Goal: Task Accomplishment & Management: Manage account settings

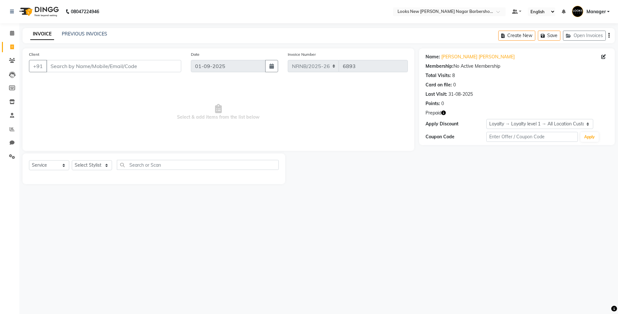
select select "service"
select select "1: Object"
click at [14, 11] on link at bounding box center [13, 12] width 6 height 18
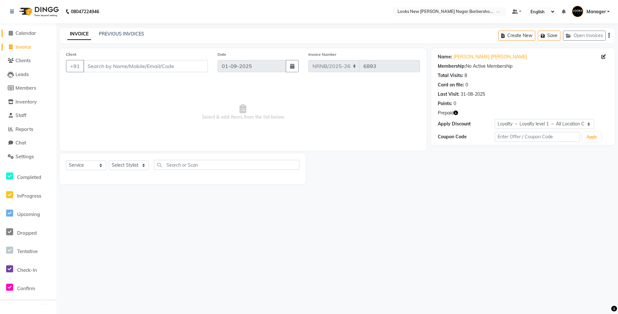
click at [20, 36] on link "Calendar" at bounding box center [28, 33] width 53 height 7
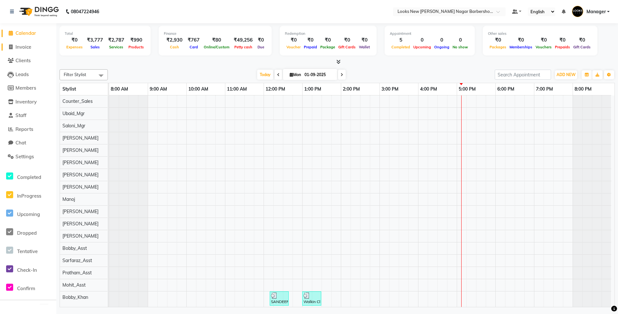
click at [24, 47] on span "Invoice" at bounding box center [23, 47] width 16 height 6
select select "service"
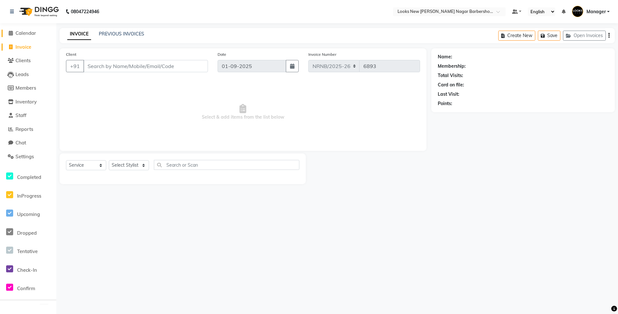
click at [32, 31] on span "Calendar" at bounding box center [25, 33] width 21 height 6
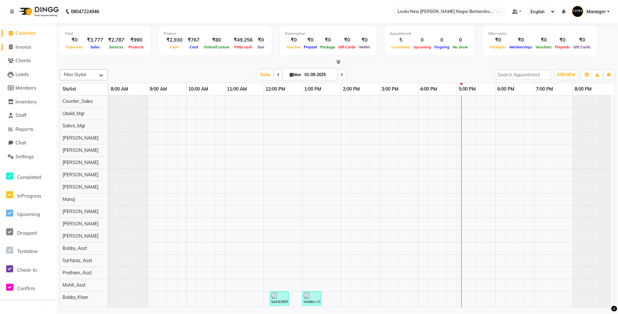
click at [26, 46] on span "Invoice" at bounding box center [23, 47] width 16 height 6
select select "service"
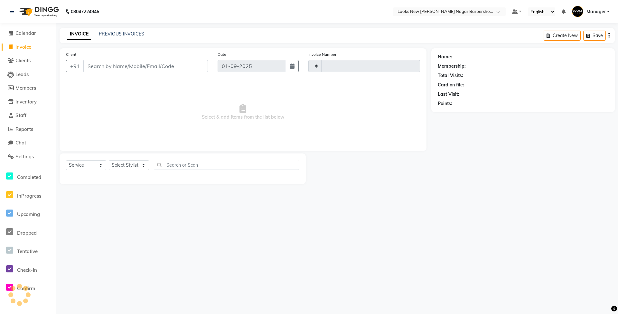
type input "6893"
select select "8705"
click at [30, 33] on span "Calendar" at bounding box center [25, 33] width 21 height 6
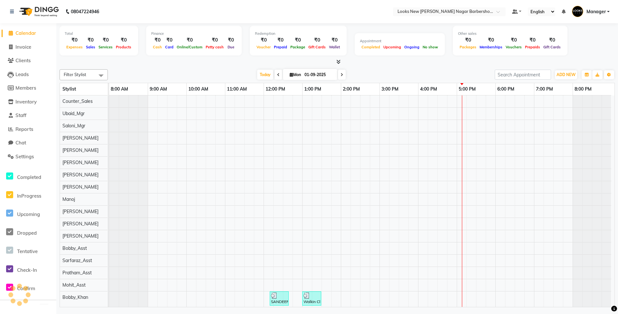
scroll to position [0, 3]
click at [340, 62] on icon at bounding box center [339, 61] width 4 height 5
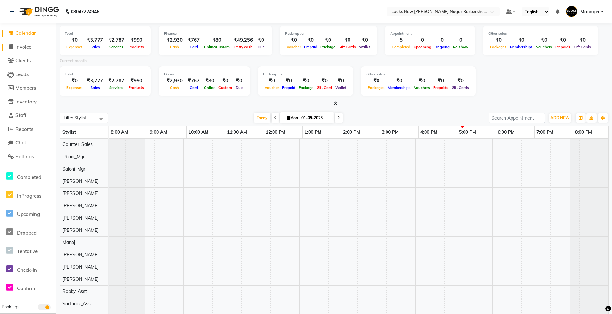
click at [24, 44] on span "Invoice" at bounding box center [23, 47] width 16 height 6
select select "service"
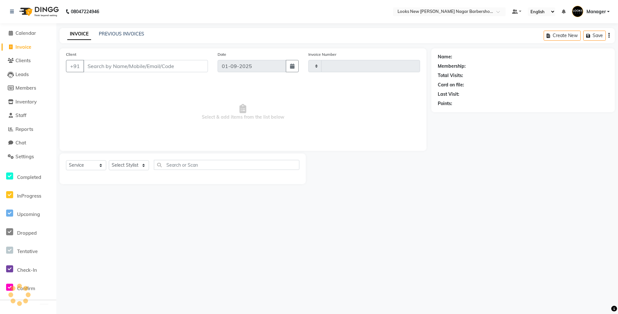
type input "6893"
select select "8705"
click at [132, 166] on select "Select Stylist Aakash_Pdct Afsar Ahmed Ashmita Ayesha Bobby_Asst Bobby_Khan Cou…" at bounding box center [129, 165] width 40 height 10
select select "87354"
click at [109, 160] on select "Select Stylist Aakash_Pdct Afsar Ahmed Ashmita Ayesha Bobby_Asst Bobby_Khan Cou…" at bounding box center [129, 165] width 40 height 10
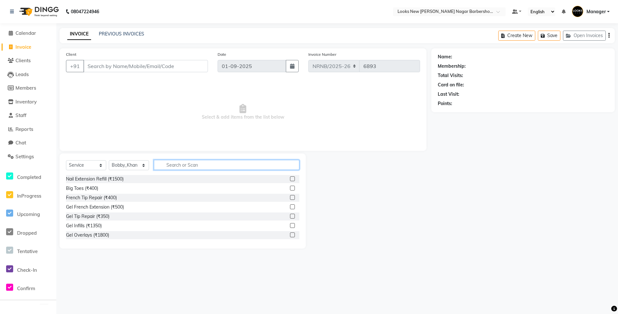
drag, startPoint x: 168, startPoint y: 168, endPoint x: 172, endPoint y: 164, distance: 5.9
click at [169, 167] on input "text" at bounding box center [227, 165] width 146 height 10
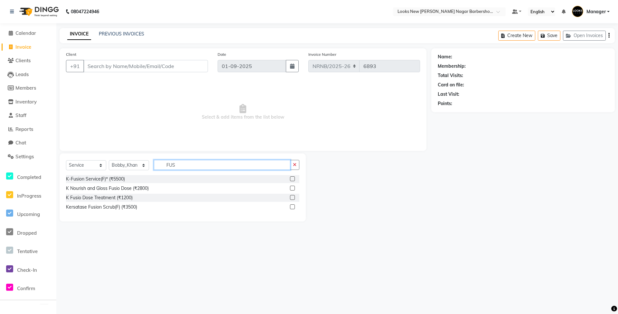
type input "FUS"
click at [153, 187] on div "K Nourish and Gloss Fusio Dose (₹2800)" at bounding box center [182, 188] width 233 height 8
click at [138, 186] on div "K Nourish and Gloss Fusio Dose (₹2800)" at bounding box center [107, 188] width 83 height 7
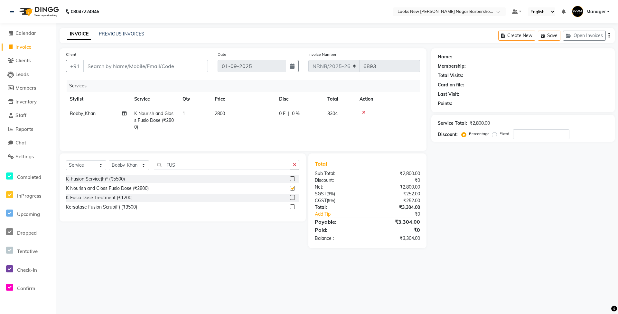
checkbox input "false"
click at [217, 116] on span "2800" at bounding box center [220, 113] width 10 height 6
select select "87354"
drag, startPoint x: 226, startPoint y: 121, endPoint x: 212, endPoint y: 124, distance: 14.7
click at [212, 124] on tr "Aakash_Pdct Afsar Ahmed Ashmita Ayesha Bobby_Asst Bobby_Khan Counter_Sales Kama…" at bounding box center [243, 119] width 354 height 27
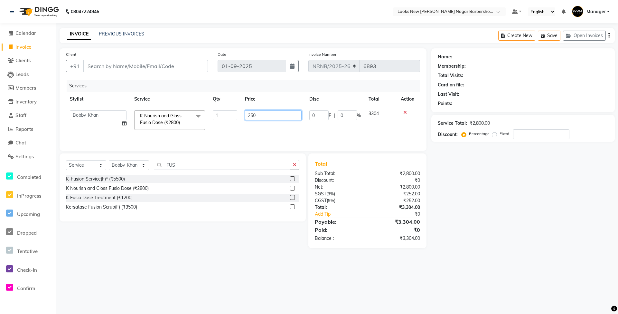
type input "2500"
click at [184, 81] on div "Services" at bounding box center [246, 86] width 358 height 12
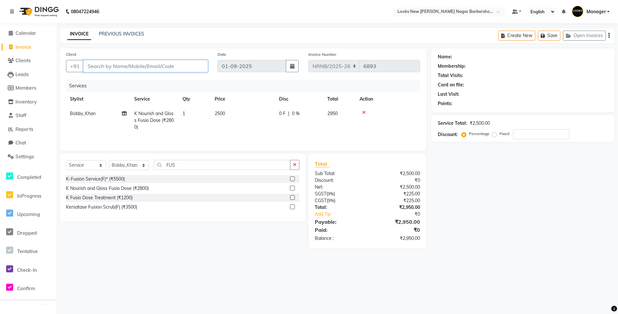
click at [125, 64] on input "Client" at bounding box center [145, 66] width 125 height 12
type input "9"
type input "0"
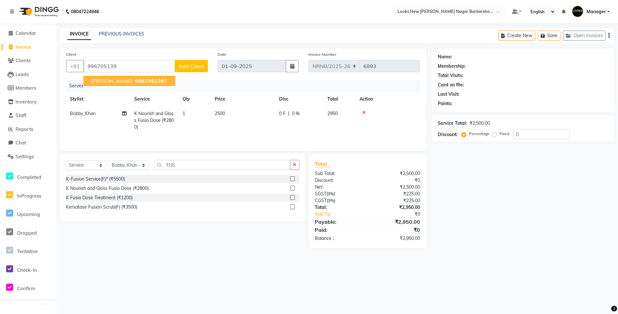
click at [220, 21] on nav "08047224946 Select Location × Looks New [PERSON_NAME] Nagar Barbershop, [GEOGRA…" at bounding box center [309, 11] width 618 height 23
drag, startPoint x: 125, startPoint y: 66, endPoint x: 80, endPoint y: 65, distance: 45.1
click at [80, 65] on div "+91 996705139 Add Client" at bounding box center [137, 66] width 142 height 12
click at [142, 61] on input "996705139" at bounding box center [129, 66] width 92 height 12
click at [131, 66] on input "996705139" at bounding box center [129, 66] width 92 height 12
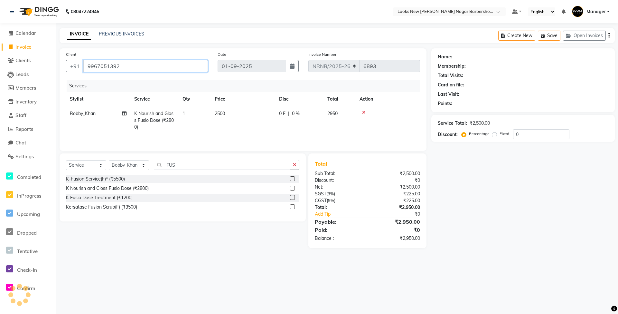
type input "9967051392"
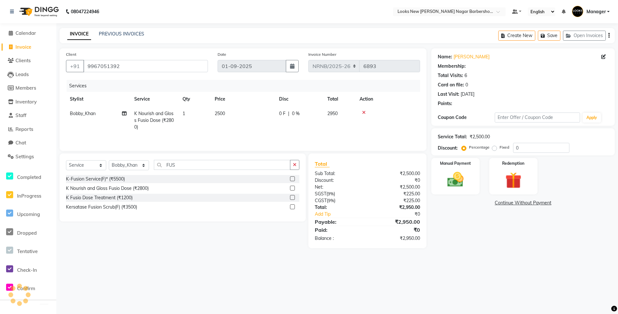
select select "1: Object"
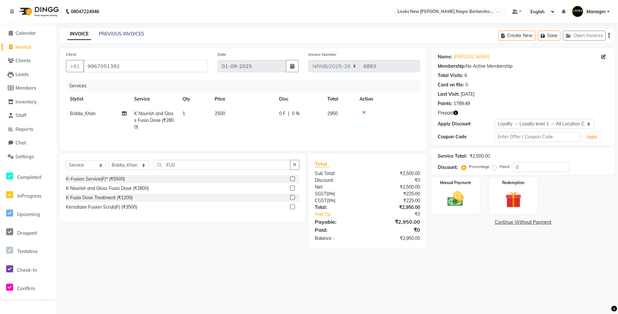
click at [171, 18] on nav "08047224946 Select Location × Looks New [PERSON_NAME] Nagar Barbershop, [GEOGRA…" at bounding box center [309, 11] width 618 height 23
click at [456, 204] on img at bounding box center [456, 199] width 28 height 20
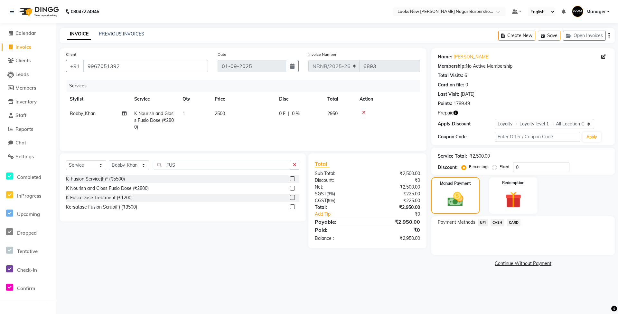
click at [512, 223] on span "CARD" at bounding box center [514, 222] width 14 height 7
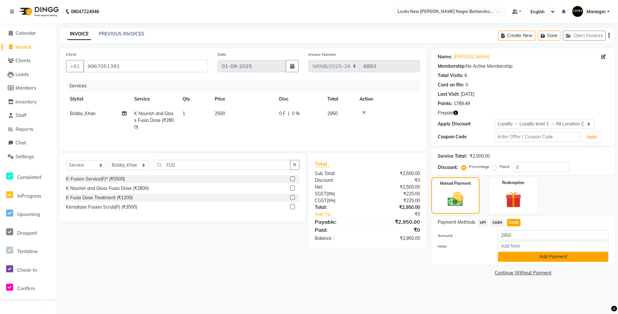
click at [510, 256] on button "Add Payment" at bounding box center [553, 257] width 110 height 10
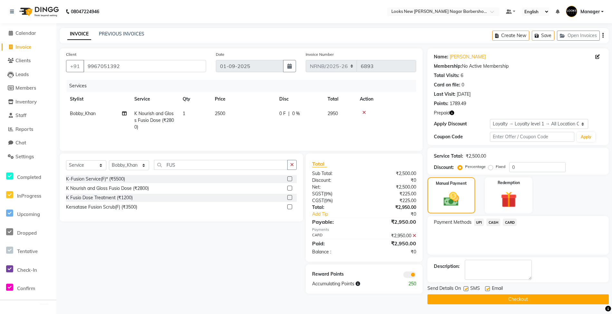
click at [492, 296] on button "Checkout" at bounding box center [517, 299] width 181 height 10
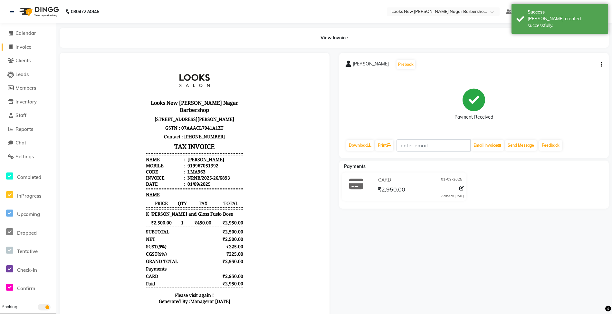
click at [21, 48] on span "Invoice" at bounding box center [23, 47] width 16 height 6
select select "service"
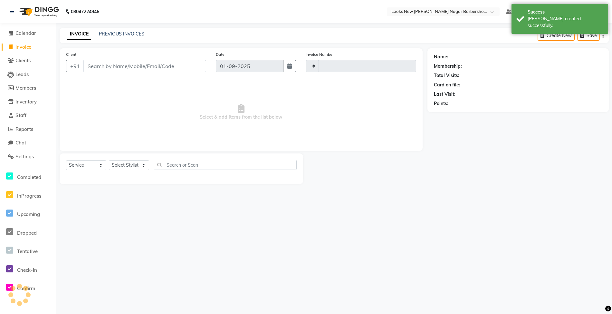
type input "6894"
select select "8705"
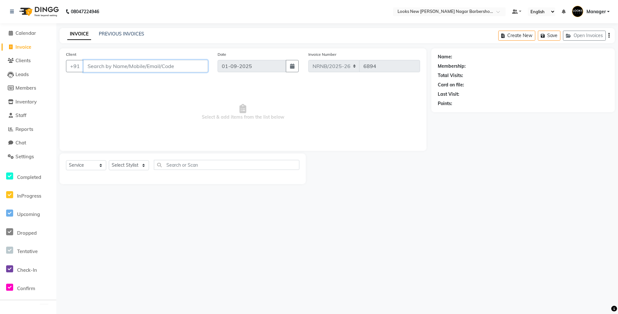
click at [110, 66] on input "Client" at bounding box center [145, 66] width 125 height 12
click at [119, 165] on select "Select Stylist Aakash_Pdct [PERSON_NAME] [PERSON_NAME] [PERSON_NAME] Counter_Sa…" at bounding box center [129, 165] width 40 height 10
select select "87355"
click at [109, 160] on select "Select Stylist Aakash_Pdct [PERSON_NAME] [PERSON_NAME] [PERSON_NAME] Counter_Sa…" at bounding box center [129, 165] width 40 height 10
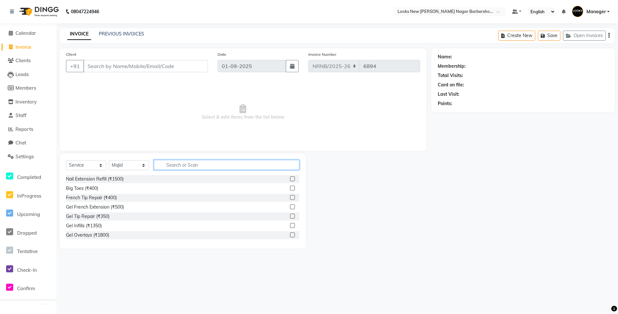
click at [167, 161] on input "text" at bounding box center [227, 165] width 146 height 10
type input "INOA"
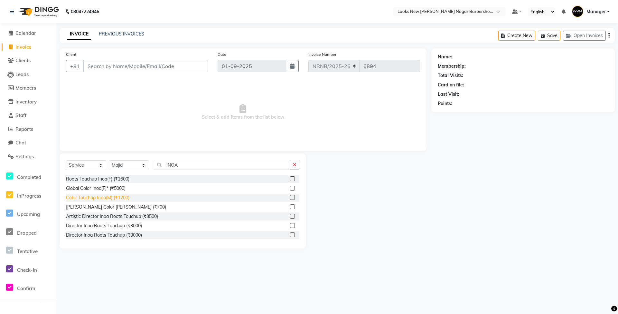
click at [124, 198] on div "Color Touchup Inoa(M) (₹1200)" at bounding box center [97, 197] width 63 height 7
checkbox input "false"
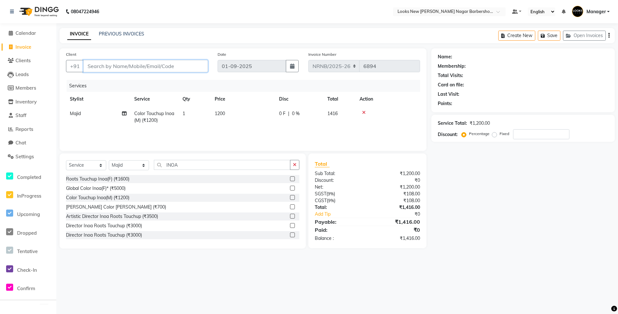
click at [188, 66] on input "Client" at bounding box center [145, 66] width 125 height 12
type input "R"
type input "0"
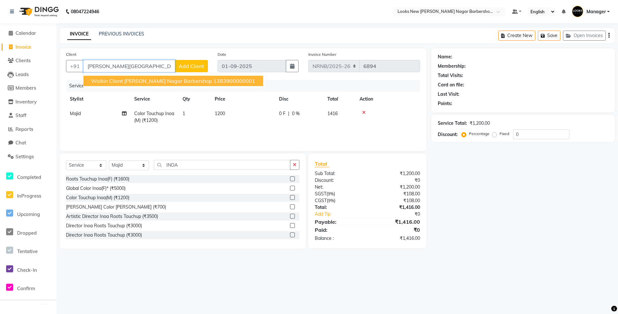
click at [185, 82] on span "Walkin Client Rajinder Nagar Barbershop" at bounding box center [151, 81] width 121 height 6
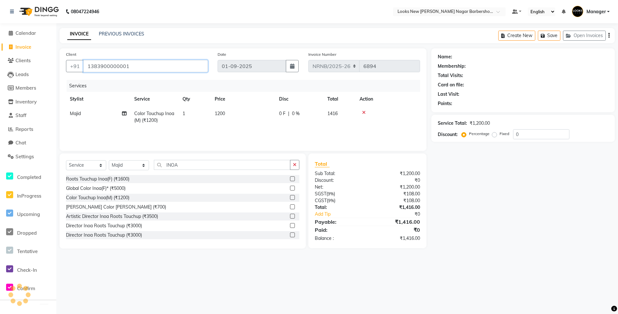
type input "1383900000001"
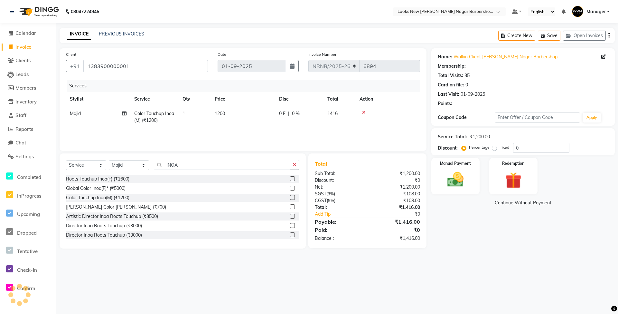
select select "1: Object"
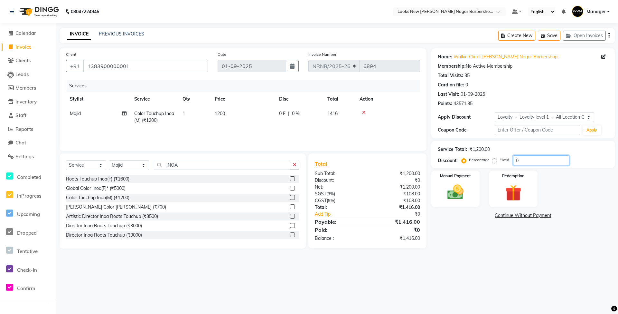
click at [525, 162] on input "0" at bounding box center [541, 160] width 56 height 10
type input "20"
drag, startPoint x: 499, startPoint y: 262, endPoint x: 497, endPoint y: 254, distance: 7.9
click at [500, 262] on div "08047224946 Select Location × Looks New Rajinder Nagar Barbershop, Delhi Defaul…" at bounding box center [309, 157] width 618 height 314
click at [245, 120] on td "1200" at bounding box center [243, 116] width 64 height 21
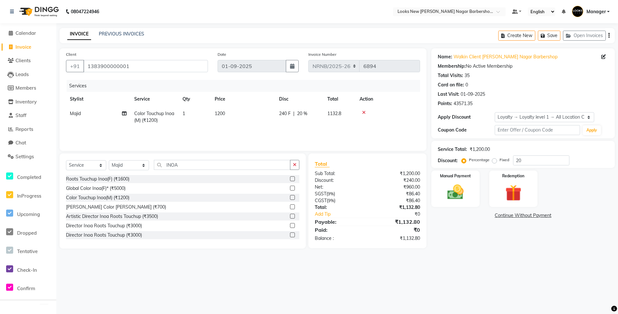
select select "87355"
drag, startPoint x: 181, startPoint y: 122, endPoint x: 172, endPoint y: 122, distance: 9.3
click at [172, 122] on tr "Aakash_Pdct Afsar Ahmed Ashmita Ayesha Bobby_Asst Bobby_Khan Counter_Sales Kama…" at bounding box center [243, 119] width 354 height 27
type input "1100"
click at [347, 84] on div "Services" at bounding box center [246, 86] width 358 height 12
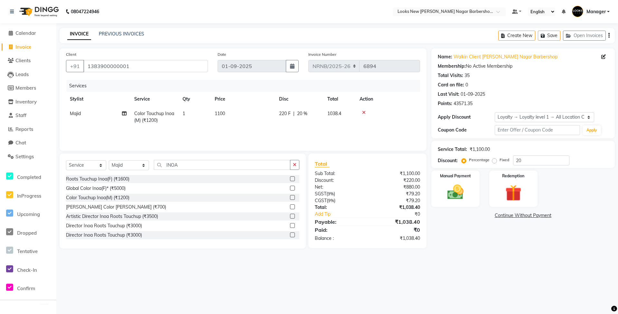
click at [476, 256] on main "INVOICE PREVIOUS INVOICES Create New Save Open Invoices Client +91 138390000000…" at bounding box center [337, 143] width 562 height 230
click at [459, 193] on img at bounding box center [456, 192] width 28 height 20
click at [499, 216] on span "CASH" at bounding box center [498, 215] width 14 height 7
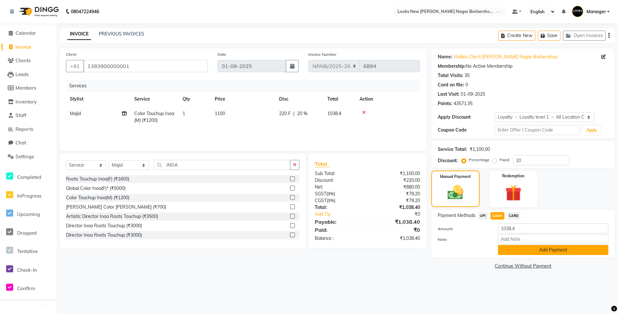
click at [513, 249] on button "Add Payment" at bounding box center [553, 250] width 110 height 10
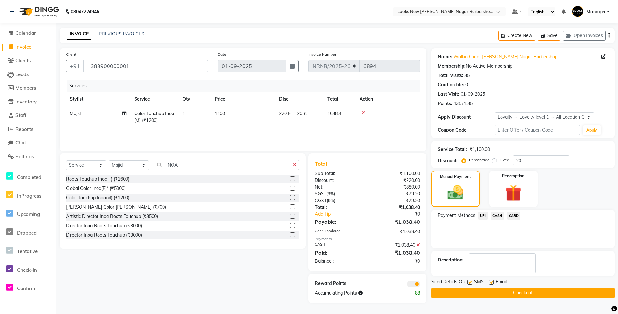
click at [498, 295] on button "Checkout" at bounding box center [524, 293] width 184 height 10
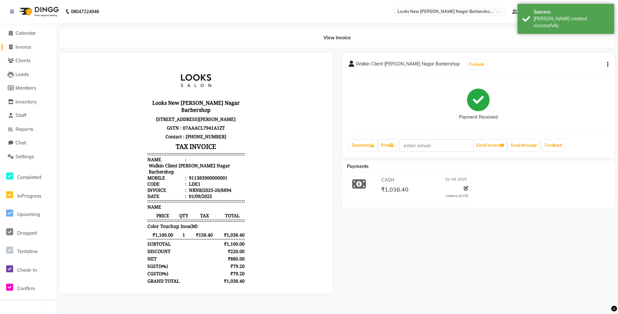
click at [23, 45] on span "Invoice" at bounding box center [23, 47] width 16 height 6
select select "service"
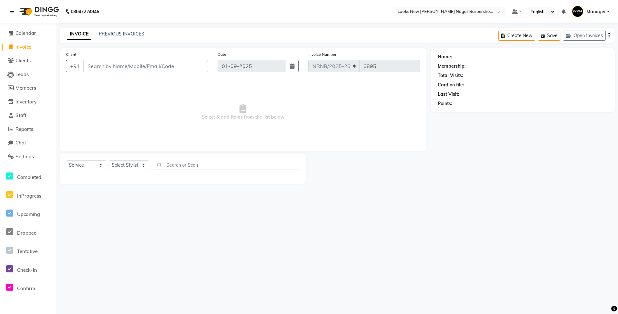
click at [98, 66] on input "Client" at bounding box center [145, 66] width 125 height 12
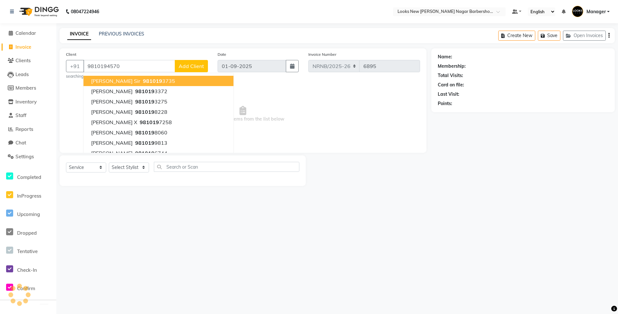
type input "9810194570"
select select "1: Object"
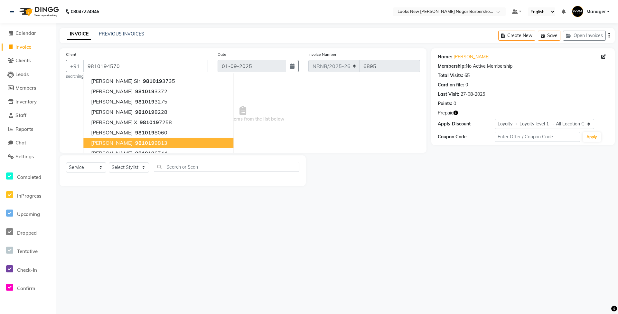
drag, startPoint x: 223, startPoint y: 218, endPoint x: 212, endPoint y: 213, distance: 12.9
click at [219, 214] on div "08047224946 Select Location × Looks New Rajinder Nagar Barbershop, Delhi Defaul…" at bounding box center [309, 157] width 618 height 314
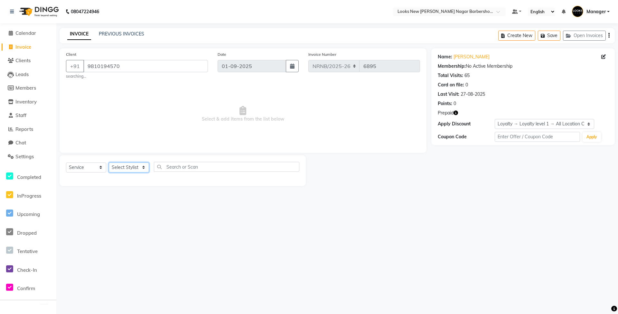
click at [139, 168] on select "Select Stylist Aakash_Pdct [PERSON_NAME] [PERSON_NAME] [PERSON_NAME] Counter_Sa…" at bounding box center [129, 167] width 40 height 10
select select "87345"
click at [109, 162] on select "Select Stylist Aakash_Pdct [PERSON_NAME] [PERSON_NAME] [PERSON_NAME] Counter_Sa…" at bounding box center [129, 167] width 40 height 10
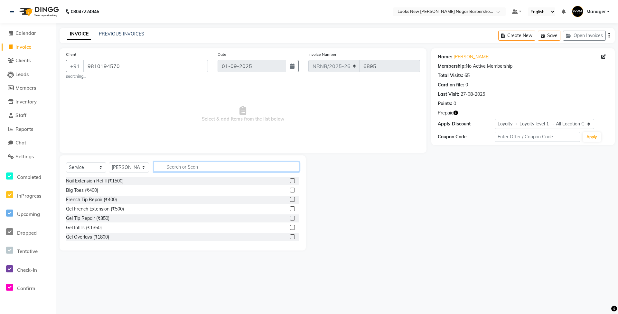
click at [179, 169] on input "text" at bounding box center [227, 167] width 146 height 10
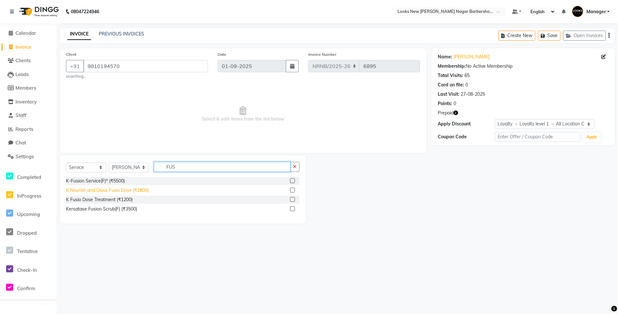
type input "FUS"
click at [132, 192] on div "K Nourish and Gloss Fusio Dose (₹2800)" at bounding box center [107, 190] width 83 height 7
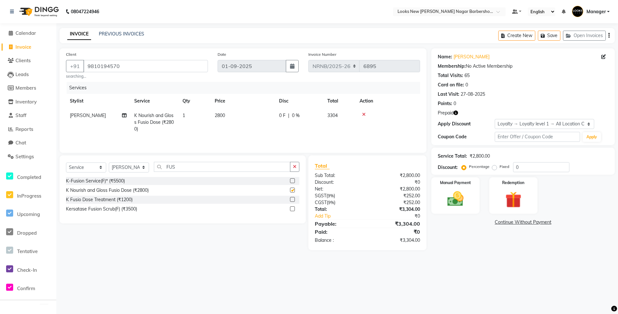
checkbox input "false"
click at [207, 118] on td "1" at bounding box center [195, 122] width 32 height 28
select select "87345"
drag, startPoint x: 228, startPoint y: 115, endPoint x: 198, endPoint y: 115, distance: 29.9
click at [198, 115] on tr "Aakash_Pdct Afsar Ahmed Ashmita Ayesha Bobby_Asst Bobby_Khan Counter_Sales Kama…" at bounding box center [243, 121] width 354 height 27
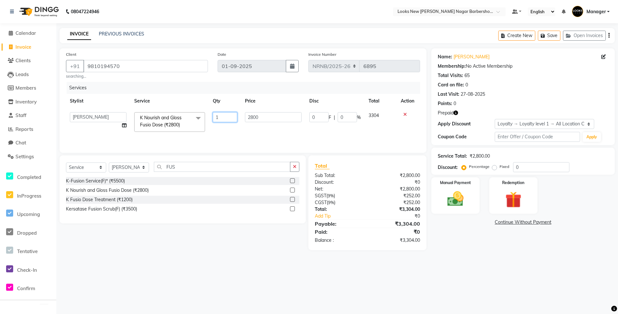
type input "2"
drag, startPoint x: 261, startPoint y: 119, endPoint x: 240, endPoint y: 118, distance: 21.9
click at [240, 118] on td "2800" at bounding box center [243, 122] width 64 height 28
select select "87345"
drag, startPoint x: 258, startPoint y: 116, endPoint x: 224, endPoint y: 120, distance: 34.3
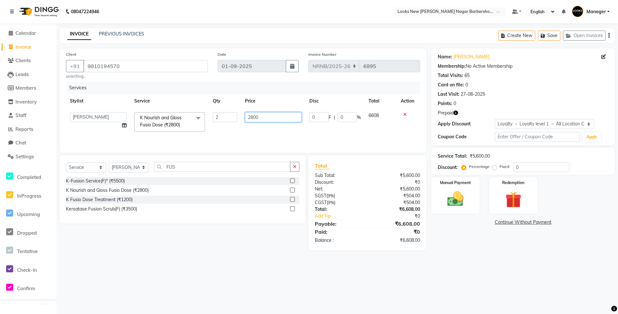
click at [224, 120] on tr "Aakash_Pdct Afsar Ahmed Ashmita Ayesha Bobby_Asst Bobby_Khan Counter_Sales Kama…" at bounding box center [243, 121] width 354 height 27
type input "2500"
click at [130, 170] on select "Select Stylist Aakash_Pdct Afsar Ahmed Ashmita Ayesha Bobby_Asst Bobby_Khan Cou…" at bounding box center [129, 167] width 40 height 10
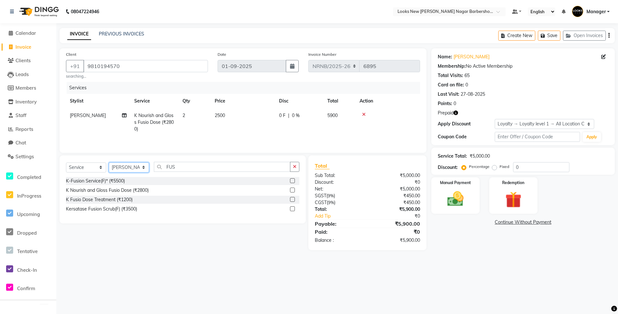
select select "87348"
click at [109, 164] on select "Select Stylist Aakash_Pdct Afsar Ahmed Ashmita Ayesha Bobby_Asst Bobby_Khan Cou…" at bounding box center [129, 167] width 40 height 10
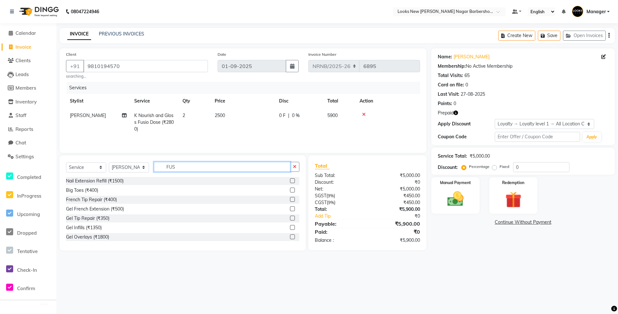
drag, startPoint x: 207, startPoint y: 170, endPoint x: 125, endPoint y: 163, distance: 82.7
click at [126, 170] on div "Select Service Product Membership Package Voucher Prepaid Gift Card Select Styl…" at bounding box center [182, 169] width 233 height 15
type input "EYE"
click at [90, 218] on div "Eyebrows (₹100)" at bounding box center [83, 218] width 35 height 7
checkbox input "false"
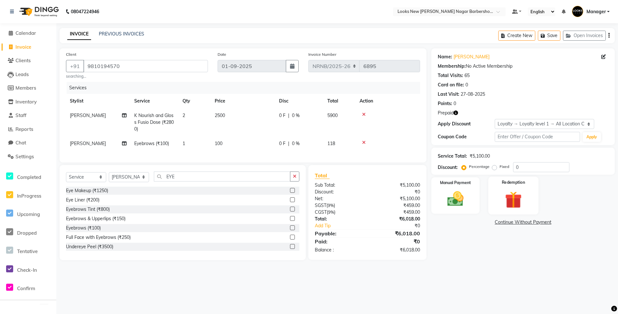
click at [511, 201] on img at bounding box center [514, 199] width 28 height 21
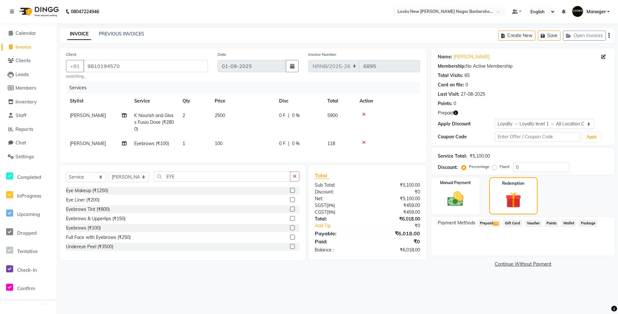
click at [493, 221] on span "Prepaid 29" at bounding box center [489, 222] width 23 height 7
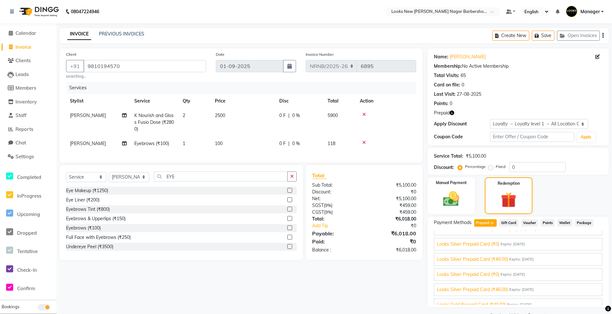
scroll to position [383, 0]
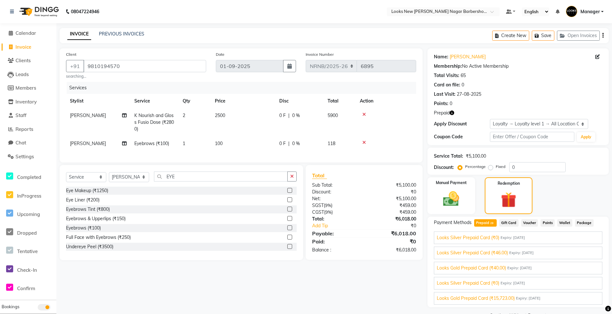
click at [468, 298] on span "Looks Gold Prepaid Card (₹15,723.00)" at bounding box center [476, 298] width 78 height 7
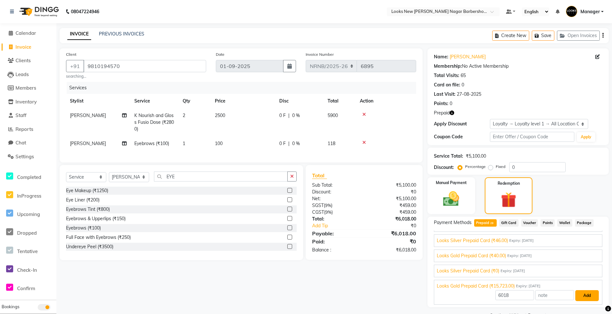
click at [579, 294] on button "Add" at bounding box center [587, 295] width 24 height 11
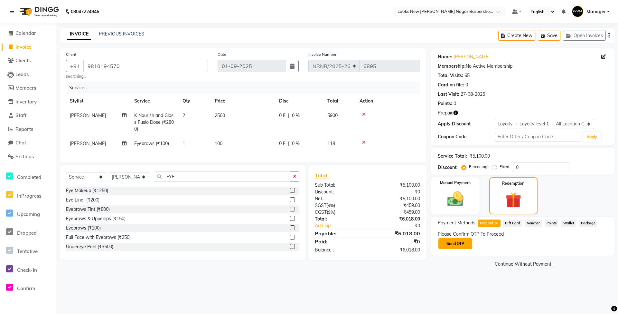
click at [463, 246] on button "Send OTP" at bounding box center [456, 243] width 34 height 11
click at [468, 242] on input "text" at bounding box center [470, 243] width 64 height 10
type input "6462"
click at [527, 243] on button "Confirm OTP" at bounding box center [522, 243] width 39 height 11
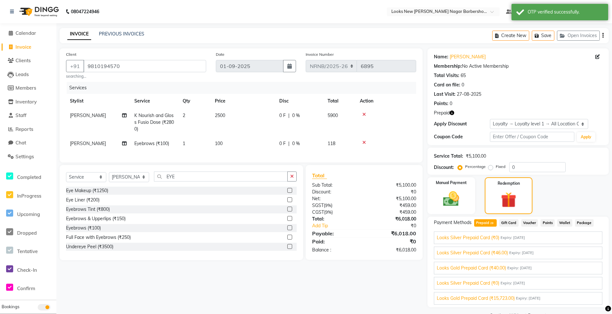
click at [474, 298] on span "Looks Gold Prepaid Card (₹15,723.00)" at bounding box center [476, 298] width 78 height 7
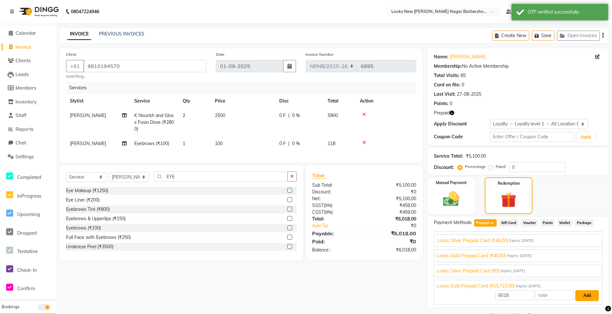
click at [584, 294] on button "Add" at bounding box center [587, 295] width 24 height 11
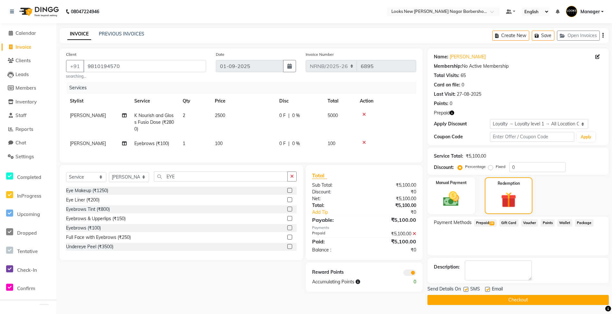
click at [525, 299] on button "Checkout" at bounding box center [517, 300] width 181 height 10
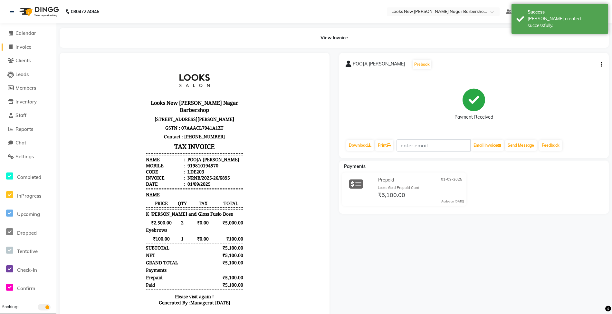
click at [22, 46] on span "Invoice" at bounding box center [23, 47] width 16 height 6
select select "service"
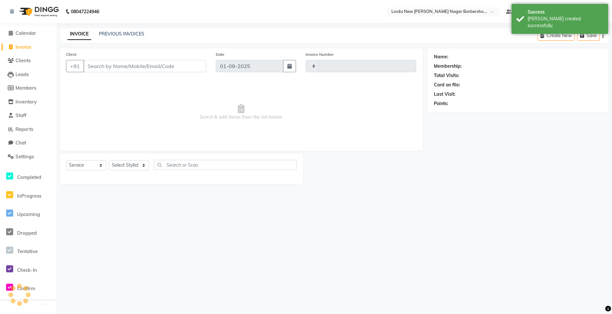
type input "6896"
select select "8705"
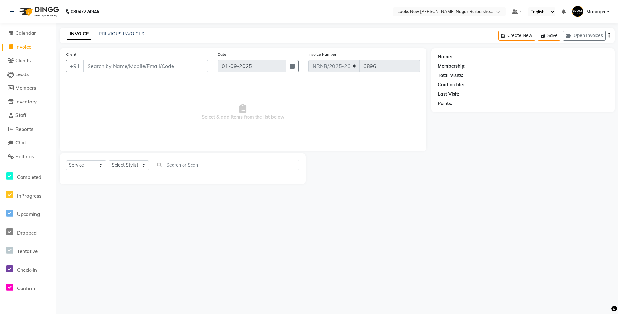
click at [101, 66] on input "Client" at bounding box center [145, 66] width 125 height 12
type input "9811654207"
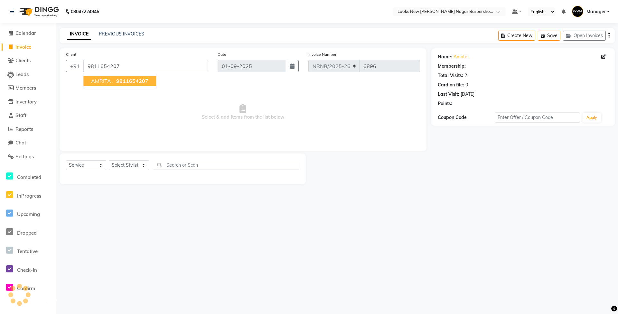
select select "1: Object"
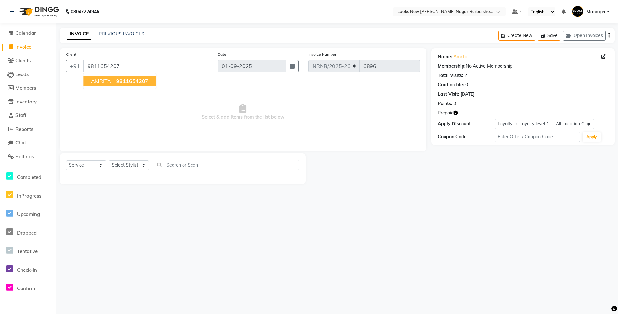
click at [135, 195] on div "08047224946 Select Location × Looks New Rajinder Nagar Barbershop, Delhi Defaul…" at bounding box center [309, 157] width 618 height 314
click at [141, 164] on select "Select Stylist Aakash_Pdct Afsar Ahmed Ashmita Ayesha Bobby_Asst Bobby_Khan Cou…" at bounding box center [129, 165] width 40 height 10
select select "87351"
click at [109, 160] on select "Select Stylist Aakash_Pdct Afsar Ahmed Ashmita Ayesha Bobby_Asst Bobby_Khan Cou…" at bounding box center [129, 165] width 40 height 10
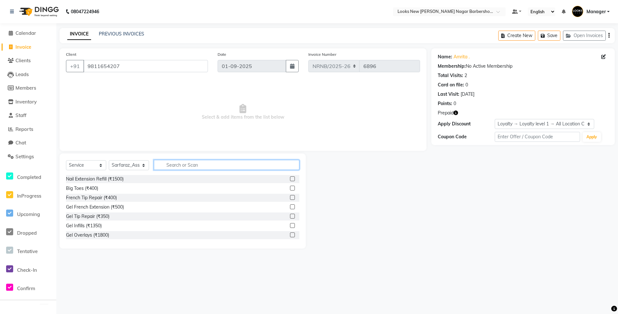
click at [165, 161] on input "text" at bounding box center [227, 165] width 146 height 10
type input "WASH"
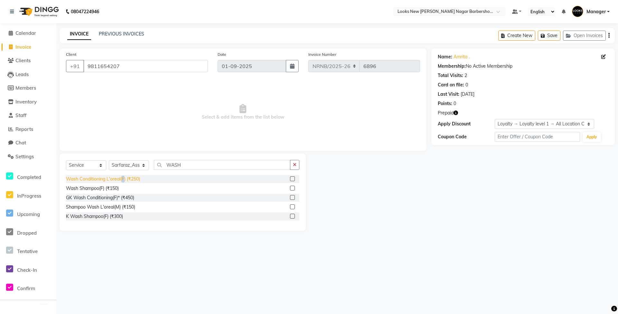
click at [124, 179] on div "Wash Conditioning L'oreal(F) (₹250)" at bounding box center [103, 179] width 74 height 7
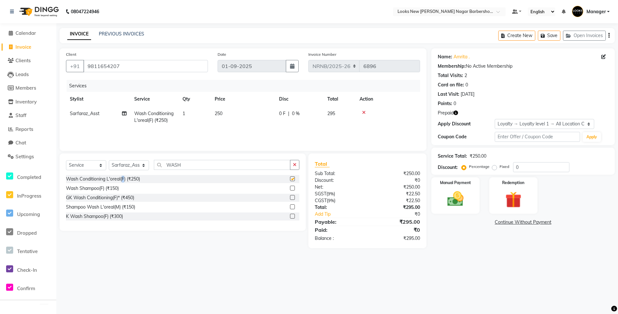
checkbox input "false"
click at [227, 118] on td "250" at bounding box center [243, 116] width 64 height 21
select select "87351"
drag, startPoint x: 258, startPoint y: 114, endPoint x: 245, endPoint y: 114, distance: 13.2
click at [245, 114] on input "250" at bounding box center [273, 115] width 57 height 10
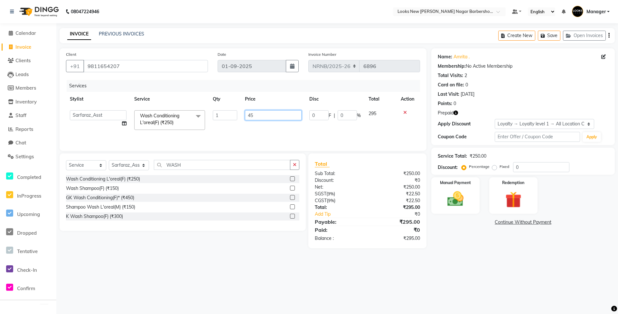
type input "450"
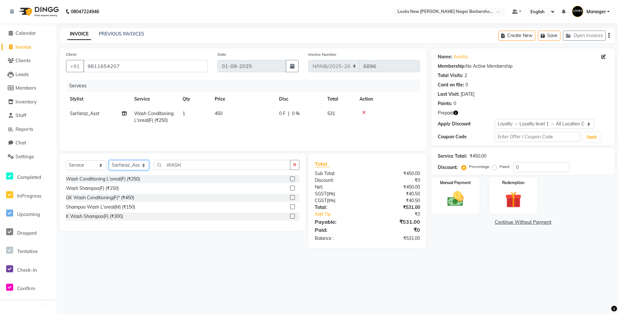
click at [139, 164] on select "Select Stylist Aakash_Pdct Afsar Ahmed Ashmita Ayesha Bobby_Asst Bobby_Khan Cou…" at bounding box center [129, 165] width 40 height 10
select select "87342"
click at [109, 160] on select "Select Stylist Aakash_Pdct Afsar Ahmed Ashmita Ayesha Bobby_Asst Bobby_Khan Cou…" at bounding box center [129, 165] width 40 height 10
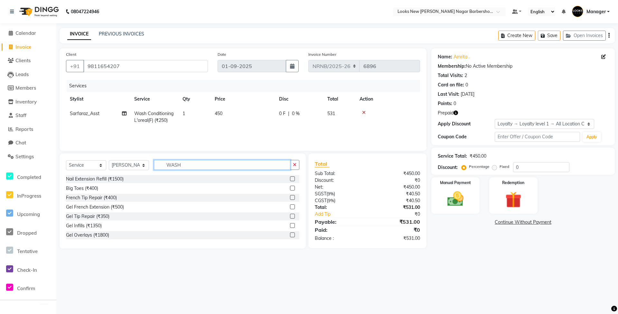
drag, startPoint x: 191, startPoint y: 162, endPoint x: 124, endPoint y: 151, distance: 68.5
click at [147, 163] on div "Select Service Product Membership Package Voucher Prepaid Gift Card Select Styl…" at bounding box center [182, 167] width 233 height 15
type input "B"
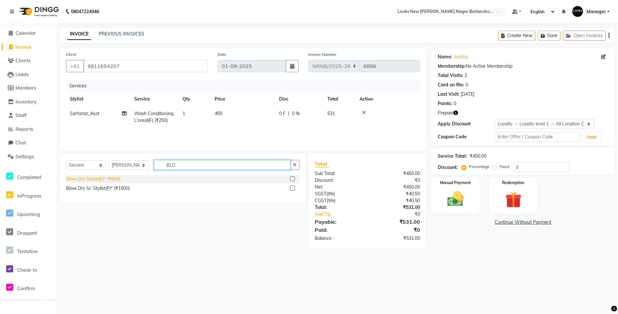
type input "BLO"
click at [106, 178] on div "Blow Dry Stylist(F)* (₹600)" at bounding box center [93, 179] width 54 height 7
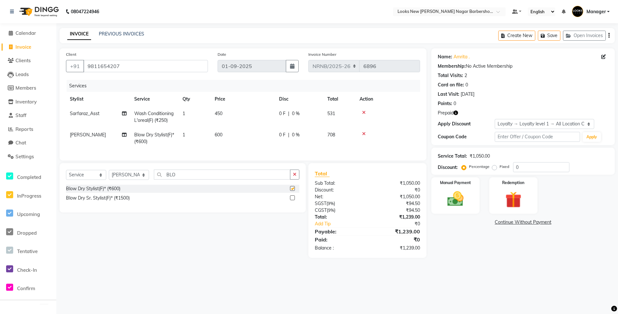
checkbox input "false"
click at [135, 180] on select "Select Stylist Aakash_Pdct Afsar Ahmed Ashmita Ayesha Bobby_Asst Bobby_Khan Cou…" at bounding box center [129, 175] width 40 height 10
select select "87349"
click at [109, 176] on select "Select Stylist Aakash_Pdct Afsar Ahmed Ashmita Ayesha Bobby_Asst Bobby_Khan Cou…" at bounding box center [129, 175] width 40 height 10
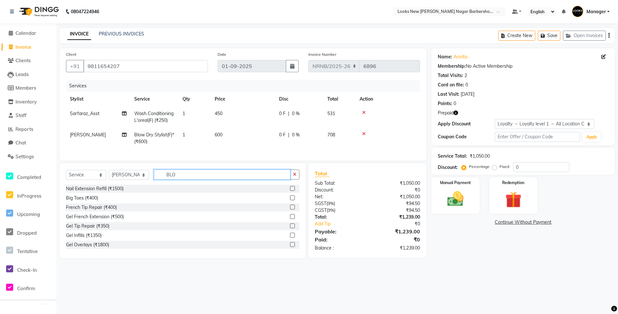
drag, startPoint x: 198, startPoint y: 176, endPoint x: 144, endPoint y: 167, distance: 55.0
click at [137, 174] on div "Select Service Product Membership Package Voucher Prepaid Gift Card Select Styl…" at bounding box center [183, 210] width 246 height 95
type input "DET"
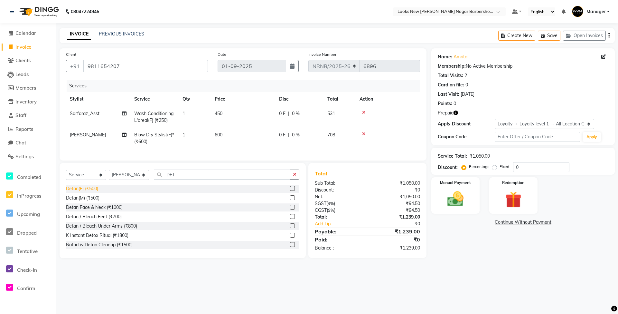
click at [93, 192] on div "Detan(F) (₹500)" at bounding box center [82, 188] width 32 height 7
checkbox input "false"
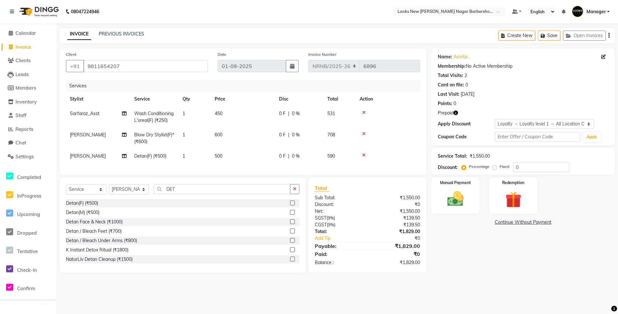
click at [233, 162] on td "500" at bounding box center [243, 156] width 64 height 14
select select "87349"
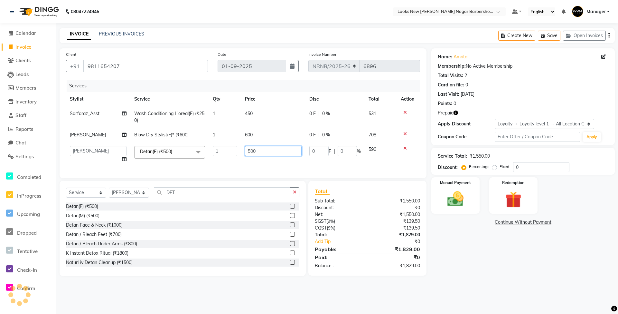
drag, startPoint x: 271, startPoint y: 154, endPoint x: 220, endPoint y: 147, distance: 51.6
click at [219, 148] on tr "Aakash_Pdct Afsar Ahmed Ashmita Ayesha Bobby_Asst Bobby_Khan Counter_Sales Kama…" at bounding box center [243, 154] width 354 height 24
type input "1000"
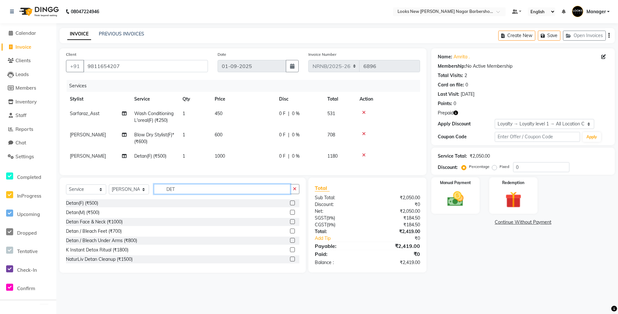
drag, startPoint x: 195, startPoint y: 201, endPoint x: 152, endPoint y: 200, distance: 42.2
click at [152, 199] on div "Select Service Product Membership Package Voucher Prepaid Gift Card Select Styl…" at bounding box center [182, 191] width 233 height 15
type input "NATU"
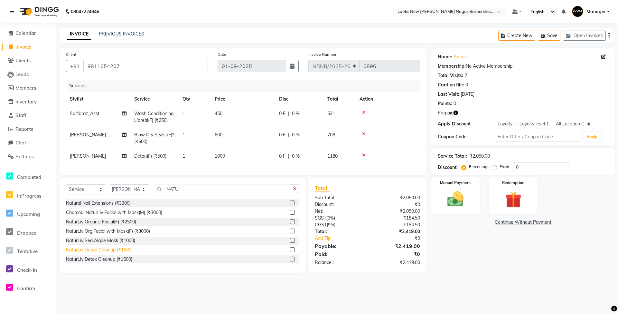
click at [120, 253] on div "NaturLiv Detan Cleanup (₹1500)" at bounding box center [99, 249] width 67 height 7
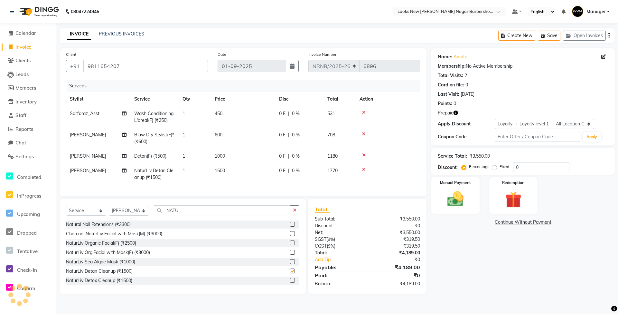
checkbox input "false"
click at [240, 174] on td "1500" at bounding box center [243, 173] width 64 height 21
select select "87349"
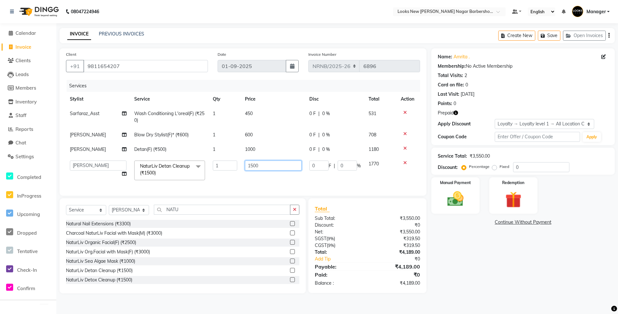
drag, startPoint x: 267, startPoint y: 166, endPoint x: 227, endPoint y: 160, distance: 39.7
click at [227, 160] on tr "Aakash_Pdct Afsar Ahmed Ashmita Ayesha Bobby_Asst Bobby_Khan Counter_Sales Kama…" at bounding box center [243, 170] width 354 height 27
type input "2500"
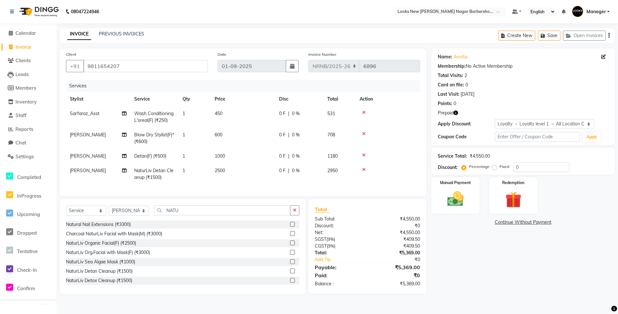
click at [222, 178] on tr "Ayesha NaturLiv Detan Cleanup (₹1500) 1 2500 0 F | 0 % 2950" at bounding box center [243, 173] width 354 height 21
drag, startPoint x: 197, startPoint y: 214, endPoint x: 162, endPoint y: 186, distance: 44.9
click at [159, 214] on input "NATU" at bounding box center [222, 210] width 137 height 10
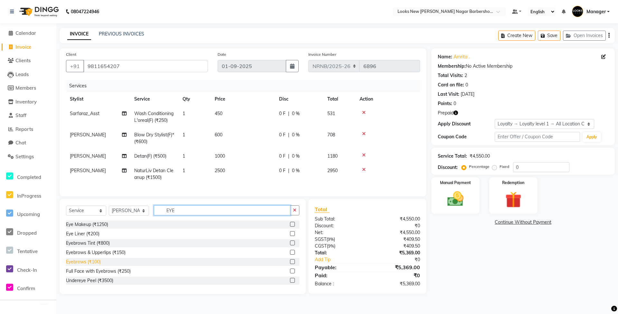
type input "EYE"
click at [95, 265] on div "Eyebrows (₹100)" at bounding box center [83, 261] width 35 height 7
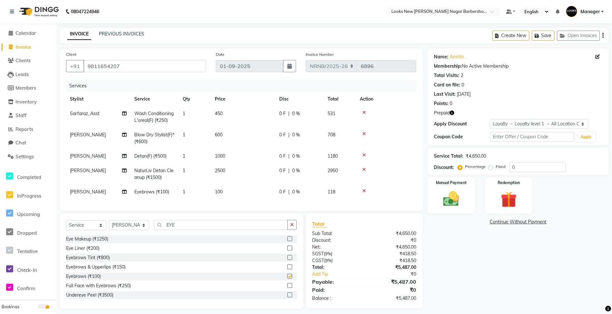
checkbox input "false"
click at [452, 112] on icon "button" at bounding box center [452, 112] width 5 height 5
click at [505, 200] on img at bounding box center [508, 199] width 27 height 21
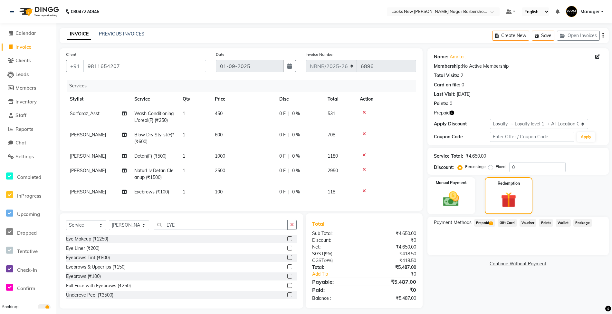
click at [482, 223] on span "Prepaid 1" at bounding box center [484, 222] width 21 height 7
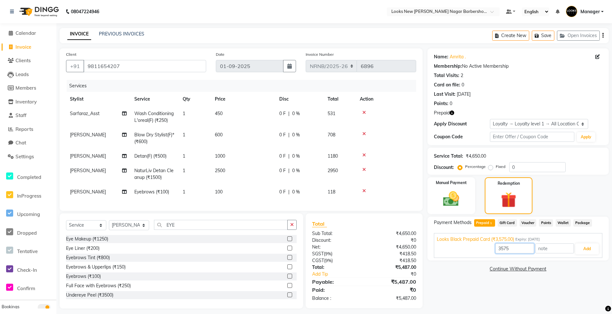
drag, startPoint x: 526, startPoint y: 252, endPoint x: 481, endPoint y: 252, distance: 45.4
click at [481, 252] on div "3575 Add" at bounding box center [518, 248] width 163 height 12
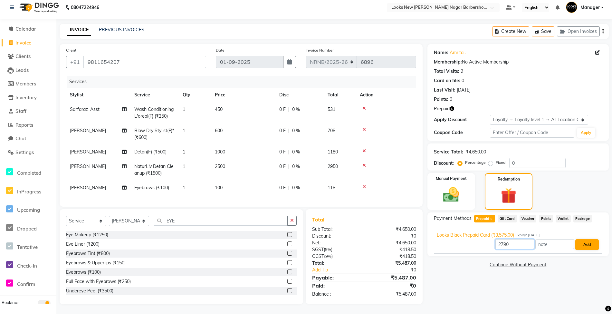
type input "2790"
click at [591, 241] on button "Add" at bounding box center [587, 244] width 24 height 11
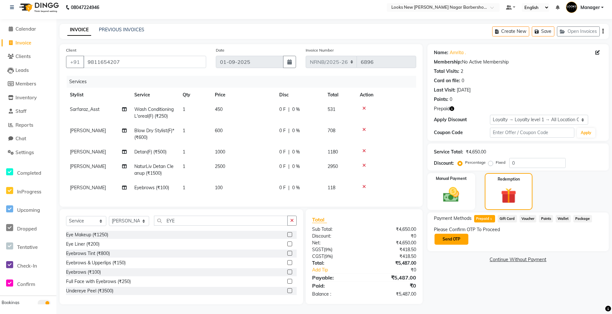
click at [457, 233] on button "Send OTP" at bounding box center [451, 238] width 34 height 11
click at [451, 106] on icon "button" at bounding box center [452, 108] width 5 height 5
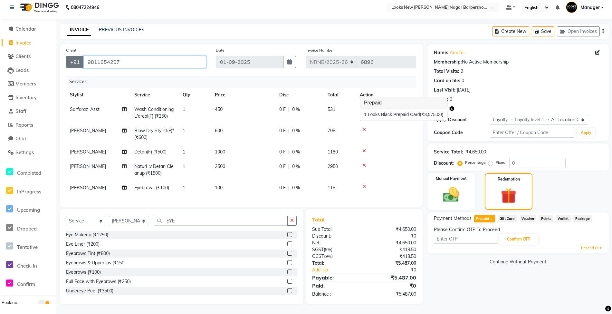
drag, startPoint x: 121, startPoint y: 58, endPoint x: 80, endPoint y: 61, distance: 41.3
click at [80, 61] on div "+91 9811654207" at bounding box center [136, 62] width 140 height 12
click at [450, 106] on icon "button" at bounding box center [452, 108] width 5 height 5
click at [474, 198] on div "Manual Payment" at bounding box center [451, 191] width 50 height 38
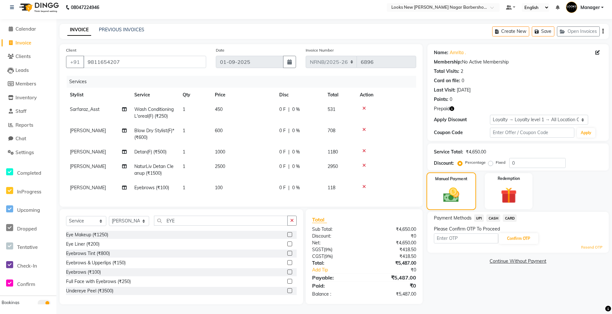
drag, startPoint x: 470, startPoint y: 196, endPoint x: 479, endPoint y: 197, distance: 9.1
click at [470, 196] on div "Manual Payment" at bounding box center [451, 191] width 50 height 38
click at [494, 214] on span "CASH" at bounding box center [493, 217] width 14 height 7
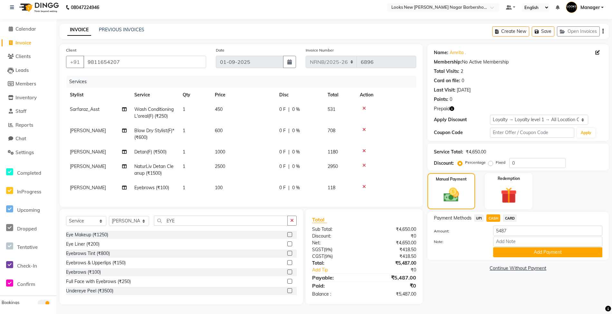
click at [452, 106] on icon "button" at bounding box center [452, 108] width 5 height 5
click at [511, 185] on img at bounding box center [508, 195] width 27 height 21
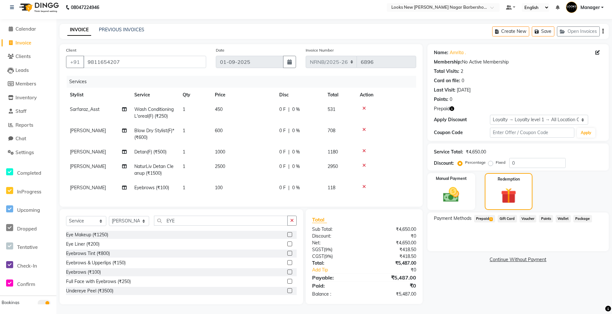
click at [483, 215] on span "Prepaid 1" at bounding box center [484, 218] width 21 height 7
drag, startPoint x: 515, startPoint y: 238, endPoint x: 383, endPoint y: 266, distance: 134.9
click at [383, 266] on div "Client +91 9811654207 Date 01-09-2025 Invoice Number NRNB/2025-26 V/2025 V/2025…" at bounding box center [334, 174] width 559 height 260
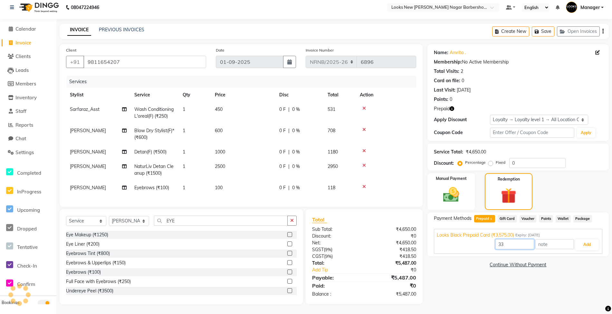
type input "3"
type input "2875"
click at [589, 240] on button "Add" at bounding box center [587, 244] width 24 height 11
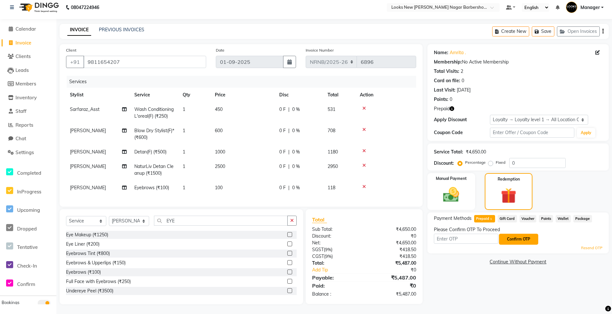
click at [517, 233] on button "Confirm OTP" at bounding box center [518, 238] width 39 height 11
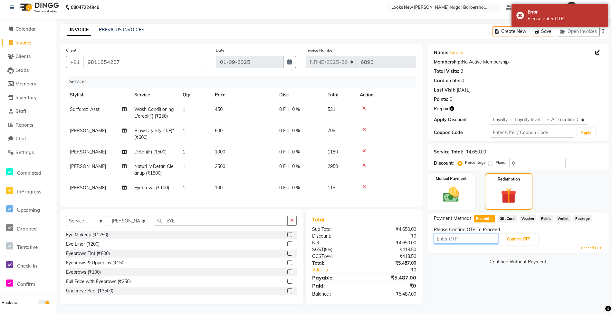
click at [464, 233] on input "text" at bounding box center [466, 238] width 64 height 10
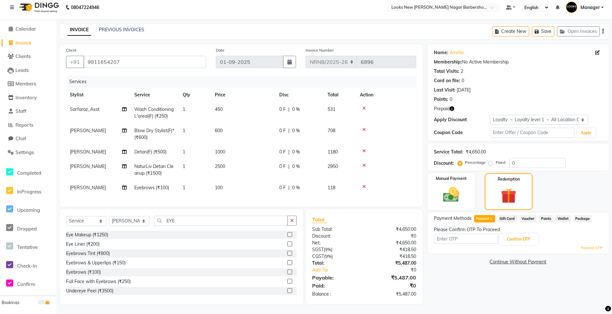
click at [454, 106] on icon "button" at bounding box center [452, 108] width 5 height 5
click at [455, 105] on div "Prepaid" at bounding box center [518, 108] width 168 height 7
click at [481, 233] on input "text" at bounding box center [466, 238] width 64 height 10
type input "1461"
click at [513, 236] on button "Confirm OTP" at bounding box center [518, 238] width 39 height 11
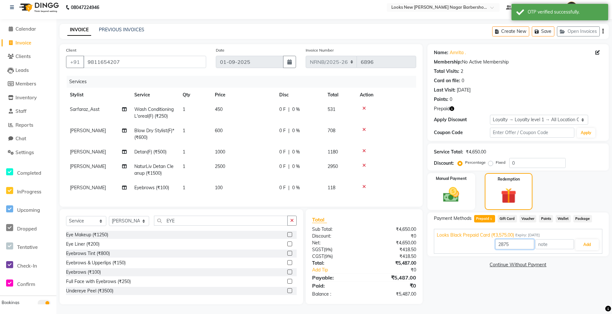
drag, startPoint x: 516, startPoint y: 237, endPoint x: 428, endPoint y: 246, distance: 87.7
click at [428, 246] on div "Payment Methods Prepaid 1 Gift Card Voucher Points Wallet Package Looks Black P…" at bounding box center [517, 234] width 181 height 44
type input "2775"
click at [587, 240] on button "Add" at bounding box center [587, 244] width 24 height 11
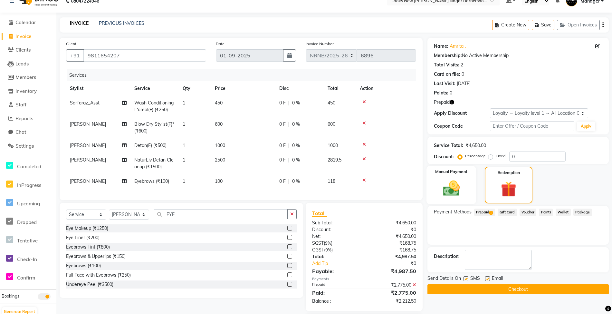
click at [460, 197] on img at bounding box center [451, 187] width 27 height 19
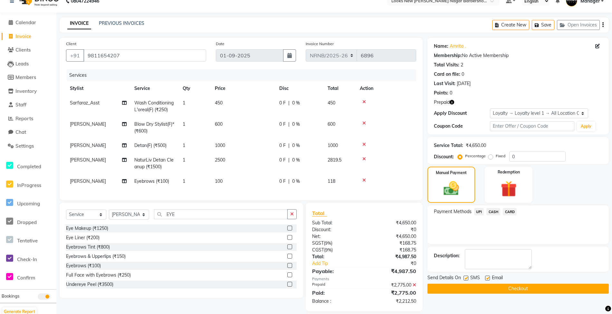
click at [495, 213] on span "CASH" at bounding box center [493, 211] width 14 height 7
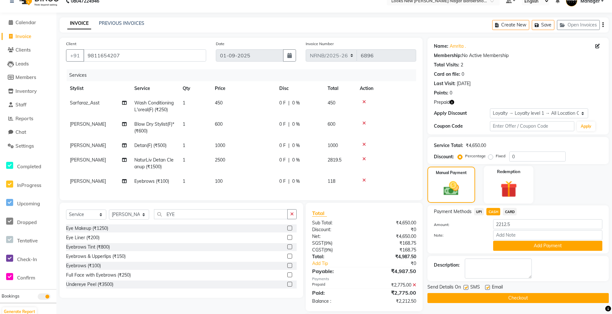
click at [508, 191] on img at bounding box center [508, 188] width 27 height 21
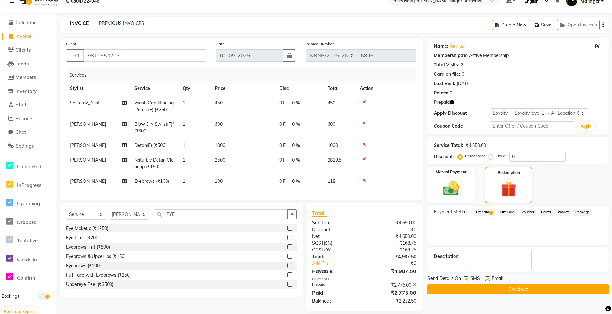
click at [484, 212] on span "Prepaid 1" at bounding box center [484, 211] width 21 height 7
click at [491, 228] on span "Looks Black Prepaid Card (₹3,575.00)" at bounding box center [475, 228] width 77 height 7
click at [494, 228] on span "Looks Black Prepaid Card (₹3,575.00)" at bounding box center [475, 228] width 77 height 7
click at [462, 193] on img at bounding box center [451, 187] width 27 height 19
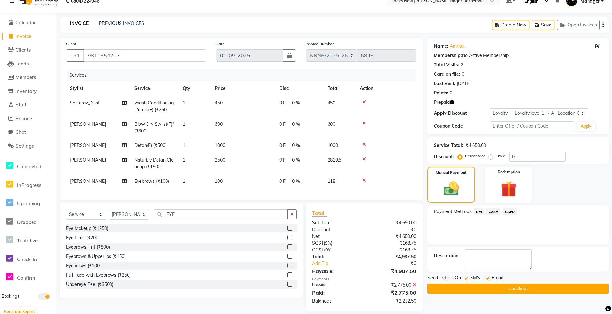
click at [495, 213] on span "CASH" at bounding box center [493, 211] width 14 height 7
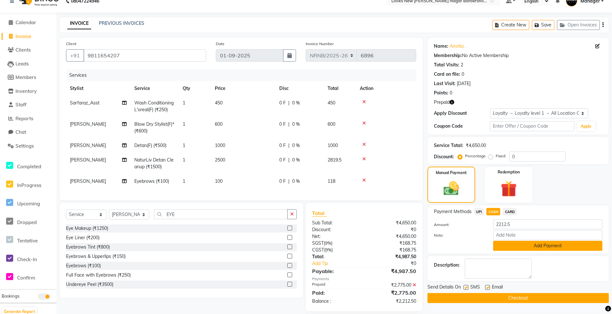
click at [514, 249] on button "Add Payment" at bounding box center [547, 246] width 109 height 10
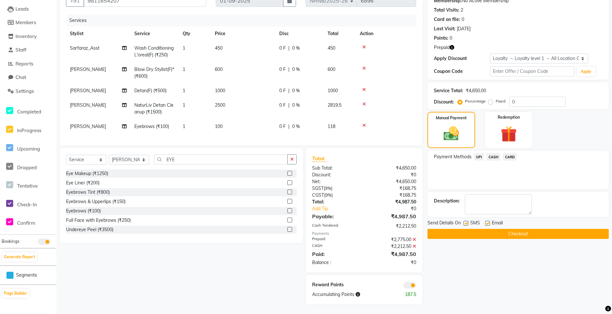
scroll to position [71, 0]
click at [518, 230] on button "Checkout" at bounding box center [517, 234] width 181 height 10
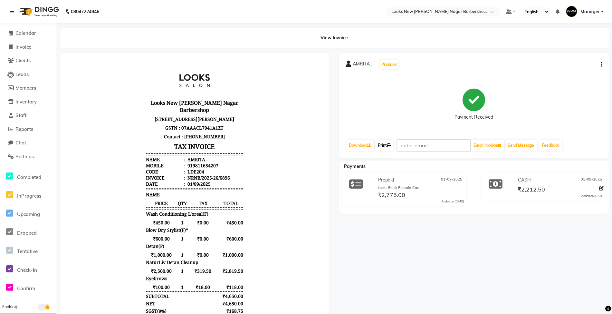
click at [381, 147] on link "Print" at bounding box center [384, 145] width 18 height 11
click at [195, 168] on div "919811654207" at bounding box center [202, 165] width 32 height 6
copy div "919811654207"
click at [30, 35] on span "Calendar" at bounding box center [25, 33] width 21 height 6
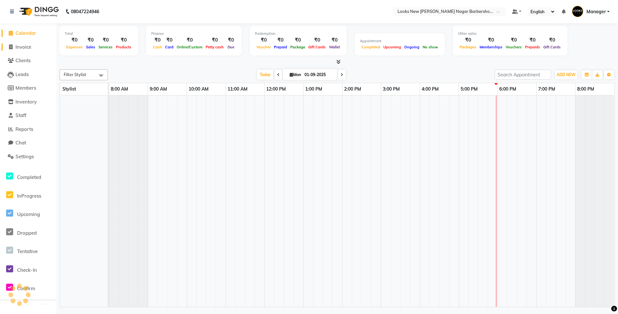
click at [26, 48] on span "Invoice" at bounding box center [23, 47] width 16 height 6
select select "service"
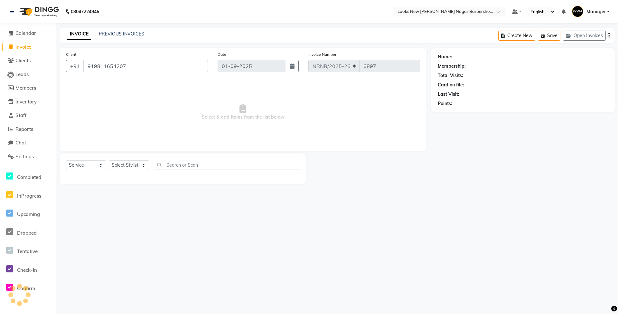
type input "919811654207"
select select "1: Object"
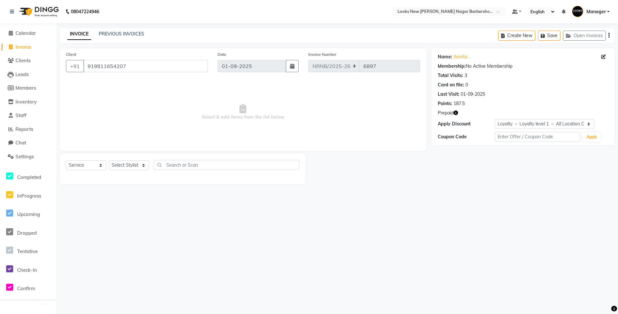
click at [456, 113] on icon "button" at bounding box center [456, 112] width 5 height 5
click at [385, 153] on div at bounding box center [369, 168] width 126 height 31
click at [33, 31] on span "Calendar" at bounding box center [25, 33] width 21 height 6
click at [37, 33] on link "Calendar" at bounding box center [28, 33] width 53 height 7
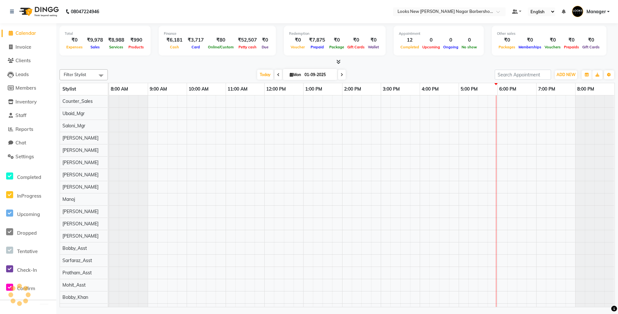
scroll to position [0, 6]
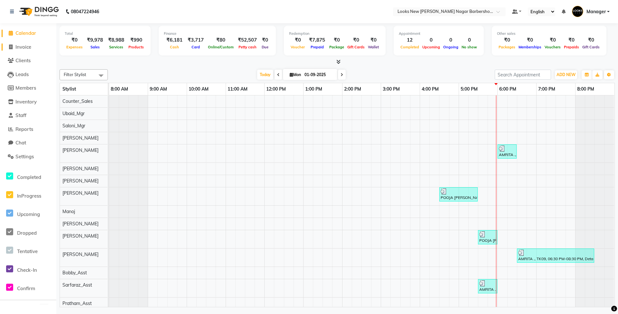
click at [27, 44] on span "Invoice" at bounding box center [23, 47] width 16 height 6
select select "service"
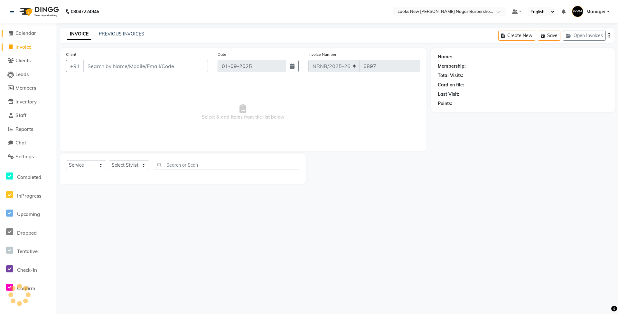
click at [27, 33] on span "Calendar" at bounding box center [25, 33] width 21 height 6
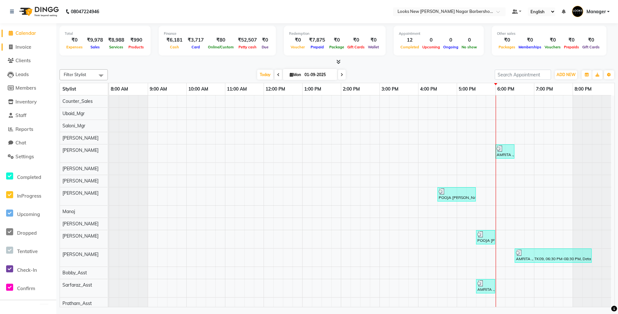
click at [25, 45] on span "Invoice" at bounding box center [23, 47] width 16 height 6
select select "service"
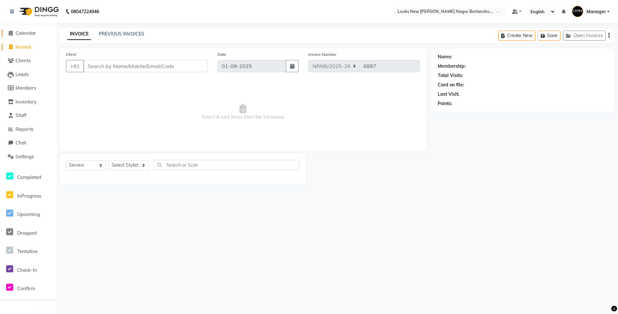
click at [26, 33] on span "Calendar" at bounding box center [25, 33] width 21 height 6
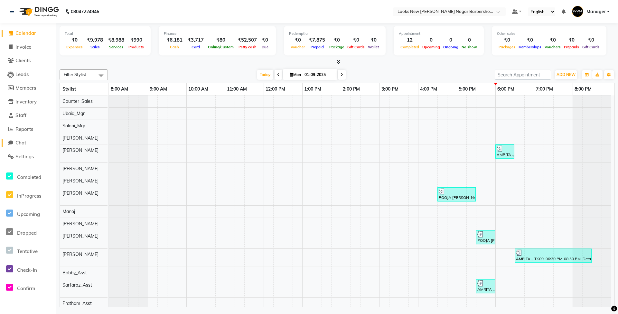
click at [17, 143] on span "Chat" at bounding box center [20, 142] width 11 height 6
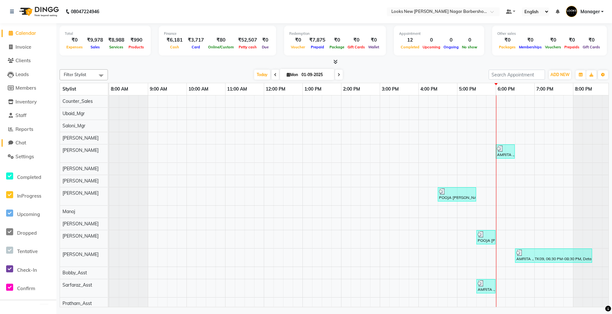
select select "100"
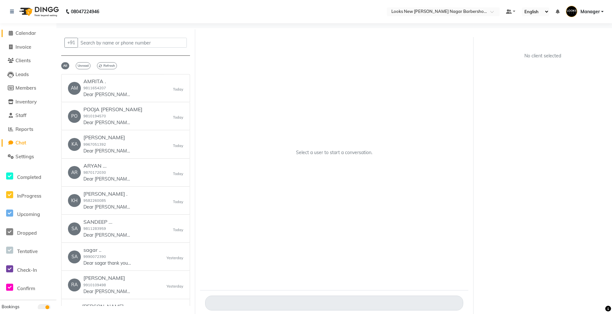
click at [33, 35] on span "Calendar" at bounding box center [25, 33] width 21 height 6
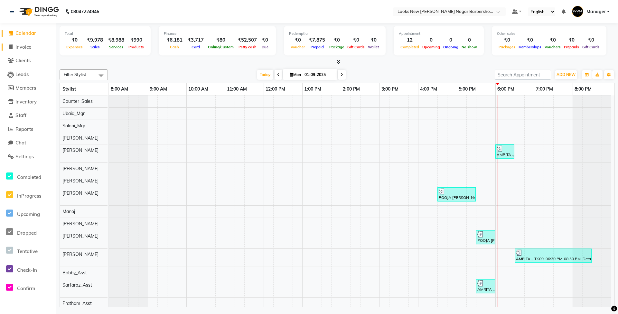
click at [22, 48] on span "Invoice" at bounding box center [23, 47] width 16 height 6
select select "service"
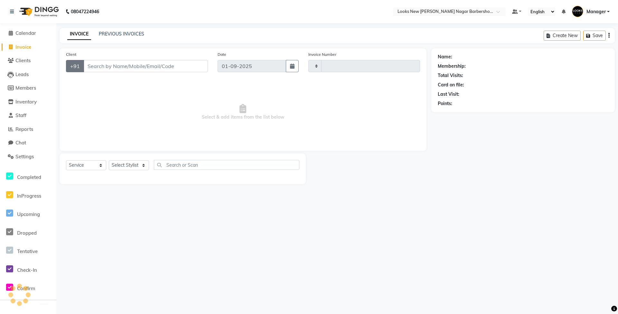
type input "6897"
select select "8705"
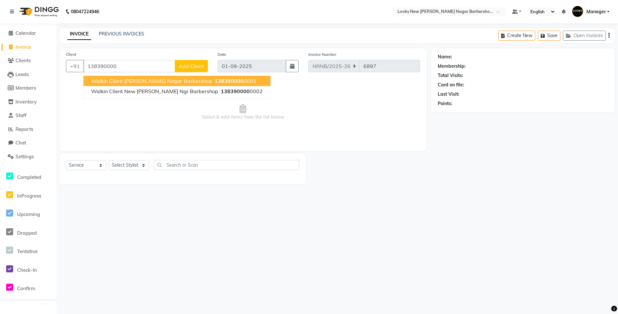
click at [189, 81] on span "Walkin Client Rajinder Nagar Barbershop" at bounding box center [151, 81] width 121 height 6
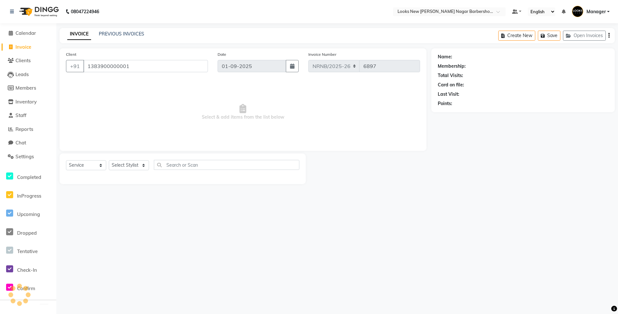
type input "1383900000001"
select select "1: Object"
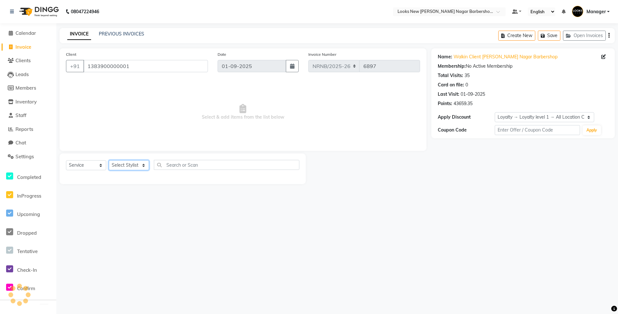
click at [138, 166] on select "Select Stylist Aakash_Pdct Afsar Ahmed Ashmita Ayesha Bobby_Asst Bobby_Khan Cou…" at bounding box center [129, 165] width 40 height 10
select select "87348"
click at [109, 160] on select "Select Stylist Aakash_Pdct Afsar Ahmed Ashmita Ayesha Bobby_Asst Bobby_Khan Cou…" at bounding box center [129, 165] width 40 height 10
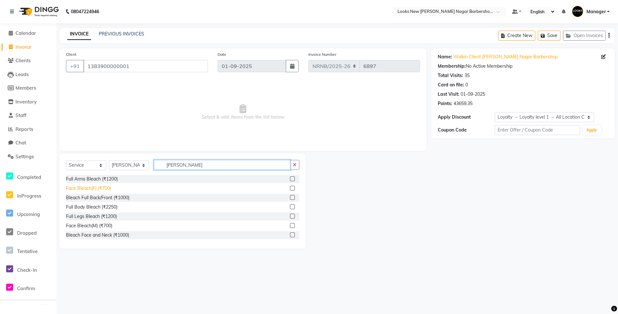
type input "BLEA"
click at [95, 190] on div "Face Bleach(F) (₹700)" at bounding box center [88, 188] width 45 height 7
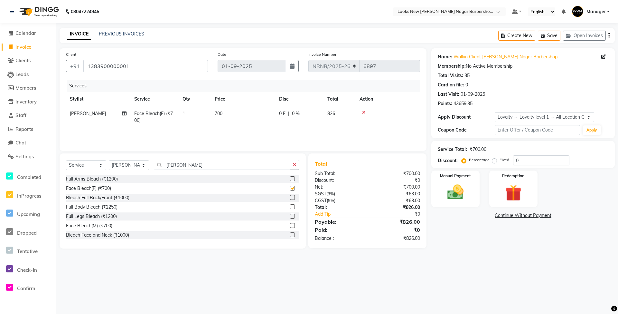
checkbox input "false"
click at [222, 115] on span "700" at bounding box center [219, 113] width 8 height 6
select select "87348"
drag, startPoint x: 267, startPoint y: 114, endPoint x: 209, endPoint y: 123, distance: 58.3
click at [223, 122] on tr "Aakash_Pdct Afsar Ahmed Ashmita Ayesha Bobby_Asst Bobby_Khan Counter_Sales Kama…" at bounding box center [243, 118] width 354 height 24
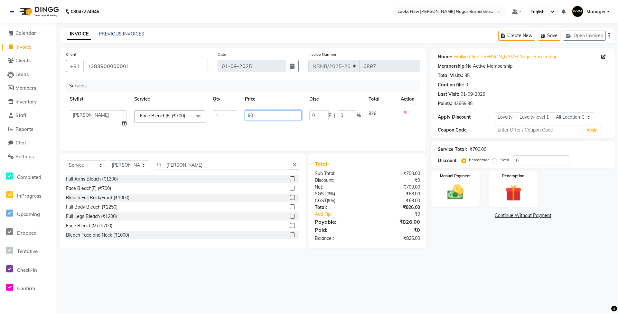
type input "900"
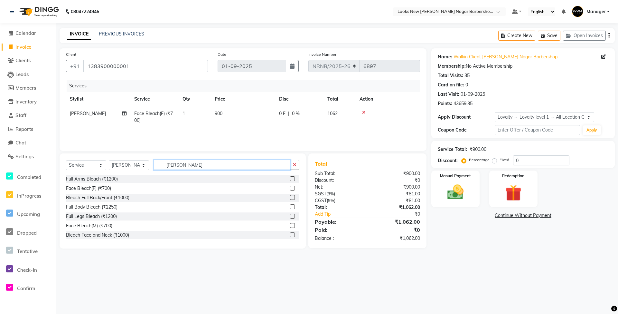
drag, startPoint x: 187, startPoint y: 165, endPoint x: 129, endPoint y: 165, distance: 57.6
click at [129, 165] on div "Select Service Product Membership Package Voucher Prepaid Gift Card Select Styl…" at bounding box center [182, 167] width 233 height 15
type input "ARM"
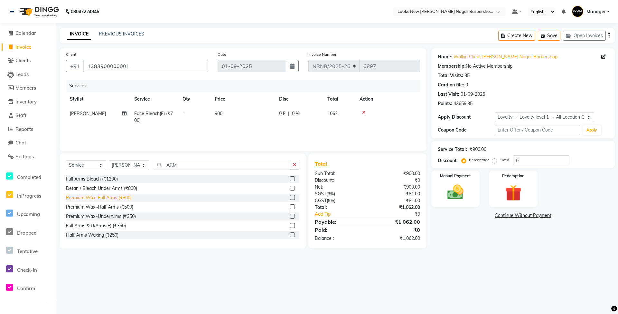
click at [93, 197] on div "Premium Wax~Full Arms (₹800)" at bounding box center [99, 197] width 66 height 7
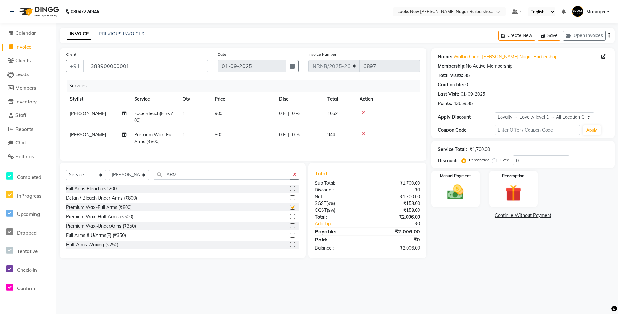
checkbox input "false"
drag, startPoint x: 185, startPoint y: 182, endPoint x: 133, endPoint y: 185, distance: 51.6
click at [133, 185] on div "Select Service Product Membership Package Voucher Prepaid Gift Card Select Styl…" at bounding box center [182, 176] width 233 height 15
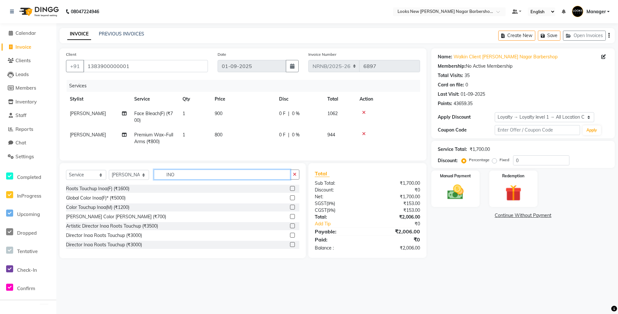
type input "INO"
click at [129, 180] on select "Select Stylist Aakash_Pdct Afsar Ahmed Ashmita Ayesha Bobby_Asst Bobby_Khan Cou…" at bounding box center [129, 175] width 40 height 10
select select "87343"
click at [109, 176] on select "Select Stylist Aakash_Pdct Afsar Ahmed Ashmita Ayesha Bobby_Asst Bobby_Khan Cou…" at bounding box center [129, 175] width 40 height 10
click at [178, 179] on input "INO" at bounding box center [222, 174] width 137 height 10
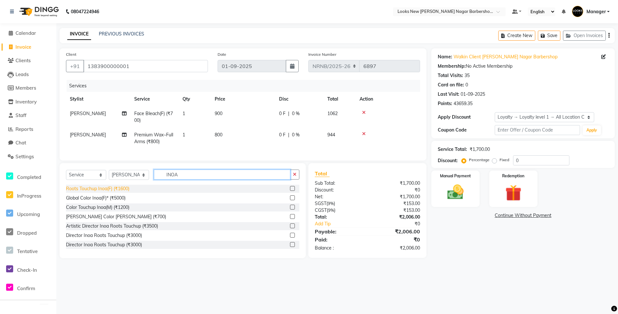
type input "INOA"
click at [90, 192] on div "Roots Touchup Inoa(F) (₹1600)" at bounding box center [97, 188] width 63 height 7
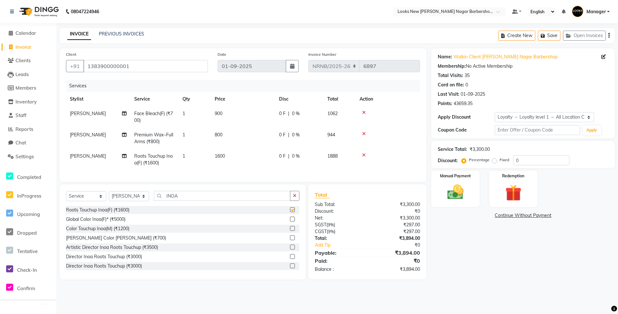
checkbox input "false"
drag, startPoint x: 175, startPoint y: 201, endPoint x: 145, endPoint y: 206, distance: 31.0
click at [145, 206] on div "Select Service Product Membership Package Voucher Prepaid Gift Card Select Styl…" at bounding box center [182, 198] width 233 height 15
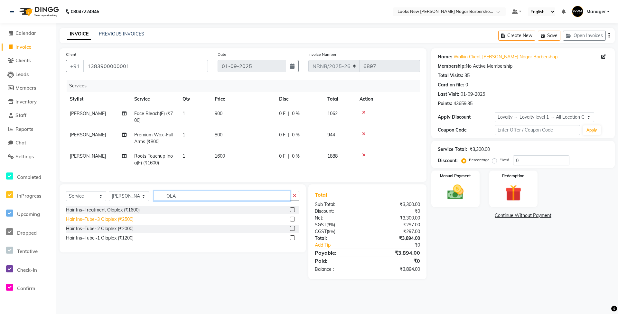
type input "OLA"
click at [125, 223] on div "Hair Ins~Tube~3 Olaplex (₹2500)" at bounding box center [100, 219] width 68 height 7
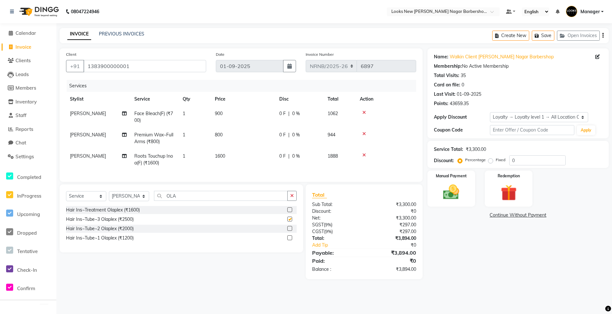
checkbox input "false"
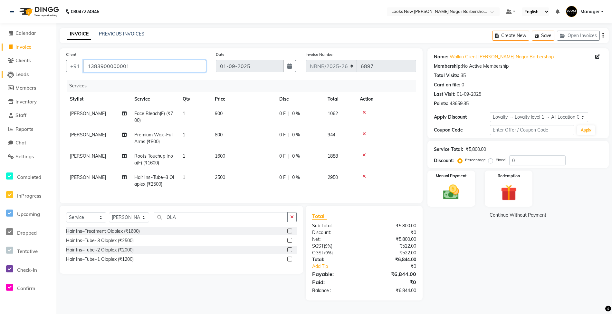
drag, startPoint x: 172, startPoint y: 68, endPoint x: 3, endPoint y: 75, distance: 168.9
click at [1, 73] on app-home "08047224946 Select Location × Looks New Rajinder Nagar Barbershop, Delhi Defaul…" at bounding box center [306, 155] width 612 height 310
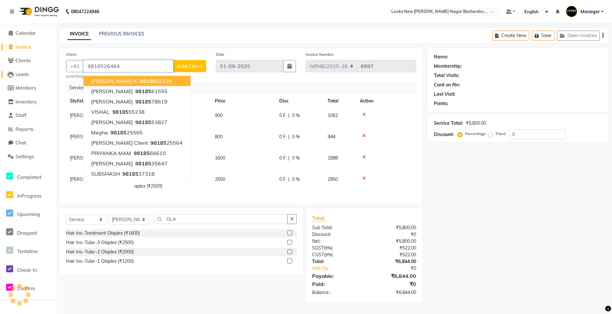
type input "9818526464"
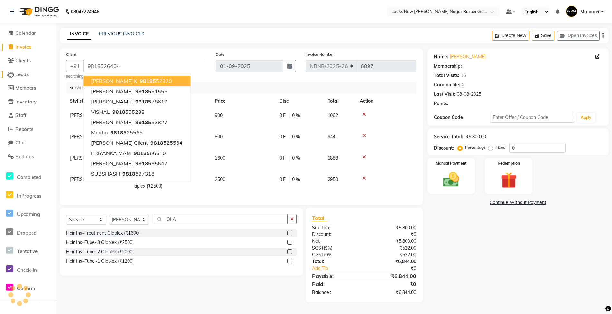
select select "1: Object"
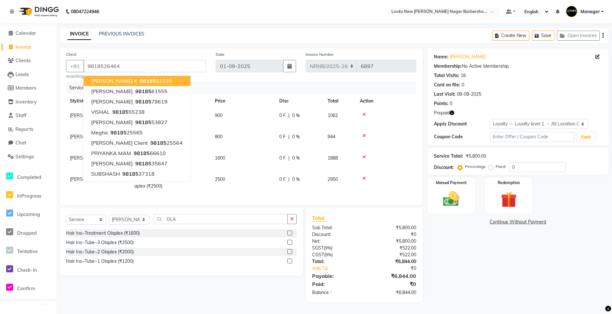
click at [208, 85] on div "Services" at bounding box center [244, 88] width 354 height 12
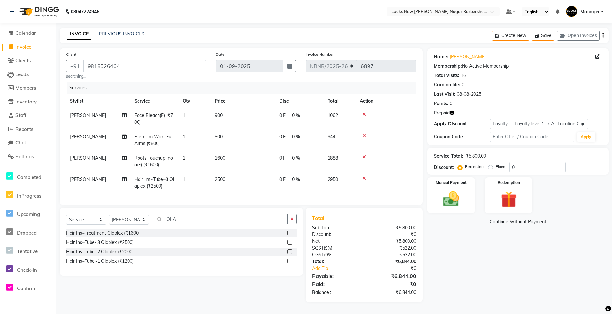
click at [452, 114] on icon "button" at bounding box center [452, 112] width 5 height 5
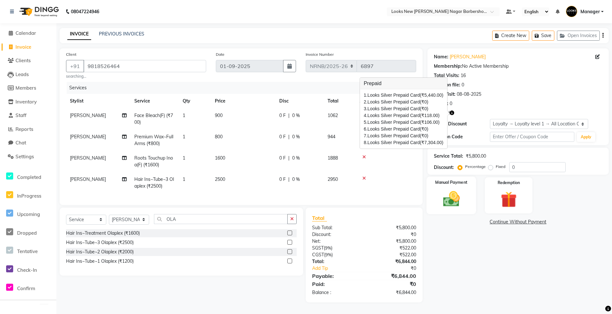
click at [454, 202] on img at bounding box center [451, 198] width 27 height 19
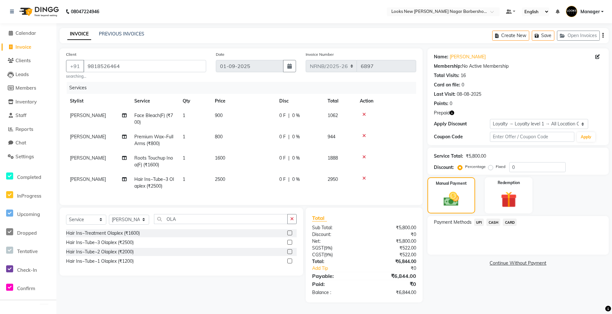
click at [453, 113] on icon "button" at bounding box center [452, 112] width 5 height 5
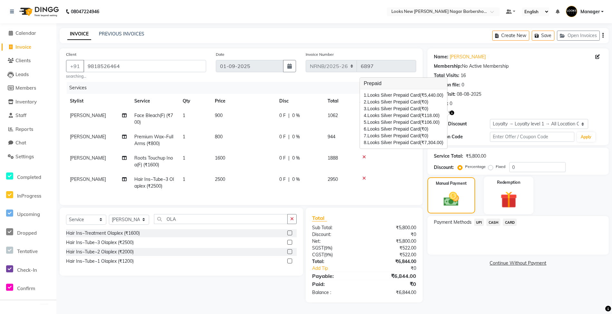
click at [509, 197] on img at bounding box center [508, 199] width 27 height 21
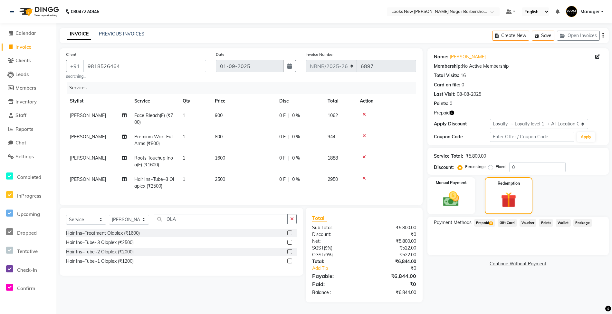
click at [487, 222] on span "Prepaid 8" at bounding box center [484, 222] width 21 height 7
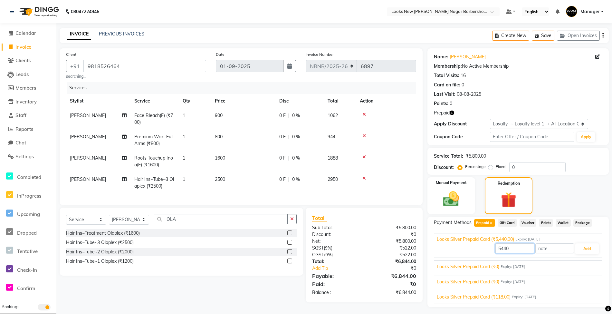
drag, startPoint x: 512, startPoint y: 252, endPoint x: 472, endPoint y: 247, distance: 40.3
click at [472, 247] on div "5440 Add" at bounding box center [518, 248] width 163 height 12
type input "5800"
click at [578, 247] on button "Add" at bounding box center [587, 248] width 24 height 11
drag, startPoint x: 514, startPoint y: 246, endPoint x: 445, endPoint y: 237, distance: 69.9
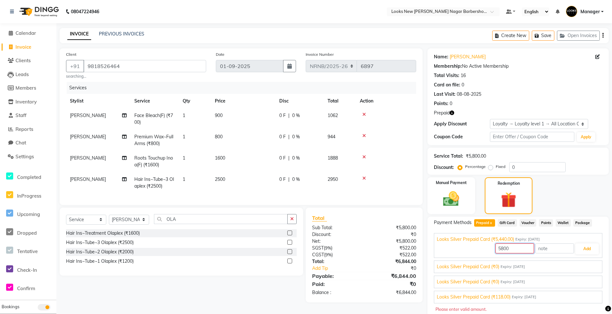
click at [445, 237] on div "Looks Silver Prepaid Card (₹5,440.00) Expiry: 31-12-2028 5800 Add" at bounding box center [518, 245] width 168 height 25
type input "6844"
click at [575, 249] on button "Add" at bounding box center [587, 248] width 24 height 11
click at [535, 249] on input "text" at bounding box center [554, 248] width 39 height 10
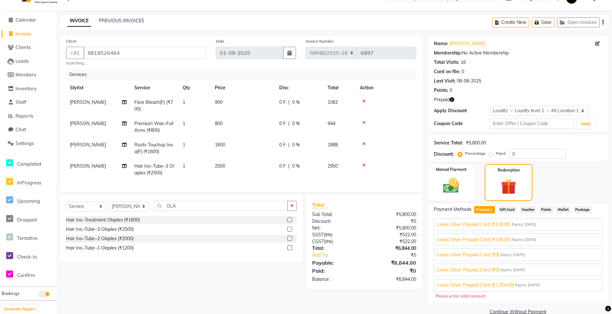
scroll to position [26, 0]
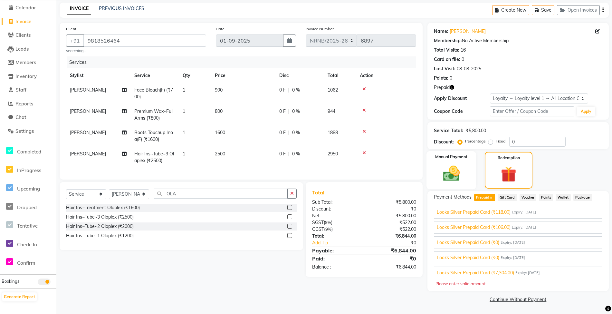
click at [470, 169] on div "Manual Payment" at bounding box center [451, 170] width 50 height 38
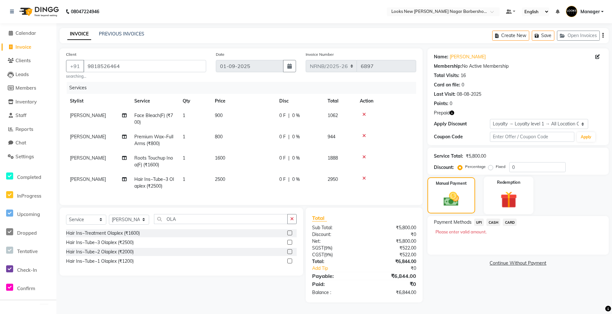
click at [510, 194] on img at bounding box center [508, 199] width 27 height 21
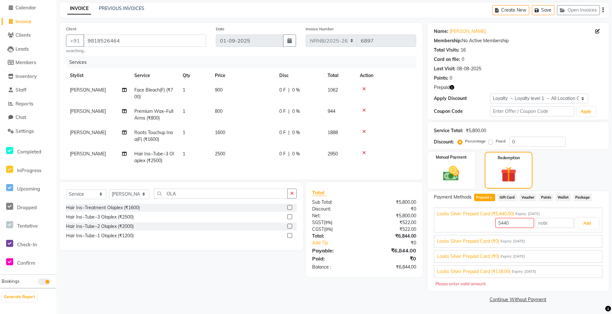
click at [456, 213] on span "Looks Silver Prepaid Card (₹5,440.00)" at bounding box center [475, 213] width 77 height 7
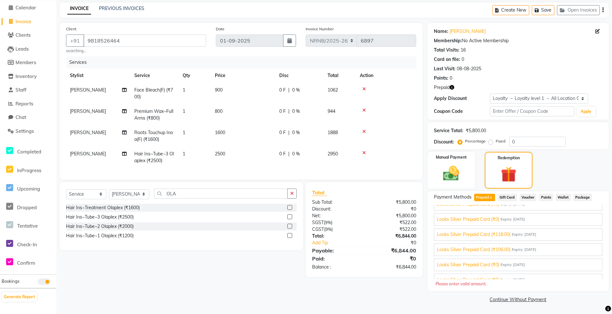
scroll to position [48, 0]
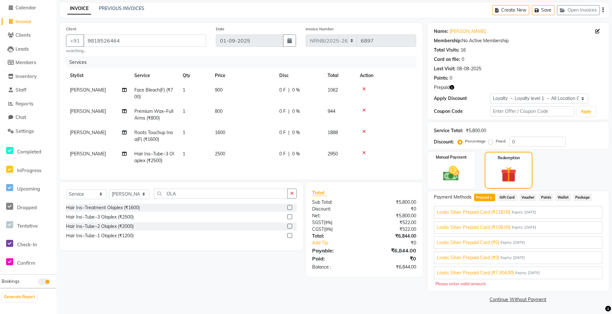
click at [508, 271] on span "Looks Silver Prepaid Card (₹7,304.00)" at bounding box center [475, 272] width 77 height 7
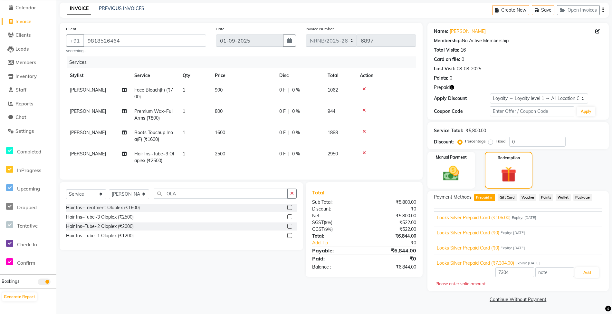
scroll to position [61, 0]
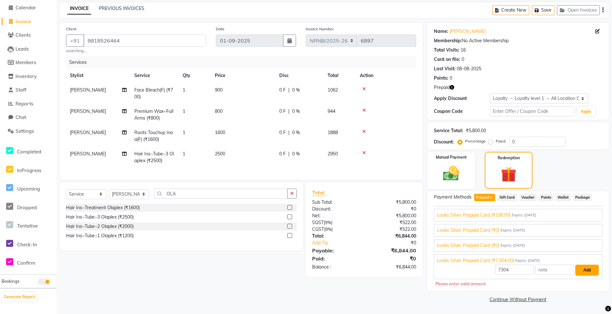
click at [585, 268] on button "Add" at bounding box center [587, 269] width 24 height 11
drag, startPoint x: 512, startPoint y: 271, endPoint x: 447, endPoint y: 255, distance: 67.0
click at [447, 255] on div "Looks Silver Prepaid Card (₹7,304.00) Expiry: 31-12-2028 7304 Add" at bounding box center [518, 266] width 168 height 25
type input "5800"
click at [578, 270] on button "Add" at bounding box center [587, 269] width 24 height 11
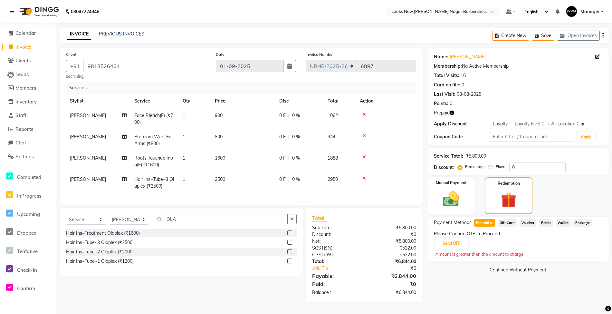
scroll to position [5, 0]
click at [455, 240] on button "Send OTP" at bounding box center [451, 243] width 34 height 11
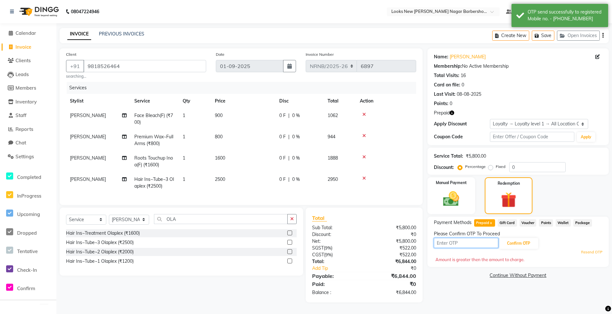
click at [491, 240] on input "text" at bounding box center [466, 243] width 64 height 10
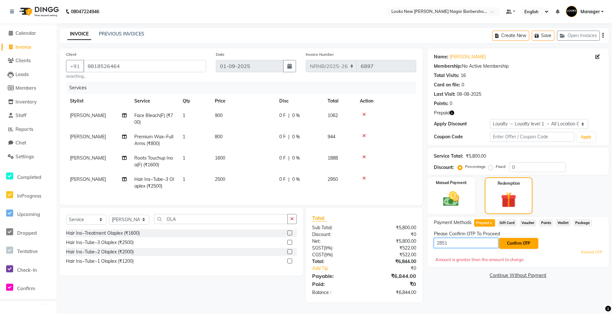
type input "2851"
click at [513, 239] on button "Confirm OTP" at bounding box center [518, 243] width 39 height 11
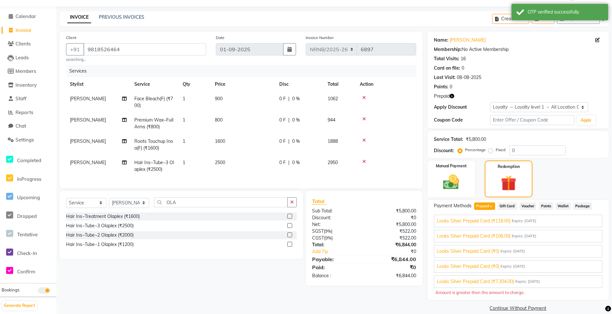
scroll to position [26, 0]
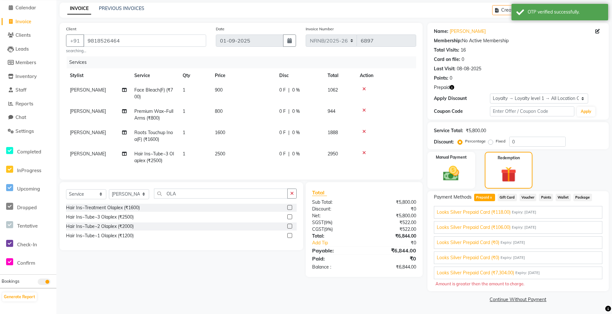
click at [500, 272] on span "Looks Silver Prepaid Card (₹7,304.00)" at bounding box center [475, 272] width 77 height 7
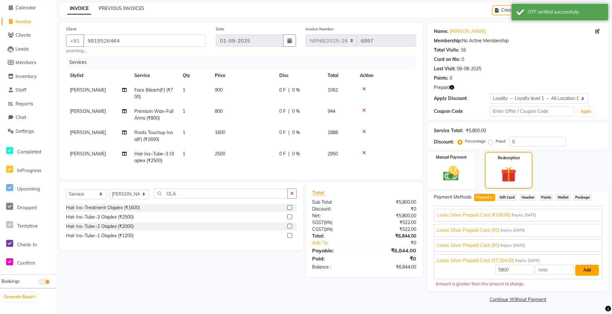
click at [577, 270] on button "Add" at bounding box center [587, 269] width 24 height 11
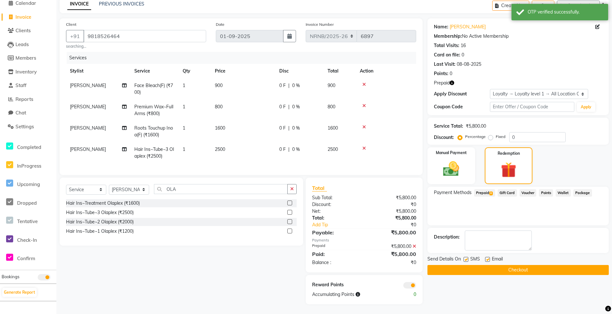
scroll to position [36, 0]
click at [516, 265] on button "Checkout" at bounding box center [517, 270] width 181 height 10
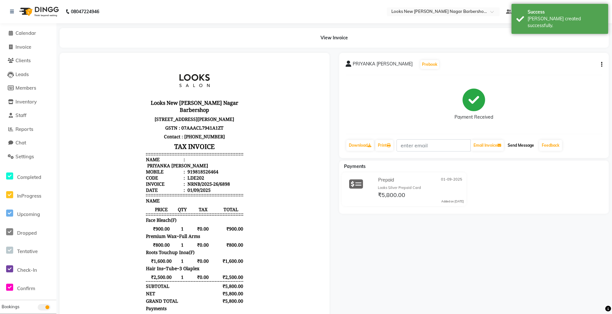
click at [516, 147] on button "Send Message" at bounding box center [521, 145] width 32 height 11
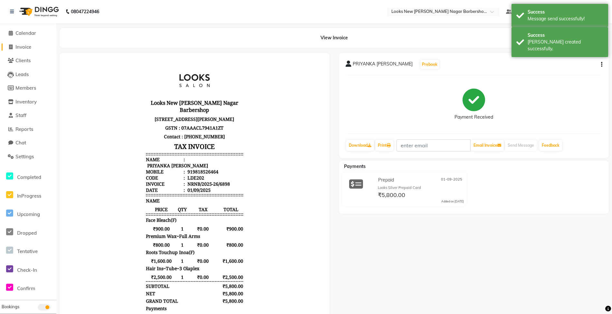
click at [21, 46] on span "Invoice" at bounding box center [23, 47] width 16 height 6
select select "service"
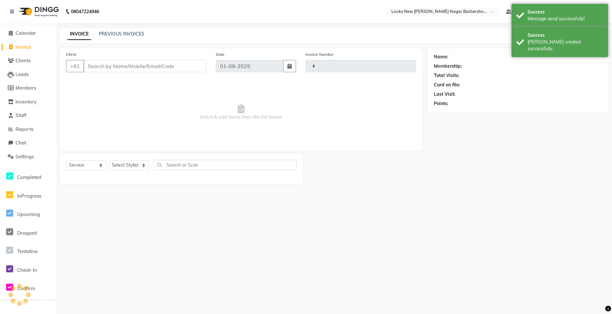
type input "6899"
select select "8705"
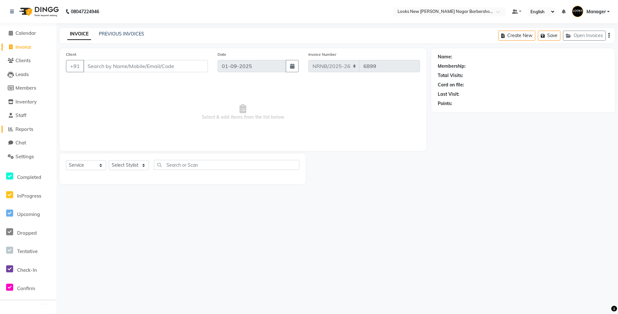
click at [33, 129] on span "Reports" at bounding box center [24, 129] width 18 height 6
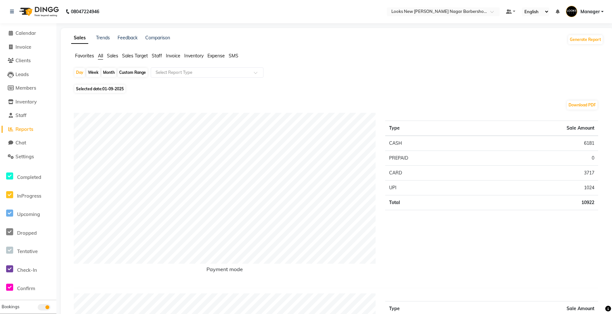
click at [161, 53] on span "Staff" at bounding box center [157, 56] width 10 height 6
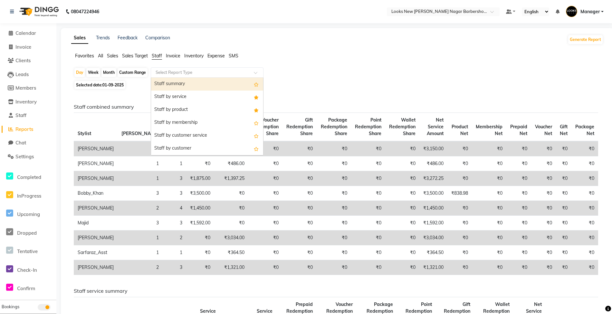
click at [177, 71] on input "text" at bounding box center [200, 72] width 93 height 6
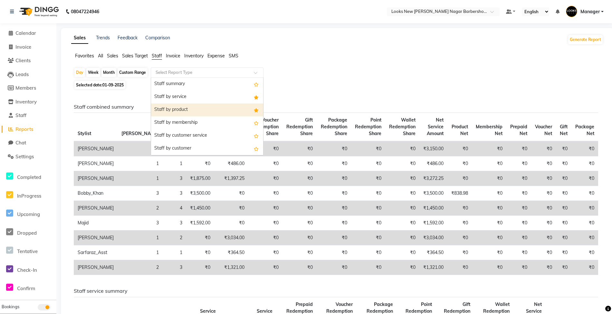
click at [196, 112] on div "Staff by product" at bounding box center [207, 109] width 112 height 13
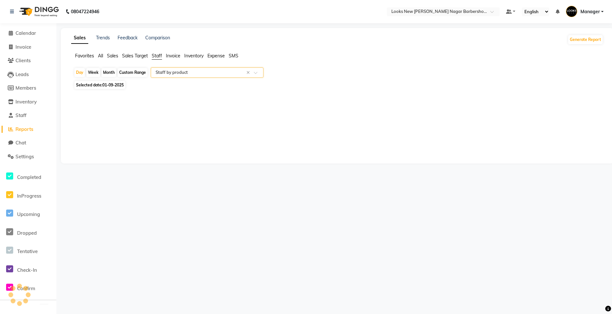
select select "full_report"
select select "csv"
click at [118, 86] on span "01-09-2025" at bounding box center [112, 84] width 21 height 5
select select "9"
select select "2025"
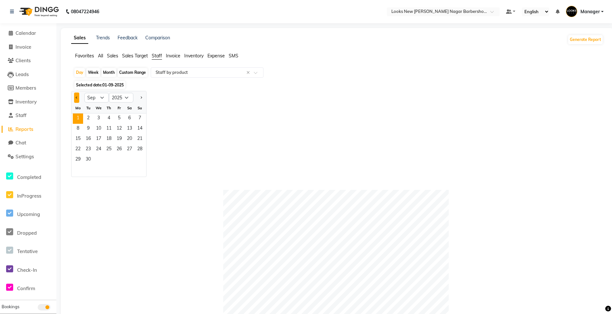
click at [78, 99] on button "Previous month" at bounding box center [76, 97] width 5 height 10
select select "8"
click at [139, 157] on span "31" at bounding box center [140, 160] width 10 height 10
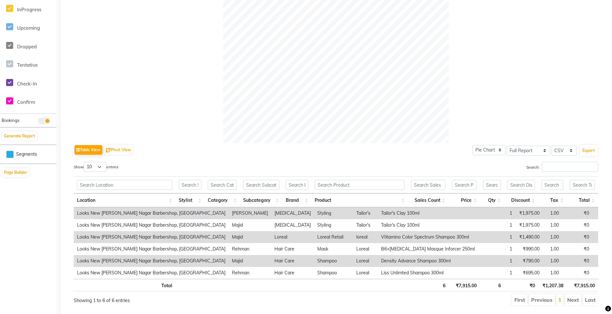
scroll to position [207, 0]
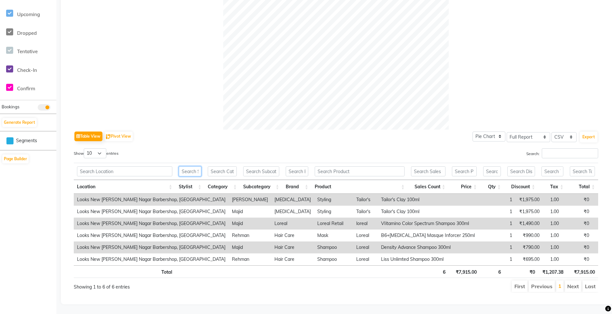
click at [185, 166] on input "text" at bounding box center [190, 171] width 23 height 10
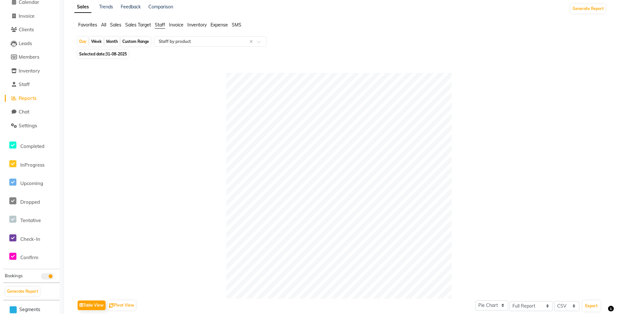
scroll to position [0, 0]
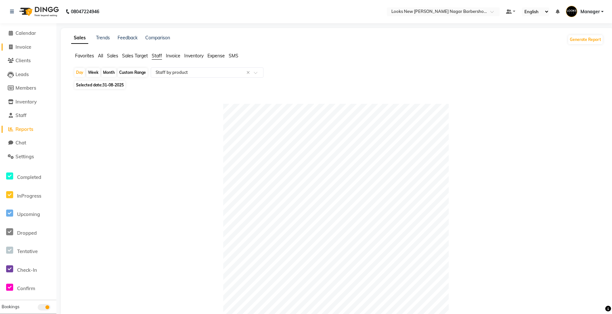
type input "MAJ"
click at [33, 48] on link "Invoice" at bounding box center [28, 46] width 53 height 7
select select "service"
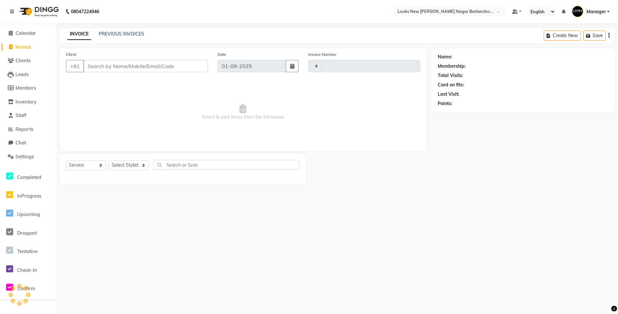
type input "6899"
select select "8705"
click at [29, 35] on span "Calendar" at bounding box center [25, 33] width 21 height 6
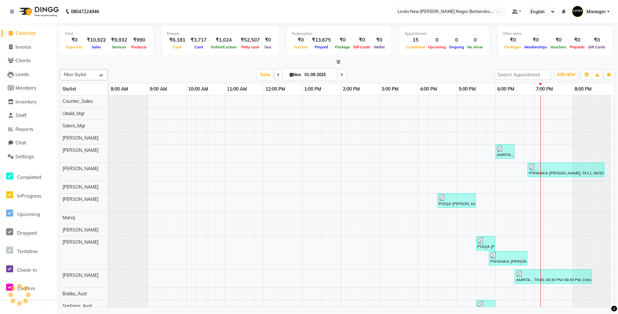
scroll to position [0, 3]
click at [33, 48] on link "Invoice" at bounding box center [28, 46] width 53 height 7
select select "service"
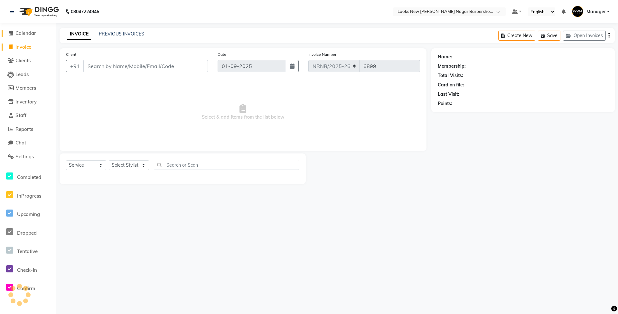
click at [32, 35] on span "Calendar" at bounding box center [25, 33] width 21 height 6
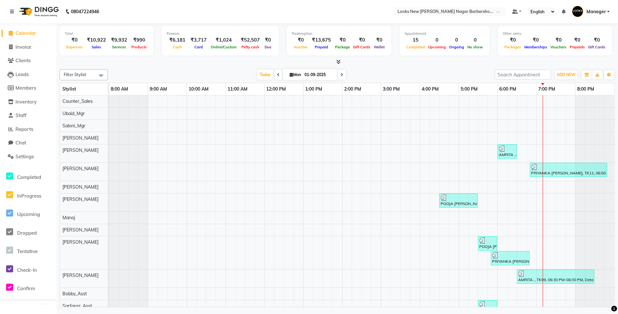
scroll to position [0, 3]
click at [31, 47] on span "Invoice" at bounding box center [23, 47] width 16 height 6
select select "service"
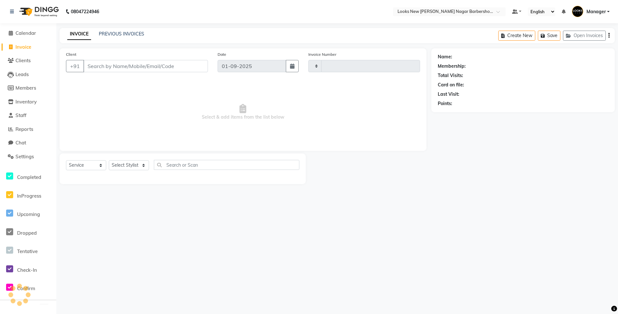
type input "6899"
select select "8705"
click at [30, 33] on span "Calendar" at bounding box center [25, 33] width 21 height 6
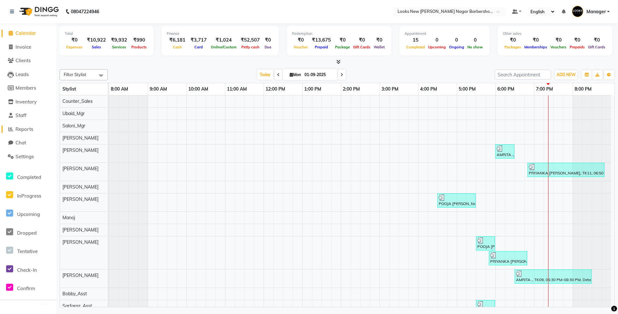
click at [28, 129] on span "Reports" at bounding box center [24, 129] width 18 height 6
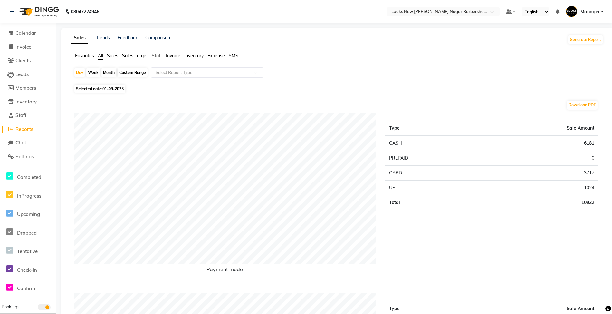
click at [155, 54] on span "Staff" at bounding box center [157, 56] width 10 height 6
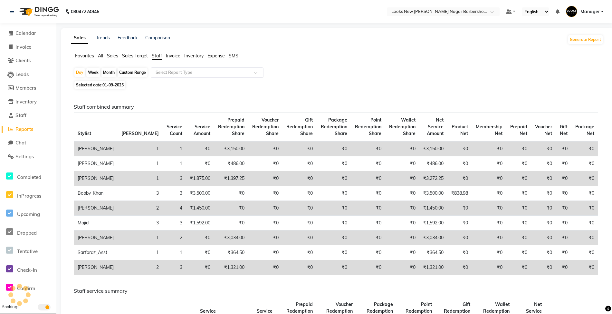
click at [167, 71] on input "text" at bounding box center [200, 72] width 93 height 6
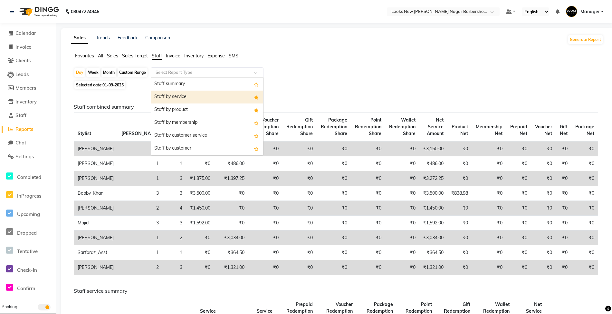
click at [164, 97] on div "Staff by service" at bounding box center [207, 96] width 112 height 13
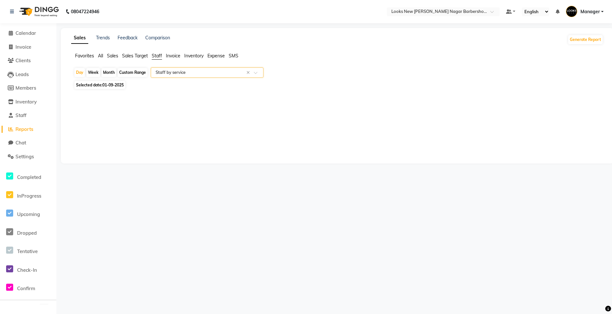
select select "full_report"
select select "csv"
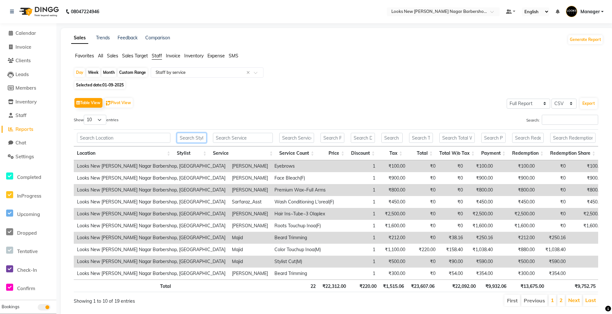
click at [184, 138] on input "text" at bounding box center [192, 138] width 30 height 10
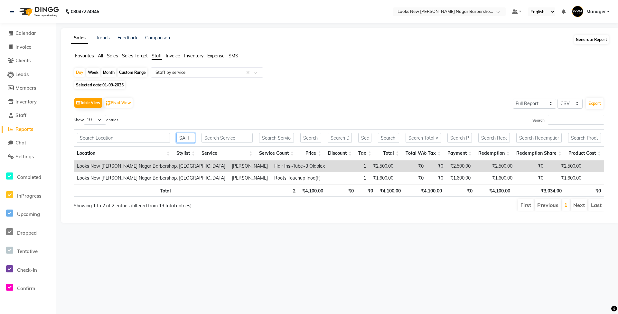
type input "SAH"
click at [594, 39] on button "Generate Report" at bounding box center [591, 39] width 34 height 9
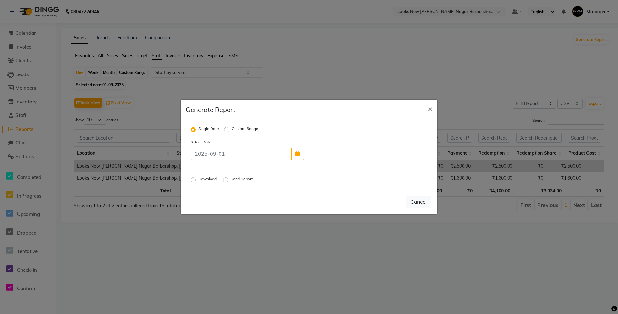
click at [202, 175] on div "Select Date Download Send Report" at bounding box center [309, 160] width 247 height 45
click at [206, 179] on label "Download" at bounding box center [208, 180] width 20 height 8
click at [196, 179] on input "Download" at bounding box center [194, 179] width 5 height 5
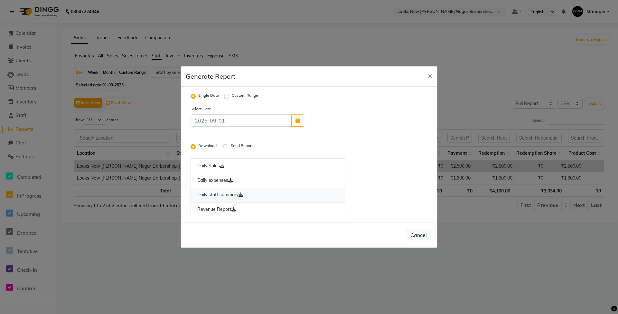
click at [214, 194] on link "Daily staff summary" at bounding box center [268, 194] width 155 height 15
click at [433, 75] on button "×" at bounding box center [430, 75] width 15 height 18
radio input "false"
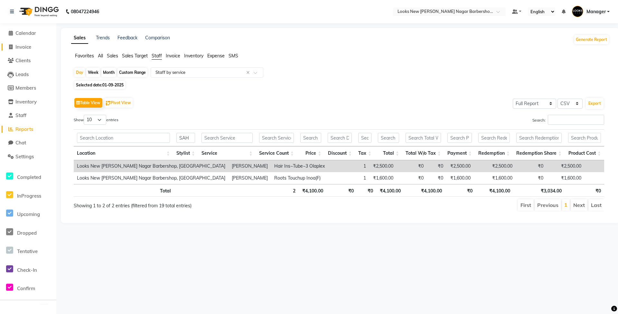
click at [22, 47] on span "Invoice" at bounding box center [23, 47] width 16 height 6
select select "service"
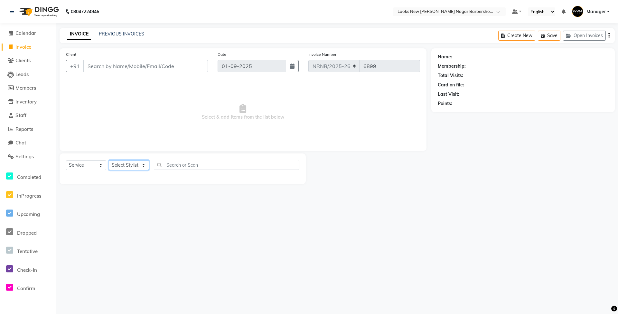
click at [127, 168] on select "Select Stylist Aakash_Pdct Afsar Ahmed Ashmita Ayesha Bobby_Asst Bobby_Khan Cou…" at bounding box center [129, 165] width 40 height 10
select select "87355"
click at [109, 160] on select "Select Stylist Aakash_Pdct Afsar Ahmed Ashmita Ayesha Bobby_Asst Bobby_Khan Cou…" at bounding box center [129, 165] width 40 height 10
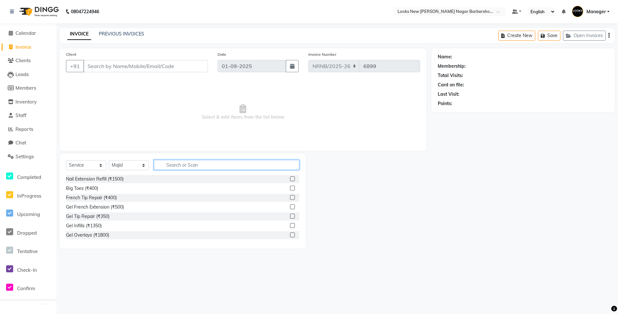
click at [192, 164] on input "text" at bounding box center [227, 165] width 146 height 10
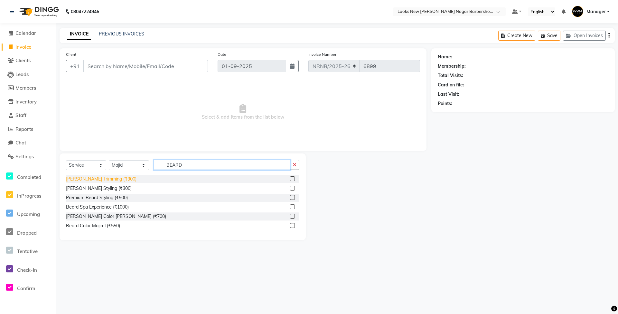
type input "BEARD"
click at [97, 178] on div "Beard Trimming (₹300)" at bounding box center [101, 179] width 71 height 7
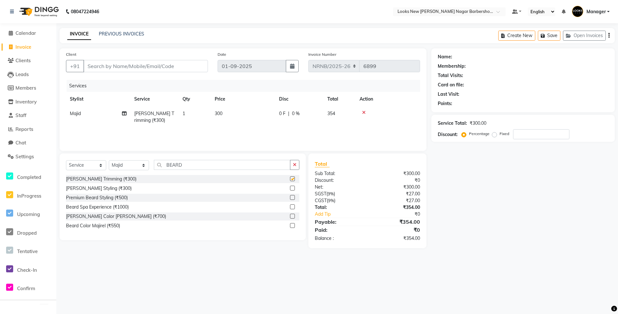
checkbox input "false"
click at [146, 69] on input "Client" at bounding box center [145, 66] width 125 height 12
type input "9"
type input "0"
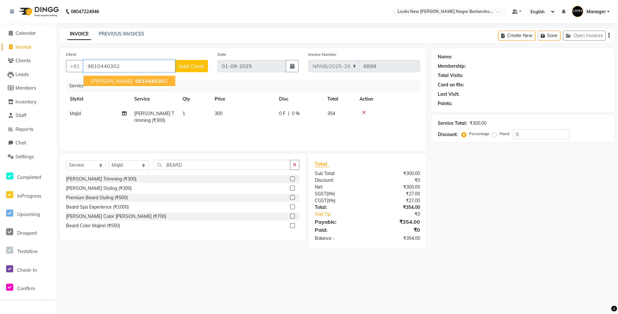
type input "9810440302"
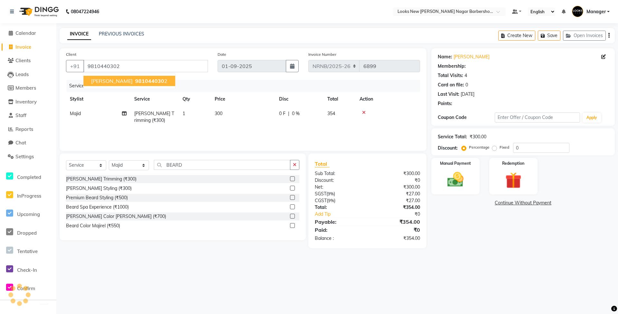
select select "1: Object"
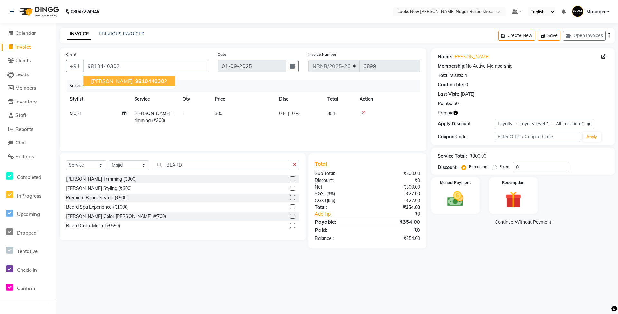
click at [235, 14] on nav "08047224946 Select Location × Looks New Rajinder Nagar Barbershop, Delhi Defaul…" at bounding box center [309, 11] width 618 height 23
click at [33, 33] on span "Calendar" at bounding box center [25, 33] width 21 height 6
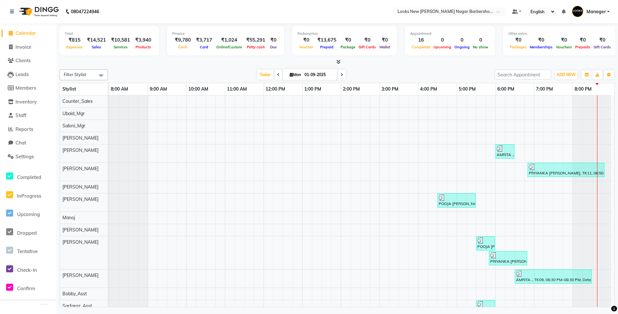
click at [31, 34] on span "Calendar" at bounding box center [25, 33] width 21 height 6
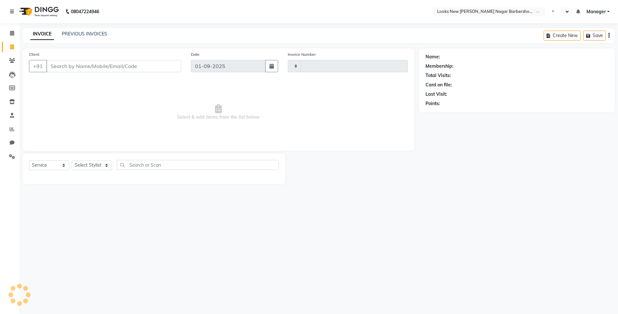
select select "service"
type input "6897"
select select "en"
select select "8705"
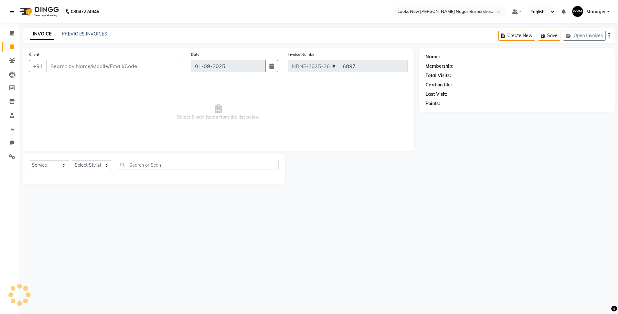
click at [13, 13] on icon at bounding box center [12, 11] width 4 height 5
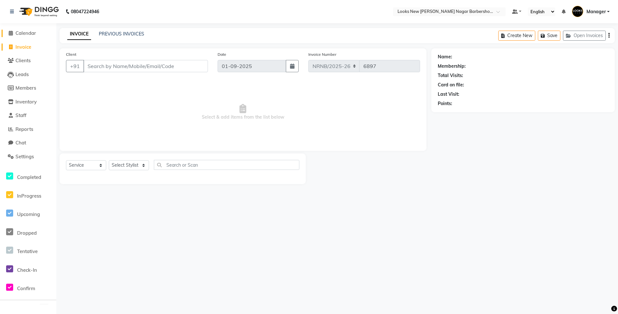
click at [19, 29] on li "Calendar" at bounding box center [28, 33] width 56 height 14
click at [20, 31] on span "Calendar" at bounding box center [25, 33] width 21 height 6
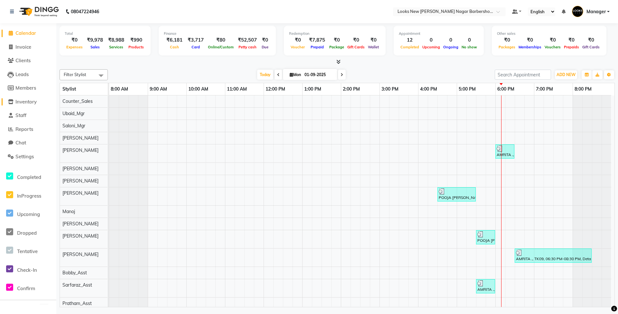
click at [27, 103] on span "Inventory" at bounding box center [25, 102] width 21 height 6
select select
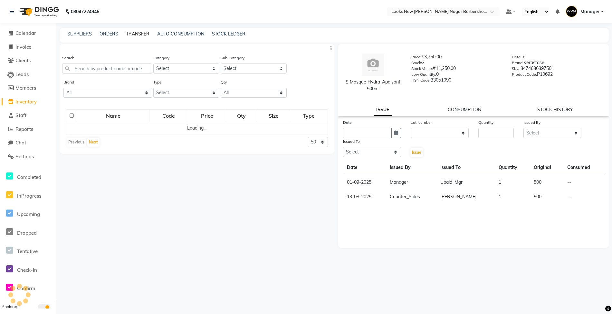
click at [143, 33] on link "TRANSFER" at bounding box center [138, 34] width 24 height 6
select select "sender"
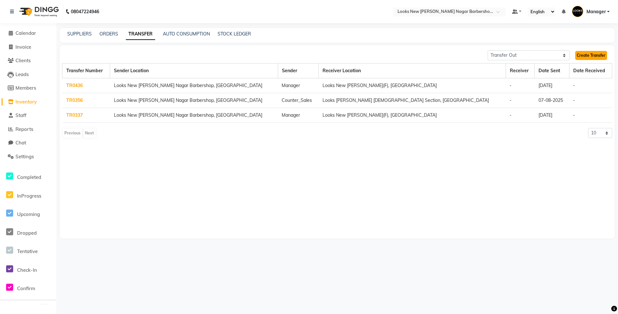
click at [597, 53] on link "Create Transfer" at bounding box center [591, 55] width 32 height 9
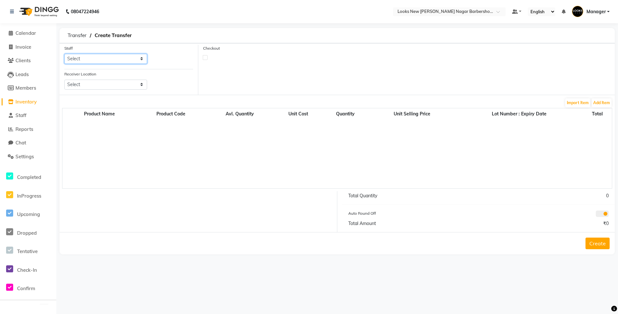
click at [117, 58] on select "Select Aakash_Pdct Afsar Ahmed Ashmita Ayesha Bobby_Asst Bobby_Khan Counter_Sal…" at bounding box center [105, 59] width 83 height 10
select select "87137"
click at [64, 54] on select "Select Aakash_Pdct Afsar Ahmed Ashmita Ayesha Bobby_Asst Bobby_Khan Counter_Sal…" at bounding box center [105, 59] width 83 height 10
drag, startPoint x: 144, startPoint y: 83, endPoint x: 128, endPoint y: 84, distance: 15.5
click at [144, 83] on select "Select Looks New Rajinder Nagar(f), Delhi Looks Prive Rajouri Garden, New Delhi…" at bounding box center [105, 85] width 83 height 10
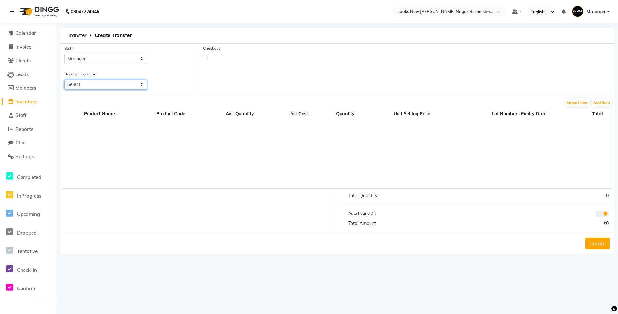
select select "3838"
click at [64, 80] on select "Select Looks New Rajinder Nagar(f), Delhi Looks Prive Rajouri Garden, New Delhi…" at bounding box center [105, 85] width 83 height 10
click at [600, 104] on button "Add Item" at bounding box center [602, 102] width 20 height 9
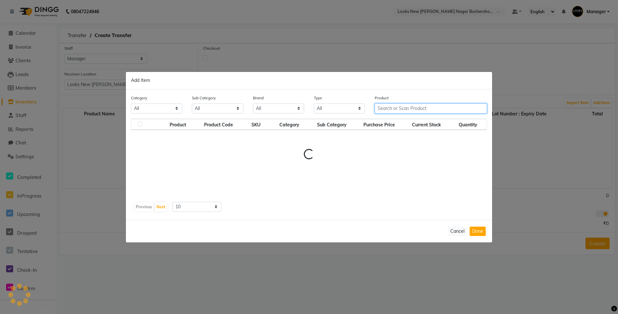
click at [416, 105] on input "text" at bounding box center [431, 108] width 112 height 10
type input "3474636404384"
click at [459, 229] on button "Cancel" at bounding box center [457, 230] width 19 height 9
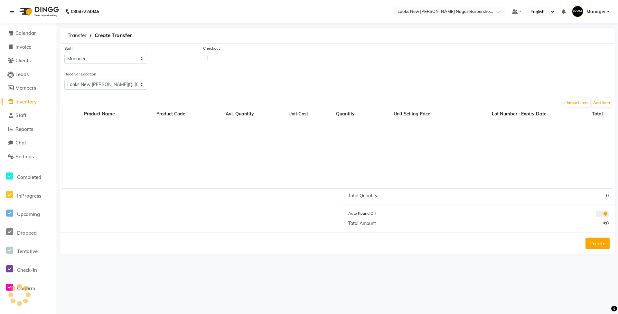
click at [383, 148] on div "Product Name Product Code Avl. Quantity Unit Cost Quantity Unit Selling Price L…" at bounding box center [337, 148] width 550 height 81
click at [30, 33] on span "Calendar" at bounding box center [25, 33] width 21 height 6
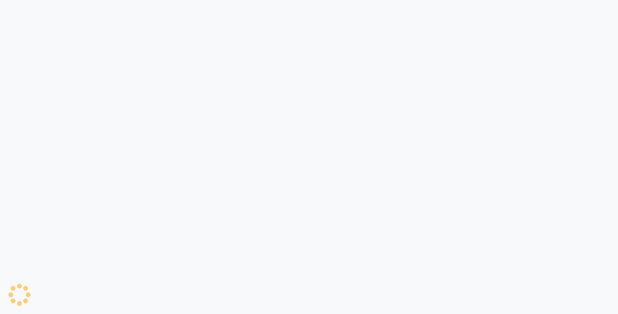
select select "service"
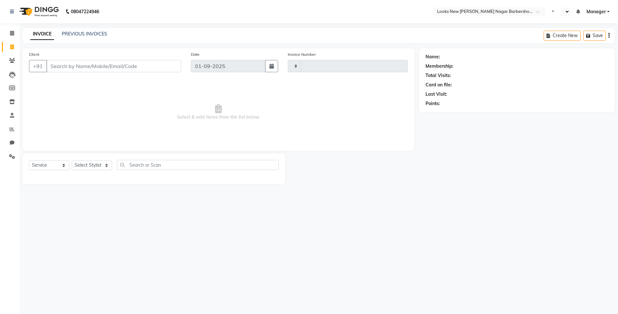
type input "6897"
select select "en"
select select "8705"
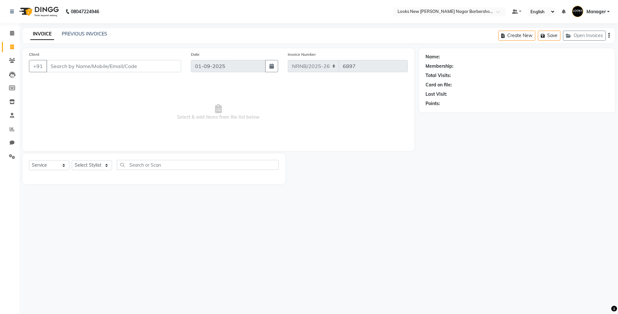
click at [7, 8] on div "08047224946" at bounding box center [54, 12] width 99 height 18
click at [10, 14] on icon at bounding box center [12, 11] width 4 height 5
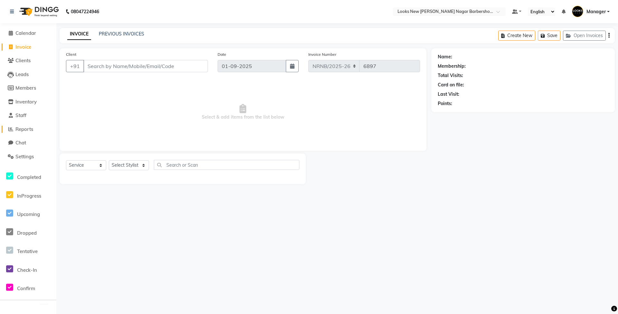
click at [27, 129] on span "Reports" at bounding box center [24, 129] width 18 height 6
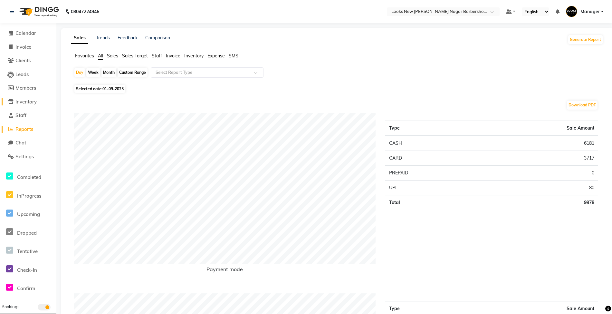
click at [24, 102] on span "Inventory" at bounding box center [25, 102] width 21 height 6
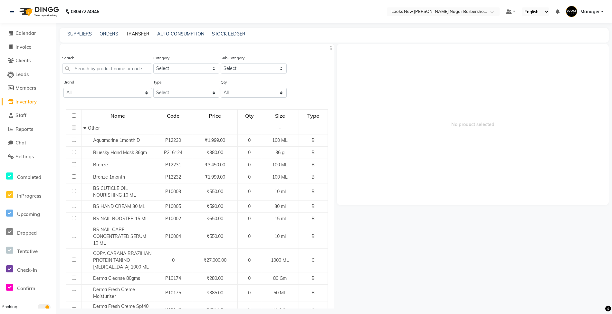
drag, startPoint x: 142, startPoint y: 32, endPoint x: 147, endPoint y: 43, distance: 12.2
click at [141, 32] on link "TRANSFER" at bounding box center [138, 34] width 24 height 6
select select "sender"
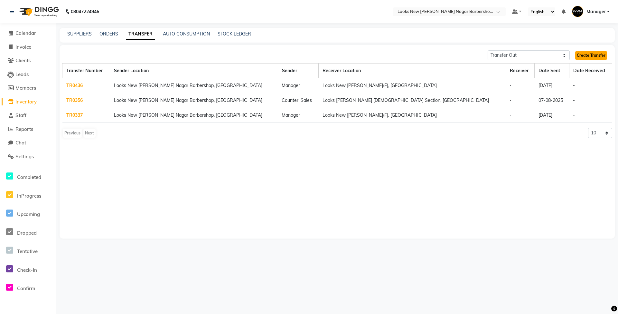
click at [603, 55] on link "Create Transfer" at bounding box center [591, 55] width 32 height 9
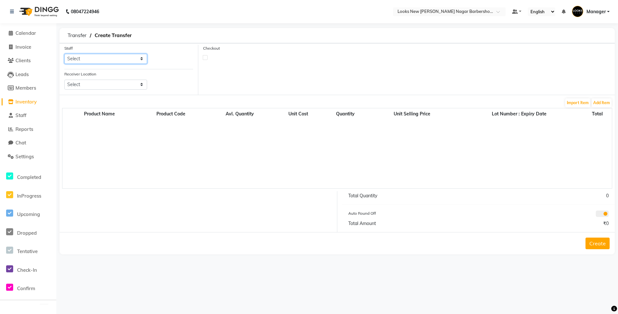
click at [110, 54] on select "Select Aakash_Pdct Afsar Ahmed Ashmita Ayesha Bobby_Asst Bobby_Khan Counter_Sal…" at bounding box center [105, 59] width 83 height 10
select select "87137"
click at [64, 54] on select "Select Aakash_Pdct Afsar Ahmed Ashmita Ayesha Bobby_Asst Bobby_Khan Counter_Sal…" at bounding box center [105, 59] width 83 height 10
click at [125, 86] on select "Select Looks New Rajinder Nagar(f), Delhi Looks Prive Rajouri Garden, New Delhi…" at bounding box center [105, 85] width 83 height 10
select select "3838"
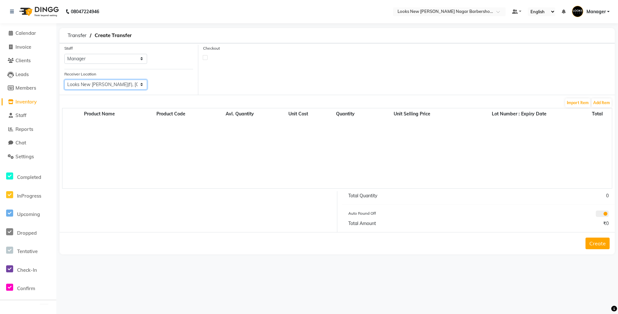
click at [64, 80] on select "Select Looks New Rajinder Nagar(f), Delhi Looks Prive Rajouri Garden, New Delhi…" at bounding box center [105, 85] width 83 height 10
click at [599, 103] on button "Add Item" at bounding box center [602, 102] width 20 height 9
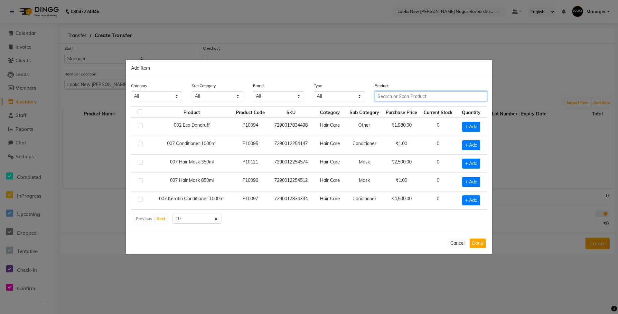
click at [389, 97] on input "text" at bounding box center [431, 96] width 112 height 10
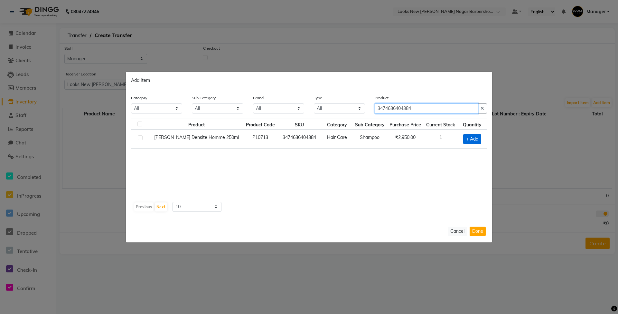
type input "3474636404384"
click at [470, 139] on span "+ Add" at bounding box center [472, 139] width 18 height 10
checkbox input "true"
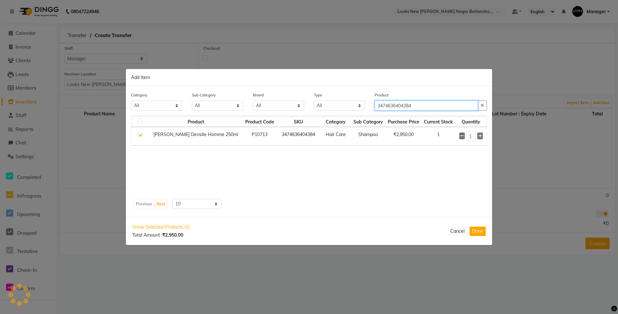
click at [447, 104] on input "3474636404384" at bounding box center [426, 105] width 103 height 10
click at [481, 105] on icon "button" at bounding box center [483, 105] width 4 height 5
type input "347463635601"
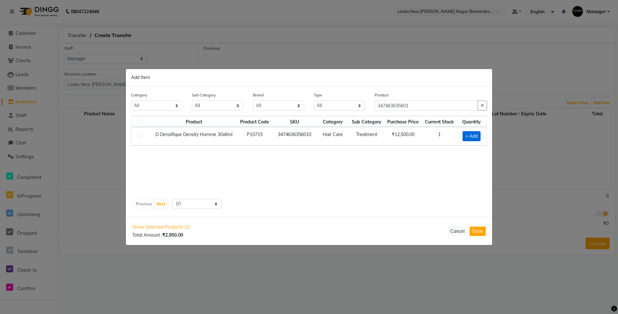
click at [472, 138] on span "+ Add" at bounding box center [472, 136] width 18 height 10
checkbox input "true"
click at [478, 226] on button "Done" at bounding box center [478, 230] width 16 height 9
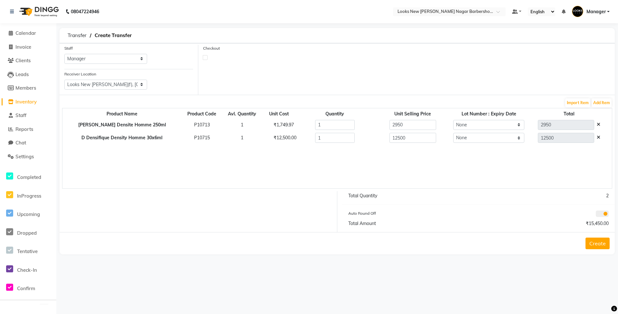
click at [274, 137] on div "₹12,500.00" at bounding box center [279, 137] width 20 height 7
click at [597, 137] on icon at bounding box center [599, 137] width 4 height 5
click at [606, 102] on button "Add Item" at bounding box center [602, 102] width 20 height 9
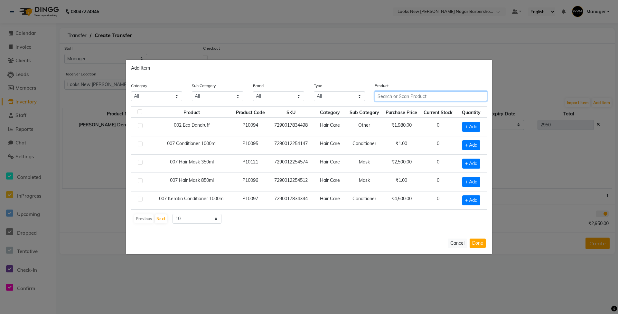
click at [393, 94] on input "text" at bounding box center [431, 96] width 112 height 10
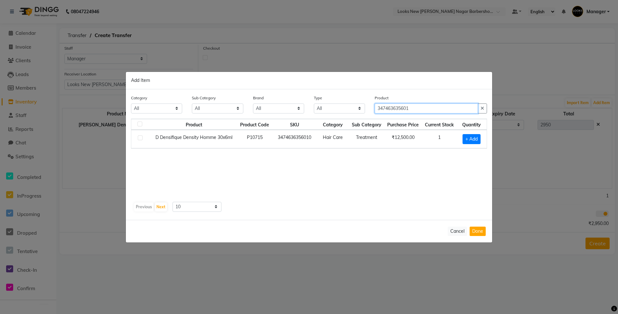
type input "347463635601"
click at [407, 137] on td "₹12,500.00" at bounding box center [402, 139] width 37 height 18
click at [468, 137] on span "+ Add" at bounding box center [472, 139] width 18 height 10
checkbox input "true"
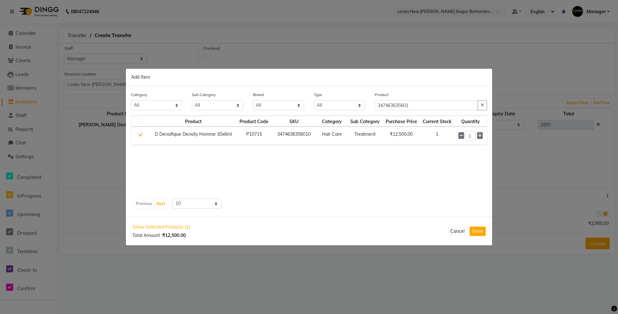
click at [478, 233] on button "Done" at bounding box center [478, 230] width 16 height 9
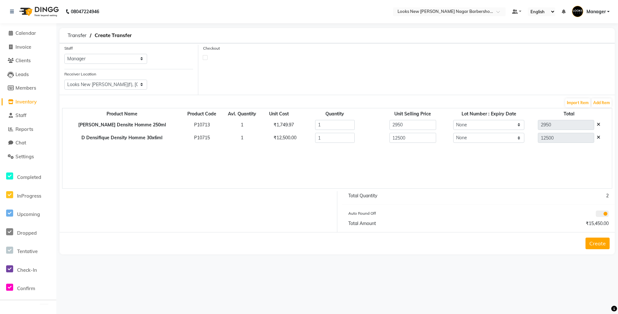
click at [588, 240] on button "Create" at bounding box center [598, 243] width 24 height 12
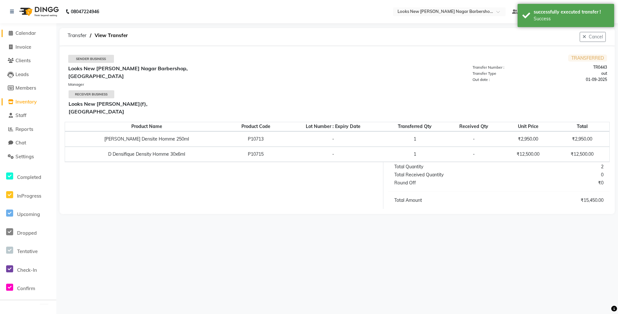
click at [23, 31] on span "Calendar" at bounding box center [25, 33] width 21 height 6
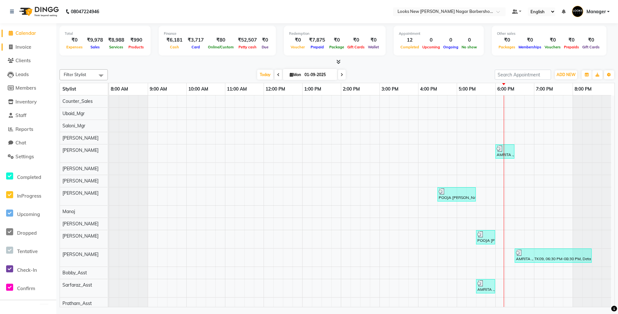
click at [37, 47] on link "Invoice" at bounding box center [28, 46] width 53 height 7
select select "service"
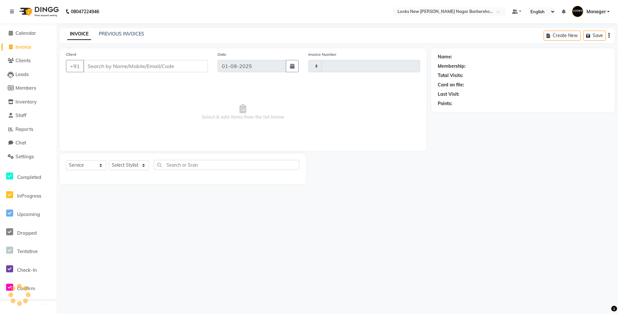
type input "6897"
select select "8705"
click at [274, 122] on span "Select & add items from the list below" at bounding box center [243, 112] width 354 height 64
click at [122, 164] on select "Select Stylist Aakash_Pdct [PERSON_NAME] [PERSON_NAME] [PERSON_NAME] Counter_Sa…" at bounding box center [129, 165] width 40 height 10
select select "87357"
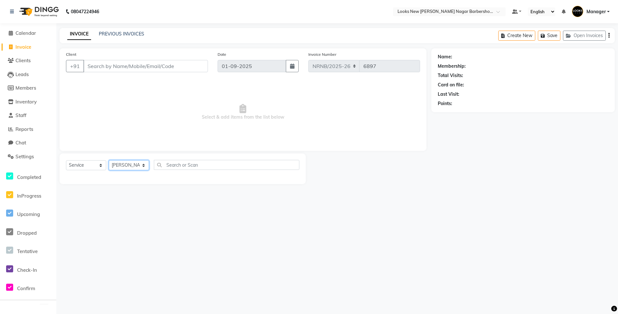
click at [109, 160] on select "Select Stylist Aakash_Pdct [PERSON_NAME] [PERSON_NAME] [PERSON_NAME] Counter_Sa…" at bounding box center [129, 165] width 40 height 10
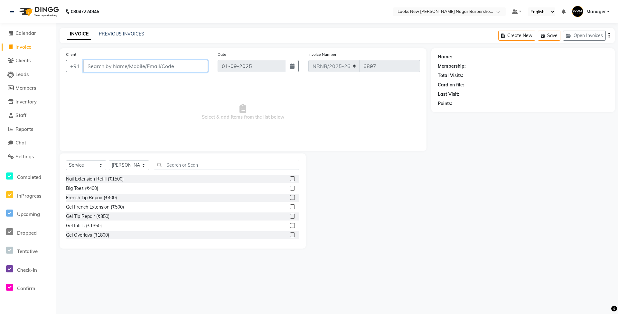
click at [130, 61] on input "Client" at bounding box center [145, 66] width 125 height 12
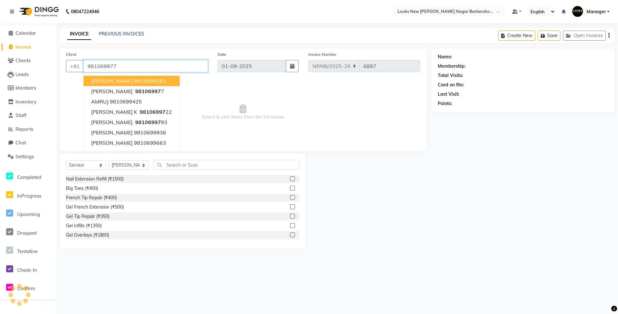
type input "981069977"
select select "1: Object"
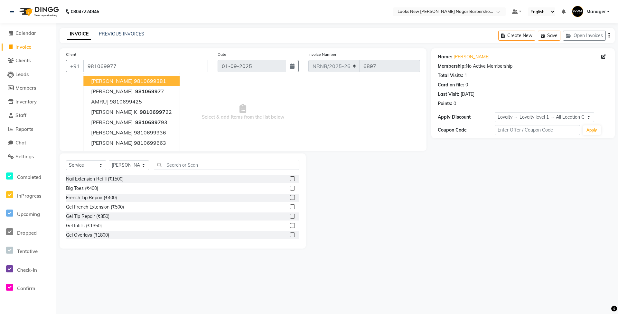
click at [321, 99] on span "Select & add items from the list below" at bounding box center [243, 112] width 354 height 64
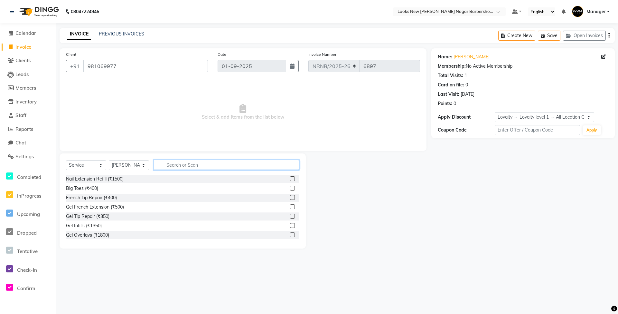
click at [185, 164] on input "text" at bounding box center [227, 165] width 146 height 10
type input "CUT"
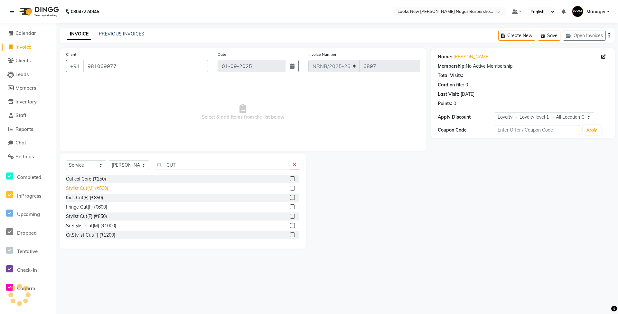
click at [90, 191] on div "Stylist Cut(M) (₹500)" at bounding box center [87, 188] width 42 height 7
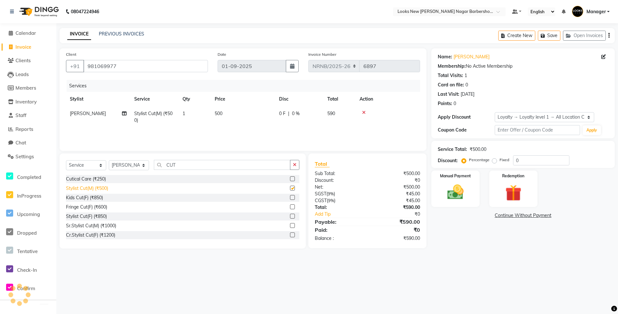
checkbox input "false"
drag, startPoint x: 185, startPoint y: 166, endPoint x: 114, endPoint y: 180, distance: 73.1
click at [114, 180] on div "Select Service Product Membership Package Voucher Prepaid Gift Card Select Styl…" at bounding box center [183, 200] width 246 height 95
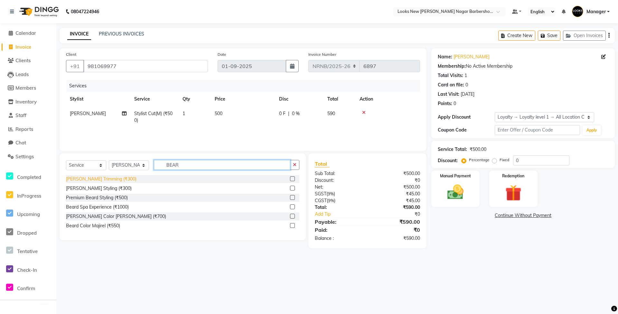
type input "BEAR"
click at [102, 180] on div "[PERSON_NAME] Trimming (₹300)" at bounding box center [101, 179] width 71 height 7
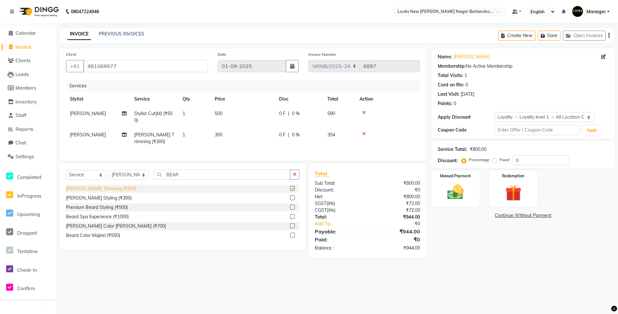
checkbox input "false"
click at [464, 198] on img at bounding box center [456, 192] width 28 height 20
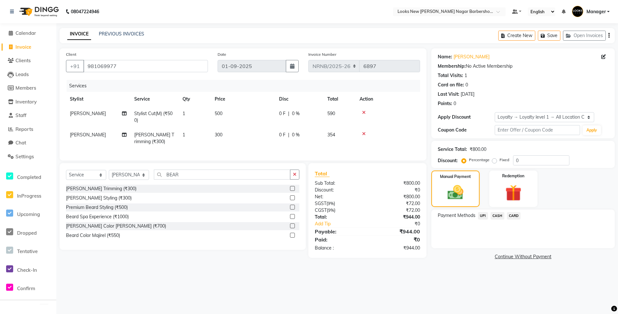
click at [486, 216] on span "UPI" at bounding box center [483, 215] width 10 height 7
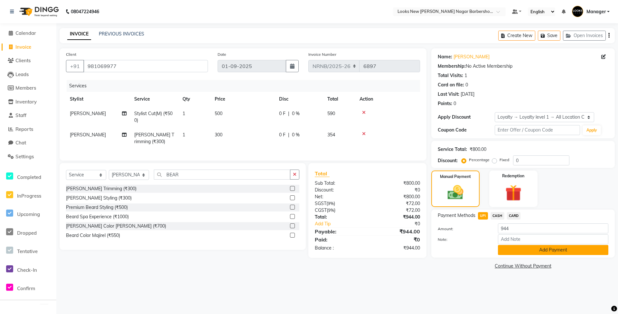
click at [522, 247] on button "Add Payment" at bounding box center [553, 250] width 110 height 10
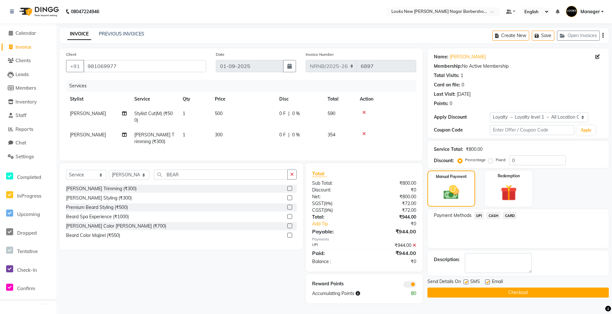
click at [489, 294] on button "Checkout" at bounding box center [517, 292] width 181 height 10
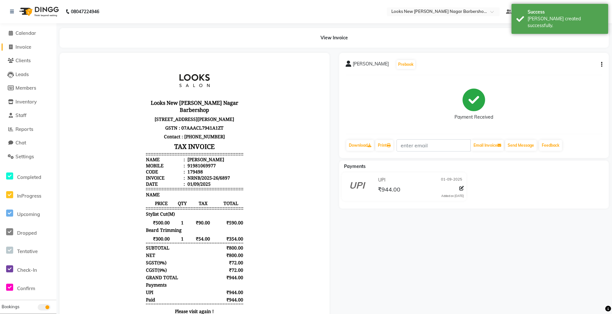
click at [24, 49] on span "Invoice" at bounding box center [23, 47] width 16 height 6
select select "service"
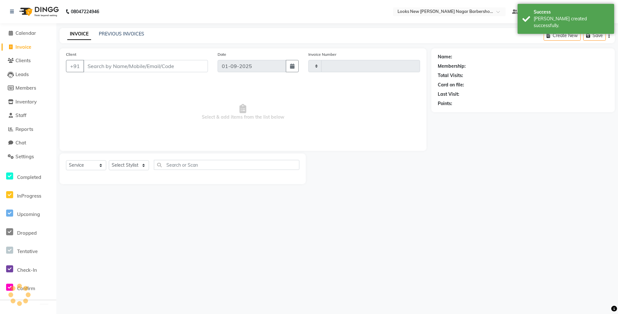
type input "6898"
select select "8705"
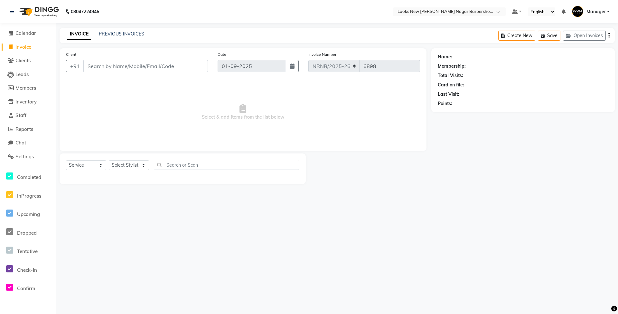
select select "service"
click at [31, 130] on span "Reports" at bounding box center [24, 129] width 18 height 6
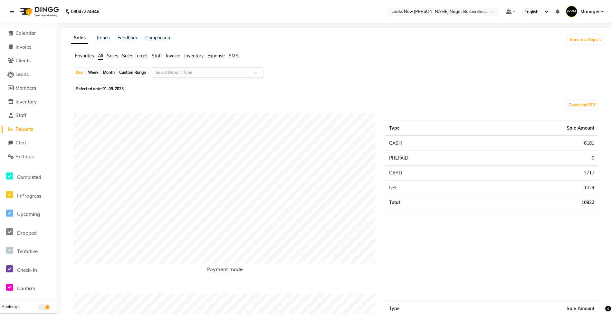
click at [158, 53] on span "Staff" at bounding box center [157, 56] width 10 height 6
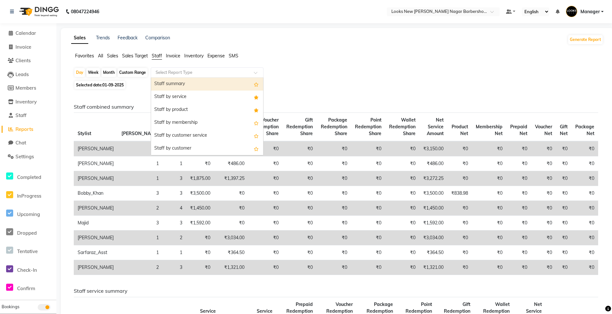
click at [164, 70] on input "text" at bounding box center [200, 72] width 93 height 6
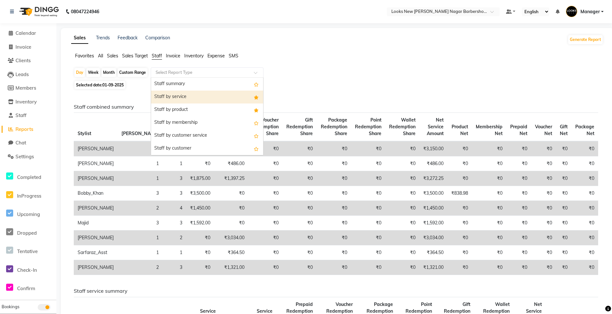
click at [167, 94] on div "Staff by service" at bounding box center [207, 96] width 112 height 13
select select "full_report"
select select "csv"
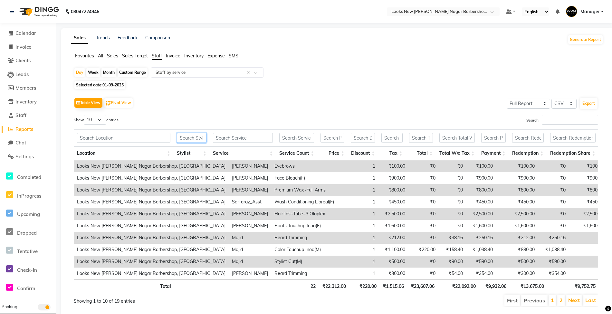
click at [191, 137] on input "text" at bounding box center [192, 138] width 30 height 10
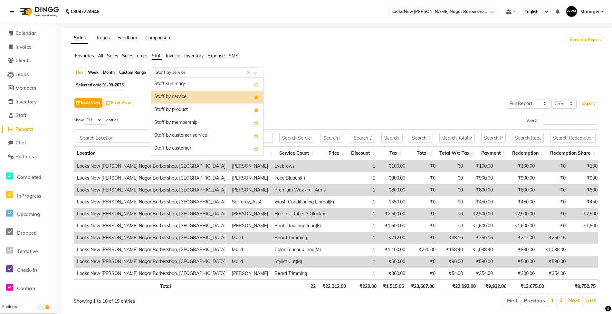
click at [170, 72] on input "text" at bounding box center [200, 72] width 93 height 6
click at [178, 107] on div "Staff by product" at bounding box center [207, 109] width 112 height 13
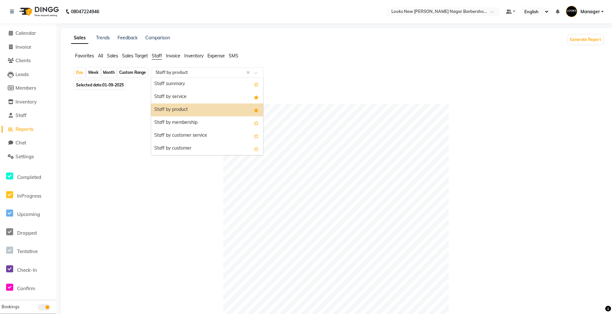
click at [184, 74] on input "text" at bounding box center [200, 72] width 93 height 6
click at [182, 95] on div "Staff by service" at bounding box center [207, 96] width 112 height 13
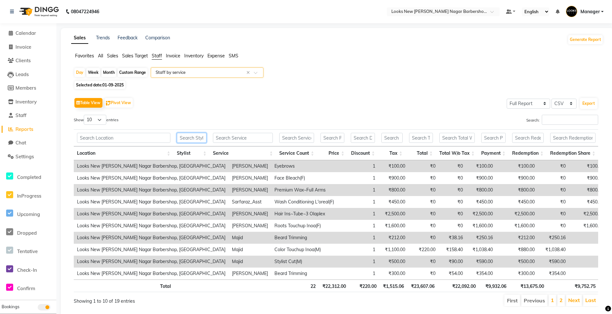
click at [191, 138] on input "text" at bounding box center [192, 138] width 30 height 10
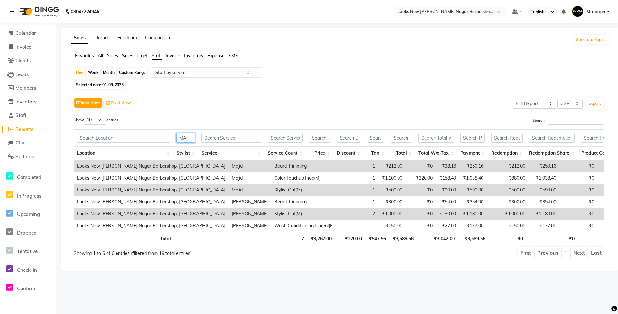
type input "M"
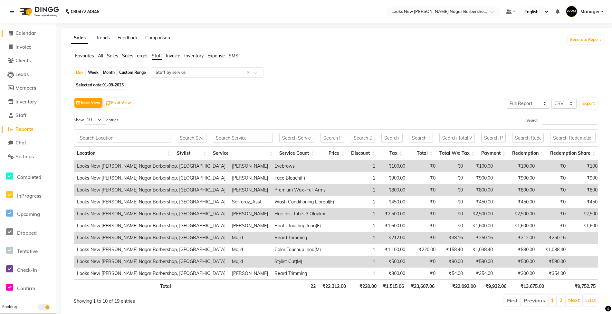
click at [30, 33] on span "Calendar" at bounding box center [25, 33] width 21 height 6
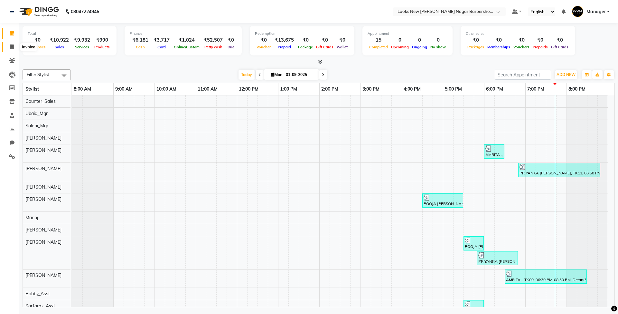
click at [15, 47] on span at bounding box center [11, 46] width 11 height 7
select select "service"
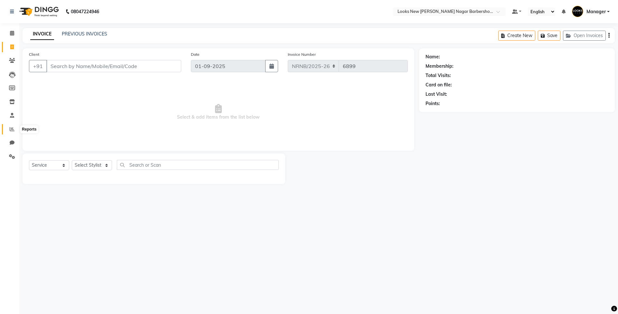
click at [11, 129] on icon at bounding box center [12, 129] width 5 height 5
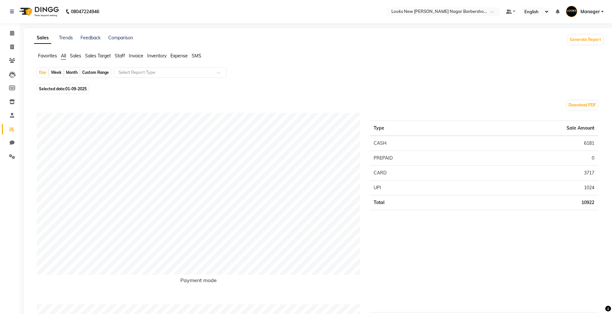
click at [121, 55] on span "Staff" at bounding box center [120, 56] width 10 height 6
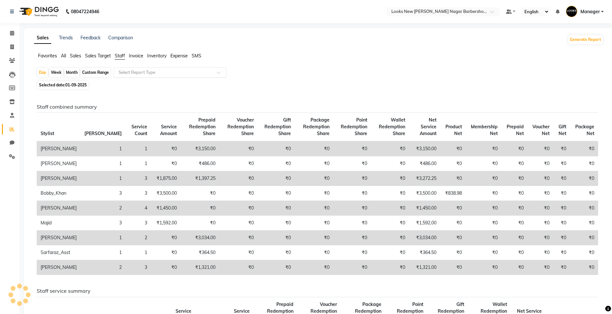
click at [138, 70] on input "text" at bounding box center [163, 72] width 93 height 6
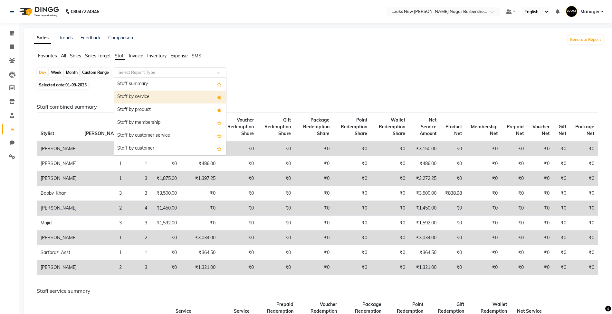
click at [132, 99] on div "Staff by service" at bounding box center [170, 96] width 112 height 13
select select "full_report"
select select "csv"
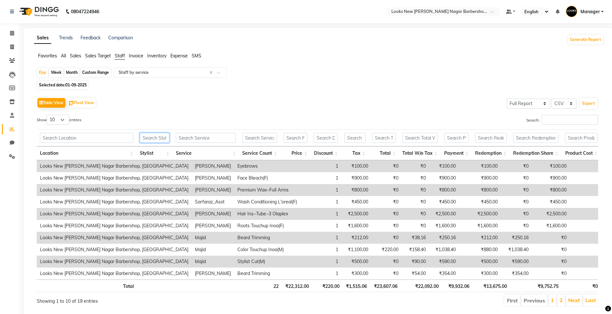
click at [158, 137] on input "text" at bounding box center [155, 138] width 30 height 10
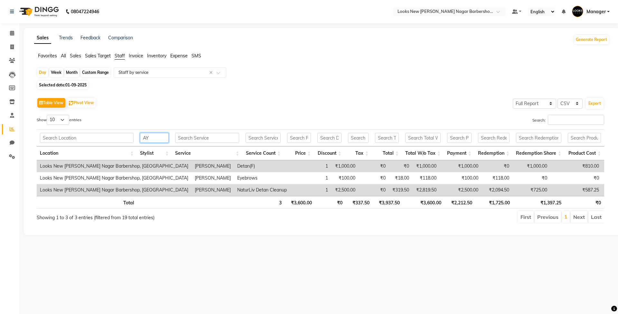
type input "A"
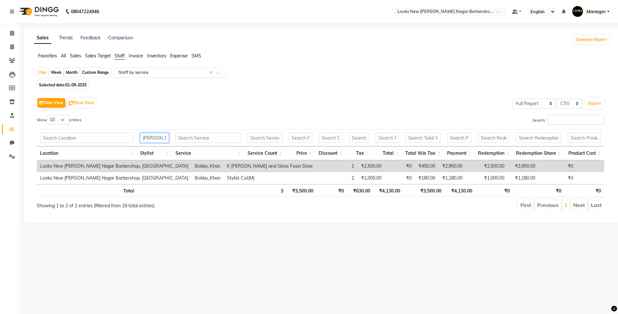
type input "BOBB"
click at [156, 75] on input "text" at bounding box center [163, 72] width 93 height 6
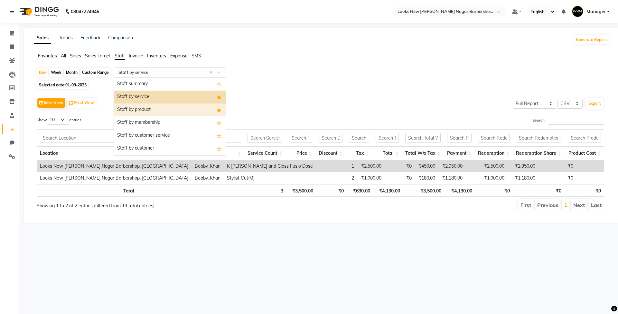
click at [147, 107] on div "Staff by product" at bounding box center [170, 109] width 112 height 13
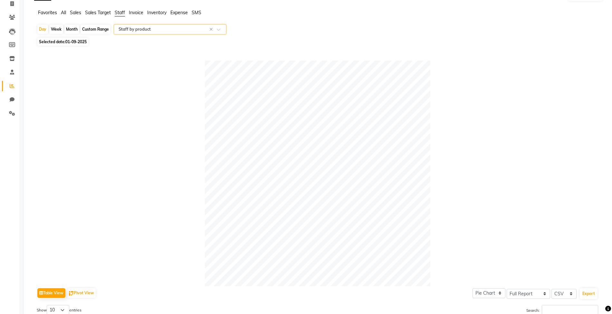
scroll to position [129, 0]
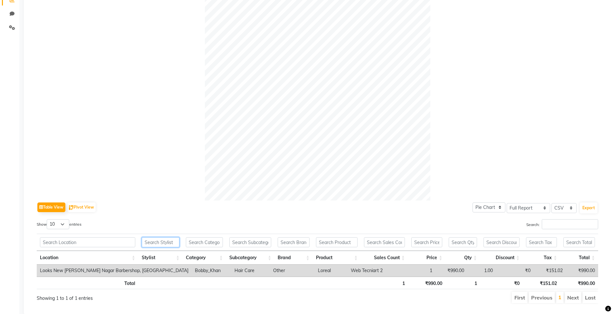
click at [158, 245] on input "text" at bounding box center [161, 242] width 38 height 10
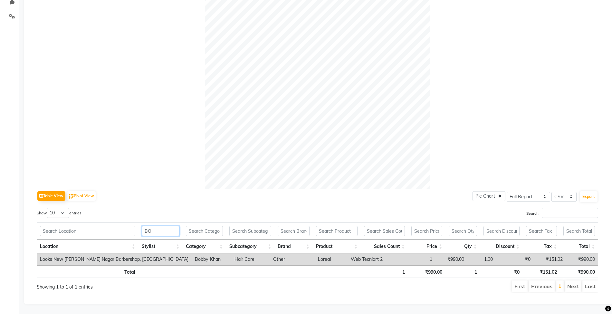
scroll to position [148, 0]
type input "B"
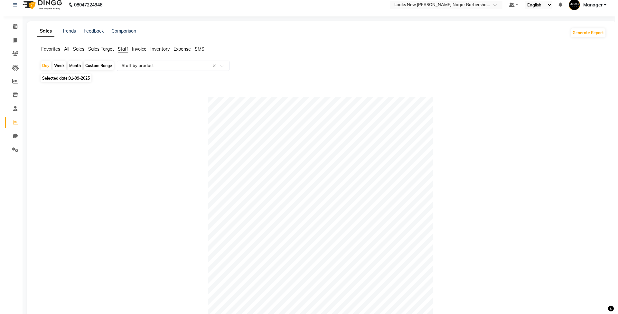
scroll to position [0, 0]
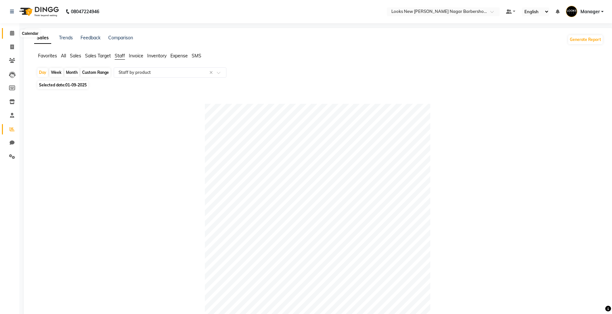
click at [11, 33] on icon at bounding box center [12, 33] width 4 height 5
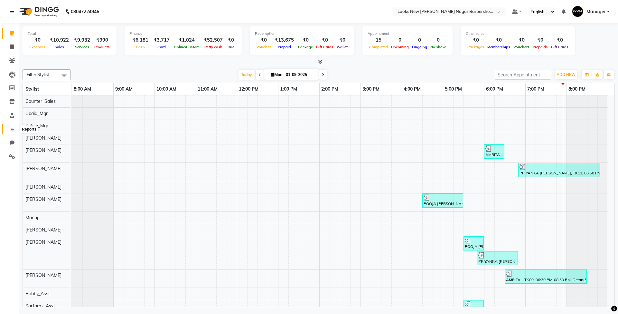
click at [12, 129] on icon at bounding box center [12, 129] width 5 height 5
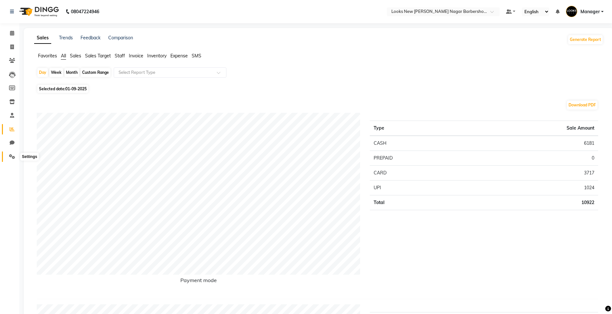
click at [12, 155] on icon at bounding box center [12, 156] width 6 height 5
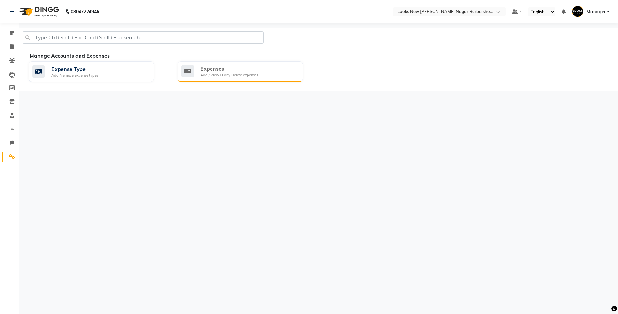
click at [237, 72] on div "Expenses" at bounding box center [230, 69] width 58 height 8
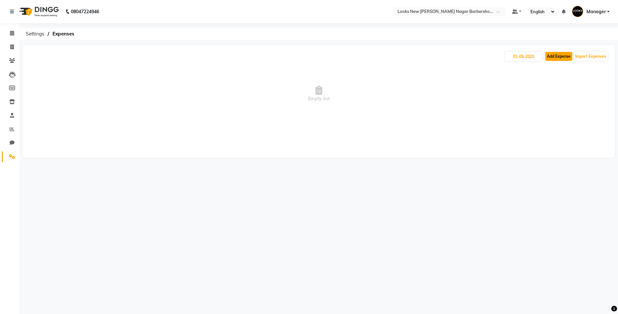
click at [551, 58] on button "Add Expense" at bounding box center [559, 56] width 27 height 9
select select "1"
select select "7917"
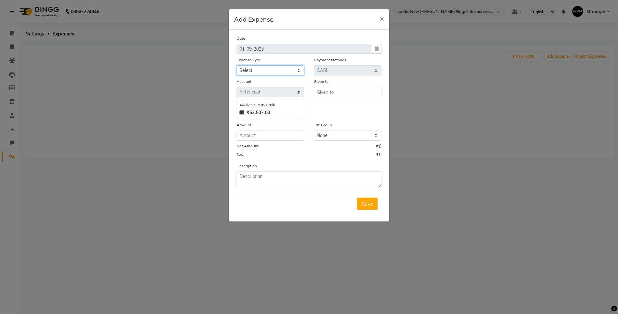
click at [288, 71] on select "Select Bank Deposit Blinkit Cash Handover CLIENT Client ordered food Client Ref…" at bounding box center [271, 70] width 68 height 10
select select "23749"
click at [237, 65] on select "Select Bank Deposit Blinkit Cash Handover CLIENT Client ordered food Client Ref…" at bounding box center [271, 70] width 68 height 10
click at [340, 94] on input "text" at bounding box center [348, 92] width 68 height 10
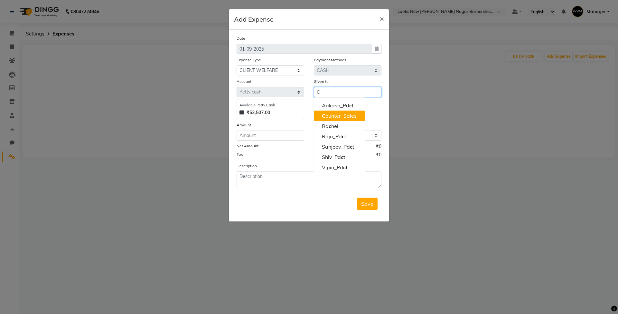
click at [337, 114] on ngb-highlight "C ounter_Sales" at bounding box center [339, 115] width 35 height 6
type input "Counter_Sales"
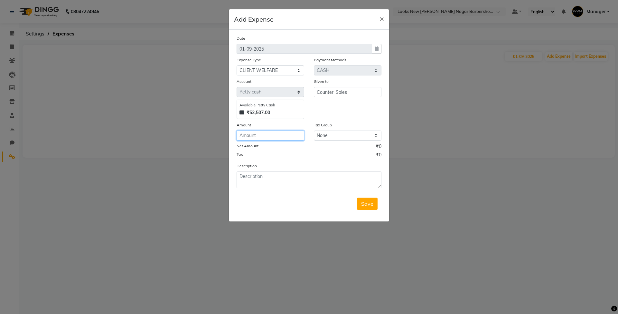
click at [286, 134] on input "number" at bounding box center [271, 135] width 68 height 10
type input "195"
click at [288, 186] on textarea at bounding box center [309, 179] width 145 height 17
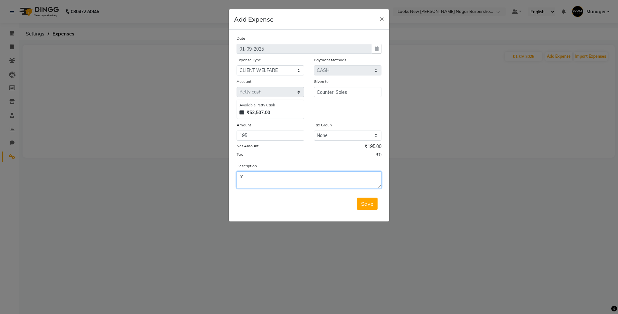
type textarea "m"
type textarea "MILK"
click at [363, 203] on span "Save" at bounding box center [367, 203] width 12 height 6
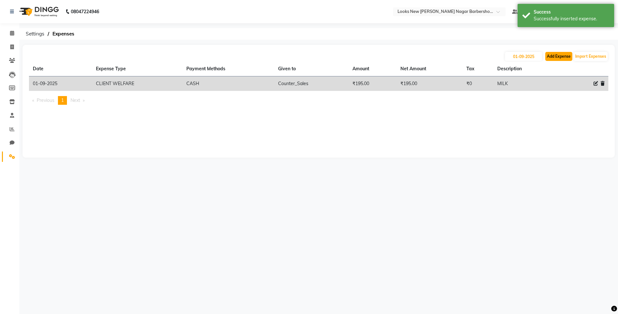
click at [559, 57] on button "Add Expense" at bounding box center [559, 56] width 27 height 9
select select "1"
select select "7917"
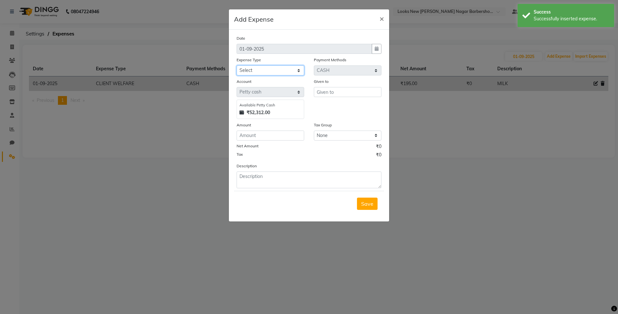
click at [287, 66] on select "Select Bank Deposit Blinkit Cash Handover CLIENT Client ordered food Client Ref…" at bounding box center [271, 70] width 68 height 10
select select "23704"
click at [237, 65] on select "Select Bank Deposit Blinkit Cash Handover CLIENT Client ordered food Client Ref…" at bounding box center [271, 70] width 68 height 10
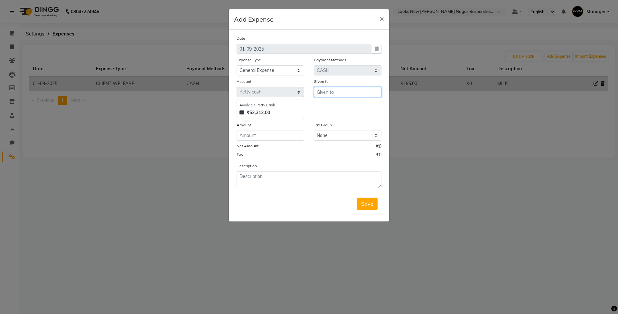
click at [341, 93] on input "text" at bounding box center [348, 92] width 68 height 10
click at [337, 115] on ngb-highlight "C ounter_Sales" at bounding box center [339, 115] width 35 height 6
type input "Counter_Sales"
click at [280, 137] on input "number" at bounding box center [271, 135] width 68 height 10
type input "120"
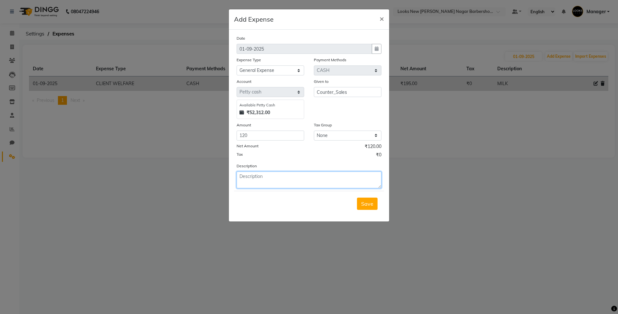
click at [248, 178] on textarea at bounding box center [309, 179] width 145 height 17
type textarea "TEA"
click at [368, 197] on button "Save" at bounding box center [367, 203] width 21 height 12
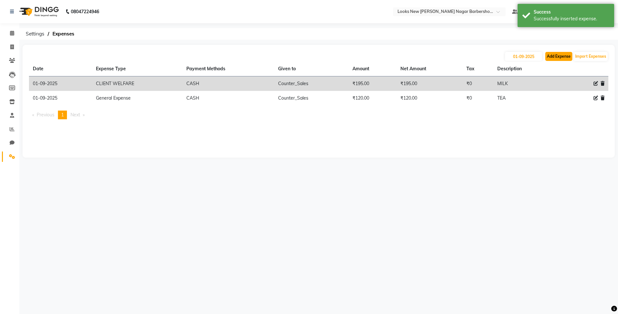
click at [548, 57] on button "Add Expense" at bounding box center [559, 56] width 27 height 9
select select "1"
select select "7917"
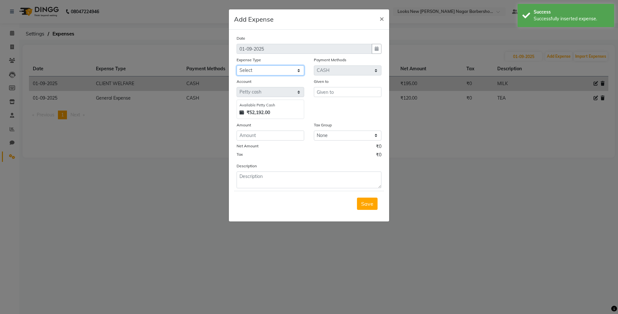
click at [291, 71] on select "Select Bank Deposit Blinkit Cash Handover CLIENT Client ordered food Client Ref…" at bounding box center [271, 70] width 68 height 10
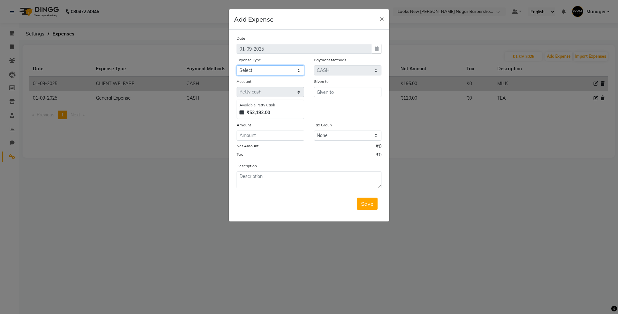
select select "19910"
click at [237, 65] on select "Select Bank Deposit Blinkit Cash Handover CLIENT Client ordered food Client Ref…" at bounding box center [271, 70] width 68 height 10
click at [327, 88] on input "text" at bounding box center [348, 92] width 68 height 10
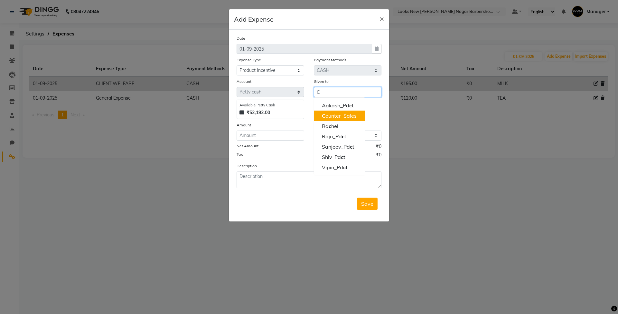
click at [326, 119] on ngb-highlight "C ounter_Sales" at bounding box center [339, 115] width 35 height 6
type input "Counter_Sales"
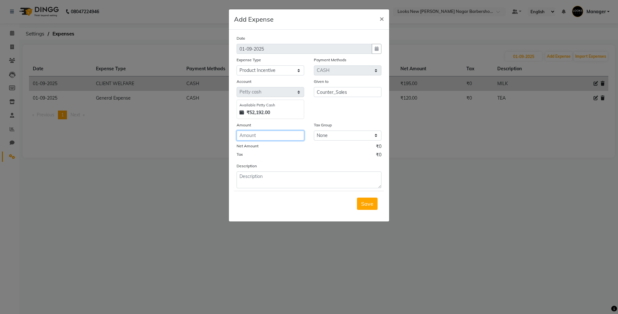
click at [279, 136] on input "number" at bounding box center [271, 135] width 68 height 10
type input "300"
click at [320, 183] on textarea at bounding box center [309, 179] width 145 height 17
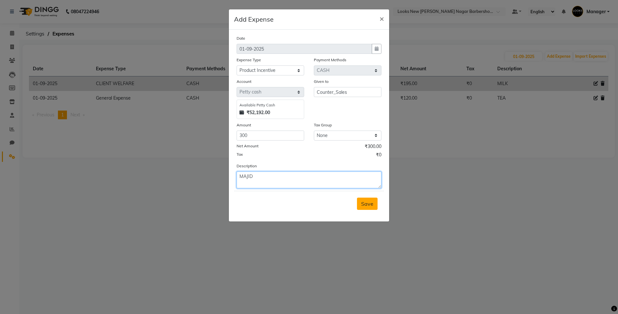
type textarea "MAJID"
click at [361, 201] on span "Save" at bounding box center [367, 203] width 12 height 6
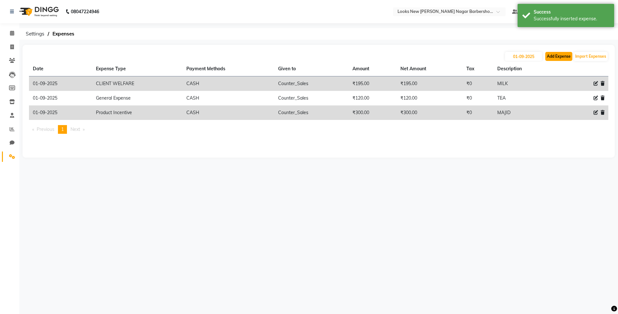
click at [565, 57] on button "Add Expense" at bounding box center [559, 56] width 27 height 9
select select "1"
select select "7917"
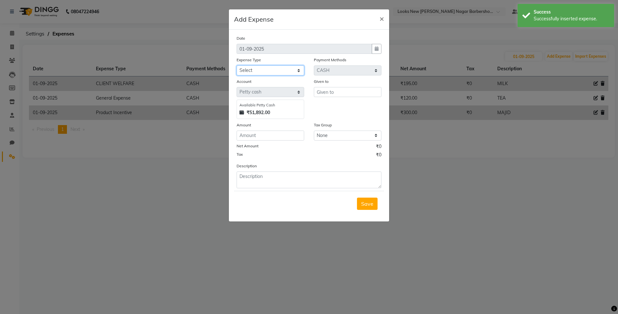
click at [285, 69] on select "Select Bank Deposit Blinkit Cash Handover CLIENT Client ordered food Client Ref…" at bounding box center [271, 70] width 68 height 10
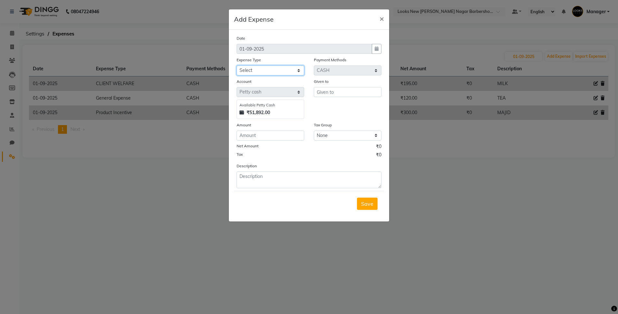
select select "19910"
click at [237, 65] on select "Select Bank Deposit Blinkit Cash Handover CLIENT Client ordered food Client Ref…" at bounding box center [271, 70] width 68 height 10
click at [347, 94] on input "text" at bounding box center [348, 92] width 68 height 10
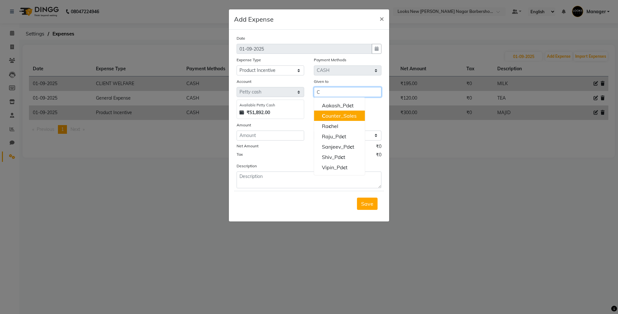
click at [337, 116] on ngb-highlight "C ounter_Sales" at bounding box center [339, 115] width 35 height 6
type input "Counter_Sales"
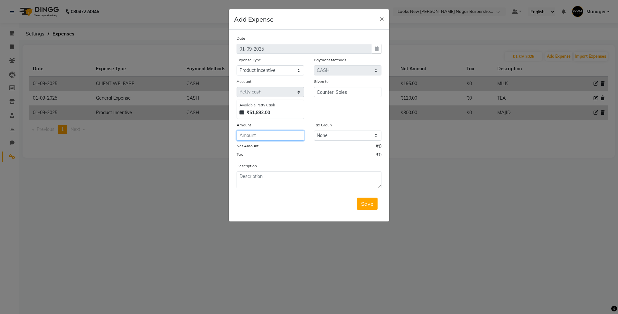
click at [284, 137] on input "number" at bounding box center [271, 135] width 68 height 10
type input "50"
click at [315, 180] on textarea at bounding box center [309, 179] width 145 height 17
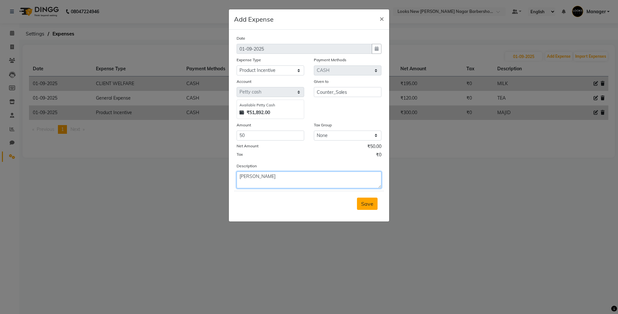
type textarea "[PERSON_NAME]"
click at [366, 202] on span "Save" at bounding box center [367, 203] width 12 height 6
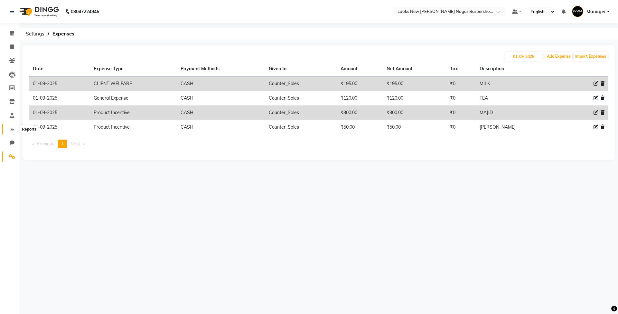
click at [11, 128] on icon at bounding box center [12, 129] width 5 height 5
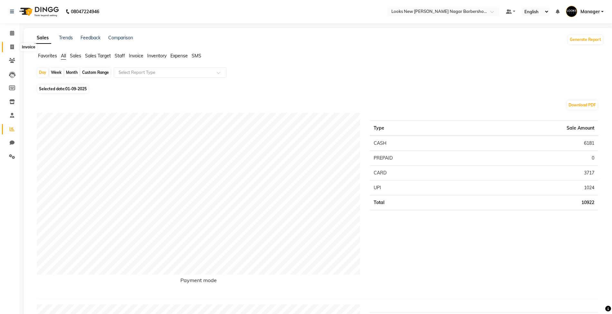
click at [10, 46] on icon at bounding box center [12, 46] width 4 height 5
select select "service"
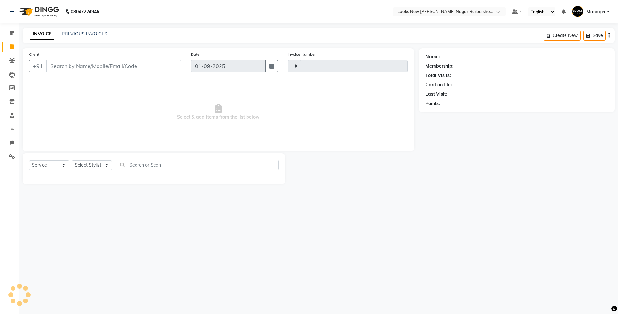
type input "6899"
select select "8705"
click at [116, 66] on input "Client" at bounding box center [113, 66] width 135 height 12
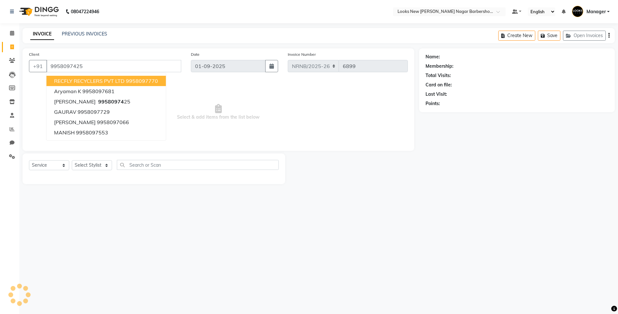
type input "9958097425"
select select "1: Object"
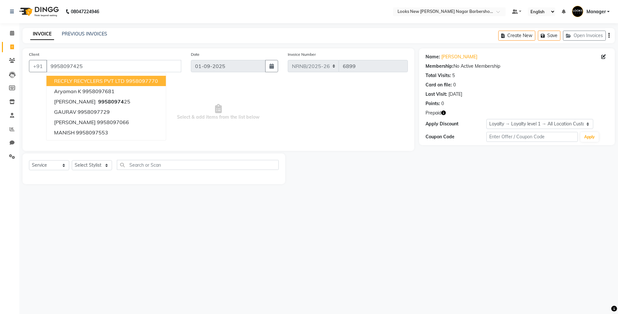
click at [141, 35] on div "INVOICE PREVIOUS INVOICES Create New Save Open Invoices" at bounding box center [319, 35] width 593 height 15
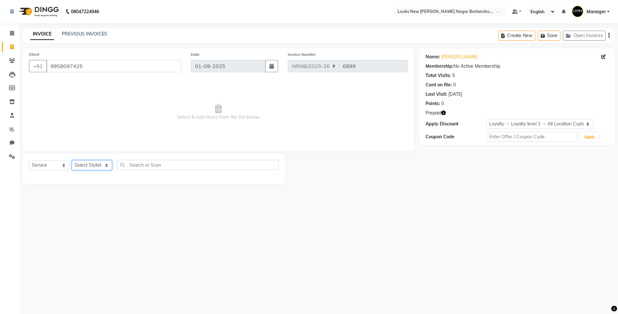
click at [103, 166] on select "Select Stylist Aakash_Pdct [PERSON_NAME] [PERSON_NAME] [PERSON_NAME] Counter_Sa…" at bounding box center [92, 165] width 40 height 10
click at [55, 167] on select "Select Service Product Membership Package Voucher Prepaid Gift Card" at bounding box center [49, 165] width 40 height 10
select select "product"
click at [29, 160] on select "Select Service Product Membership Package Voucher Prepaid Gift Card" at bounding box center [49, 165] width 40 height 10
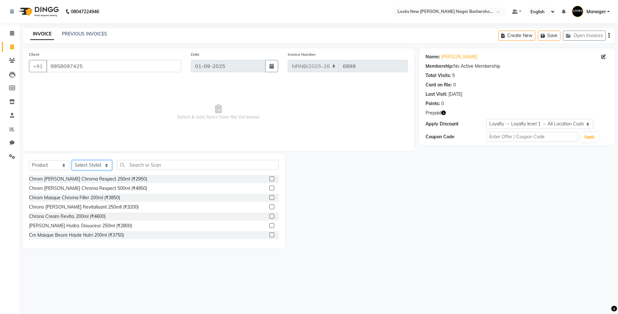
click at [88, 163] on select "Select Stylist Aakash_Pdct [PERSON_NAME] [PERSON_NAME] [PERSON_NAME] Counter_Sa…" at bounding box center [92, 165] width 40 height 10
select select "87137"
click at [72, 160] on select "Select Stylist Aakash_Pdct [PERSON_NAME] [PERSON_NAME] [PERSON_NAME] Counter_Sa…" at bounding box center [92, 165] width 40 height 10
click at [106, 166] on select "Select Stylist Aakash_Pdct [PERSON_NAME] [PERSON_NAME] [PERSON_NAME] Counter_Sa…" at bounding box center [92, 165] width 40 height 10
click at [72, 160] on select "Select Stylist Aakash_Pdct Afsar Ahmed Ashmita Ayesha Bobby_Asst Bobby_Khan Cou…" at bounding box center [92, 165] width 40 height 10
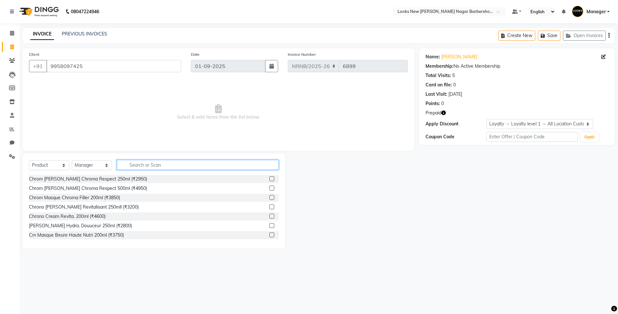
click at [131, 164] on input "text" at bounding box center [198, 165] width 162 height 10
type input "3474637283384"
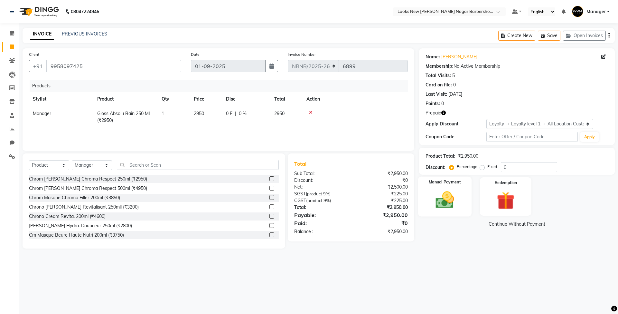
click at [445, 200] on img at bounding box center [445, 199] width 30 height 21
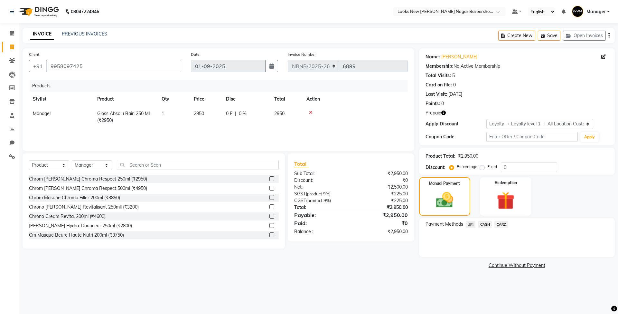
click at [486, 224] on span "CASH" at bounding box center [485, 224] width 14 height 7
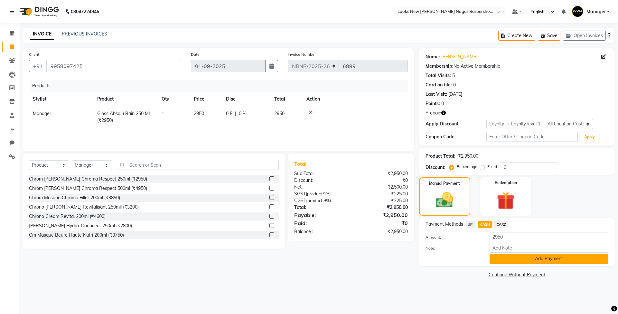
click at [505, 259] on button "Add Payment" at bounding box center [549, 258] width 119 height 10
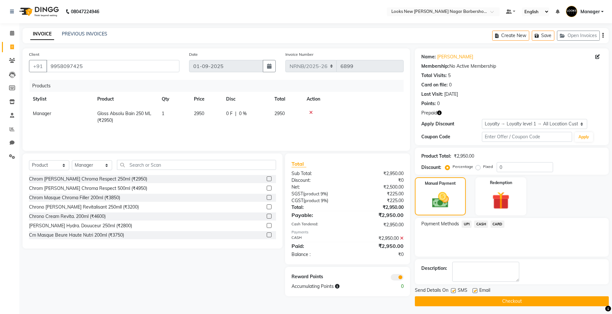
click at [453, 298] on button "Checkout" at bounding box center [512, 301] width 194 height 10
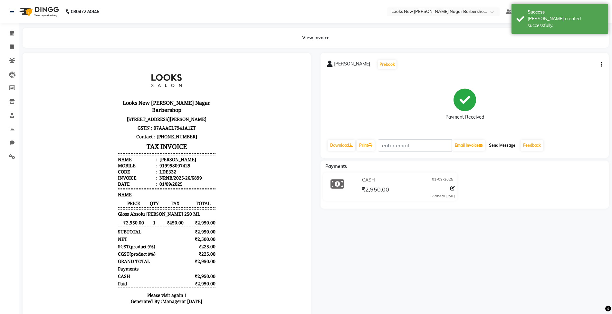
click at [510, 146] on button "Send Message" at bounding box center [502, 145] width 32 height 11
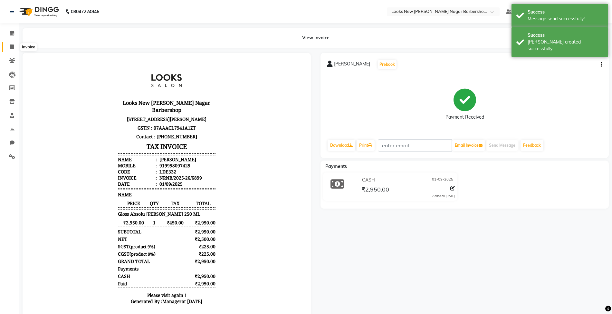
click at [10, 48] on icon at bounding box center [12, 46] width 4 height 5
select select "service"
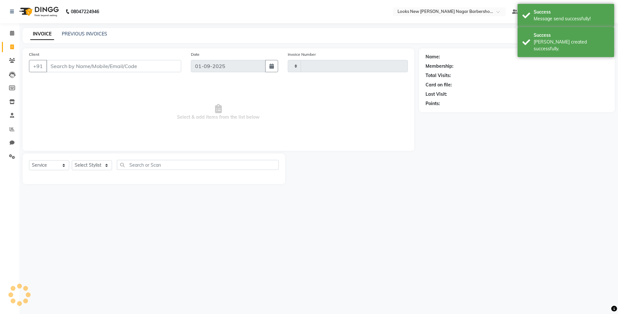
type input "6900"
select select "8705"
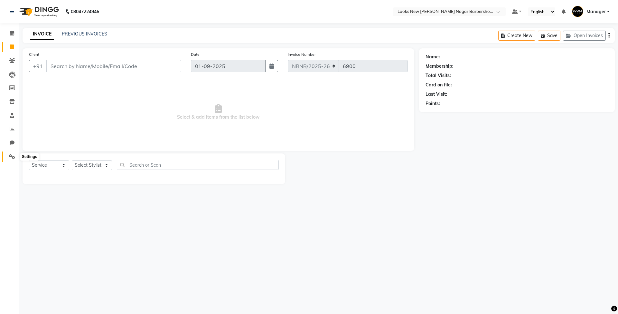
click at [11, 156] on icon at bounding box center [12, 156] width 6 height 5
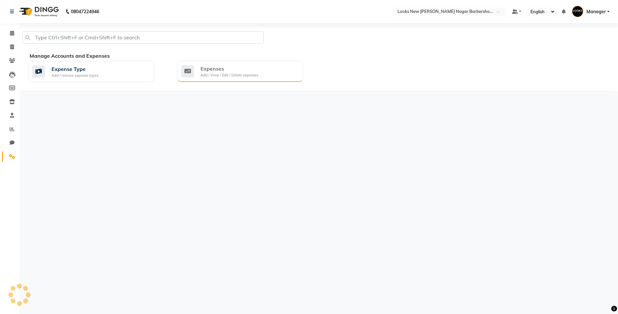
click at [283, 77] on div "Expenses Add / View / Edit / Delete expenses" at bounding box center [239, 71] width 117 height 13
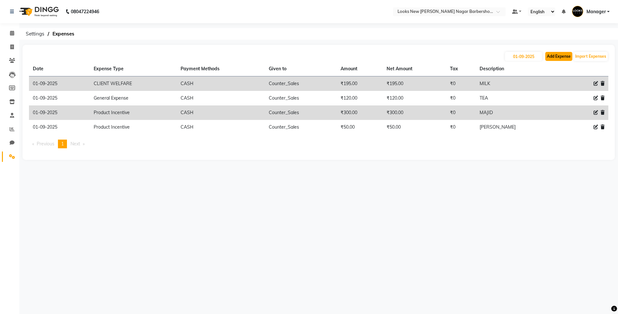
click at [557, 57] on button "Add Expense" at bounding box center [559, 56] width 27 height 9
select select "1"
select select "7917"
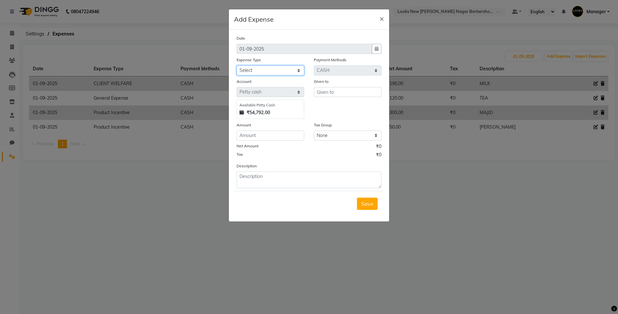
click at [273, 66] on select "Select Bank Deposit Blinkit Cash Handover CLIENT Client ordered food Client Ref…" at bounding box center [271, 70] width 68 height 10
select select "19910"
click at [237, 65] on select "Select Bank Deposit Blinkit Cash Handover CLIENT Client ordered food Client Ref…" at bounding box center [271, 70] width 68 height 10
click at [331, 93] on input "text" at bounding box center [348, 92] width 68 height 10
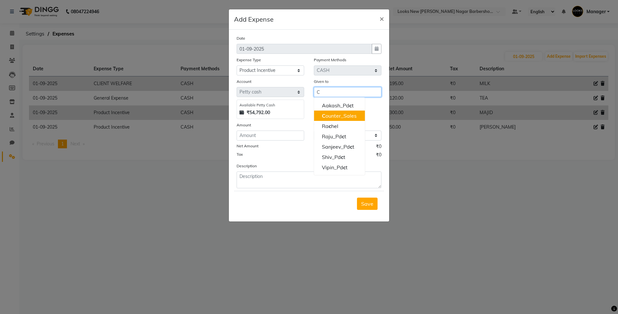
click at [338, 118] on ngb-highlight "C ounter_Sales" at bounding box center [339, 115] width 35 height 6
type input "Counter_Sales"
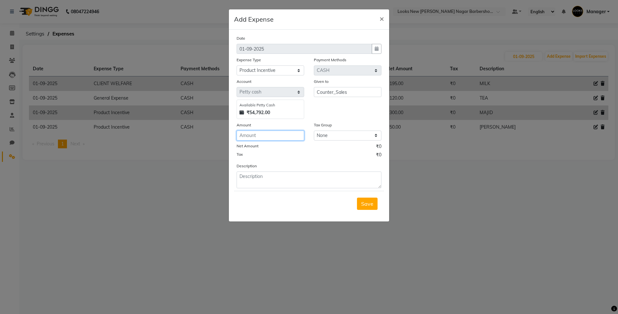
drag, startPoint x: 274, startPoint y: 136, endPoint x: 313, endPoint y: 149, distance: 40.7
click at [275, 136] on input "number" at bounding box center [271, 135] width 68 height 10
type input "150"
click at [297, 183] on textarea at bounding box center [309, 179] width 145 height 17
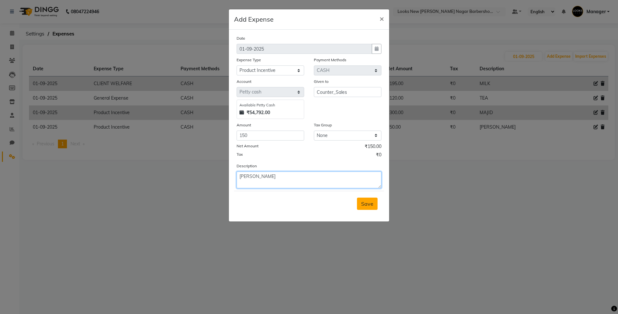
type textarea "[PERSON_NAME]"
click at [361, 204] on span "Save" at bounding box center [367, 203] width 12 height 6
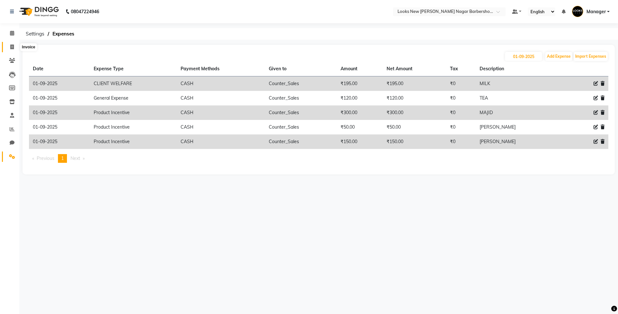
click at [11, 45] on icon at bounding box center [12, 46] width 4 height 5
select select "service"
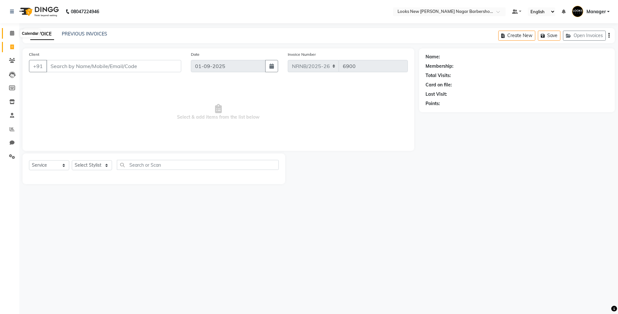
click at [12, 34] on icon at bounding box center [12, 33] width 4 height 5
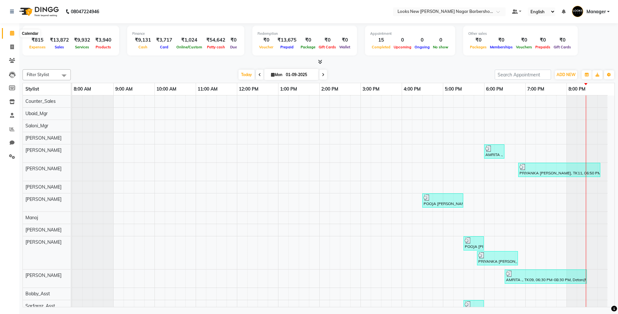
click at [10, 32] on icon at bounding box center [12, 33] width 4 height 5
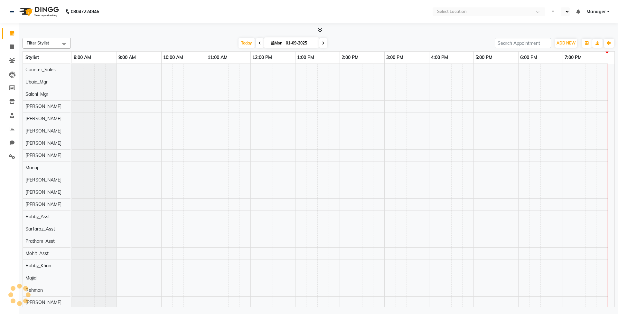
select select "en"
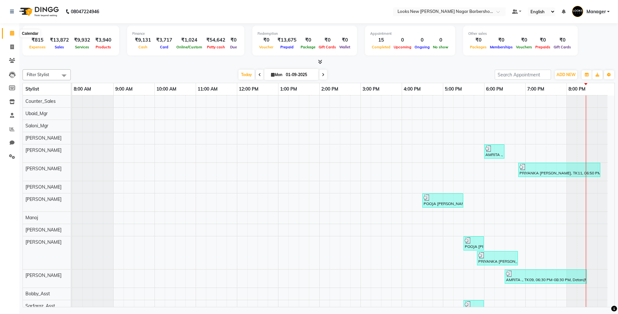
click at [13, 33] on icon at bounding box center [12, 33] width 4 height 5
click at [12, 154] on icon at bounding box center [12, 156] width 6 height 5
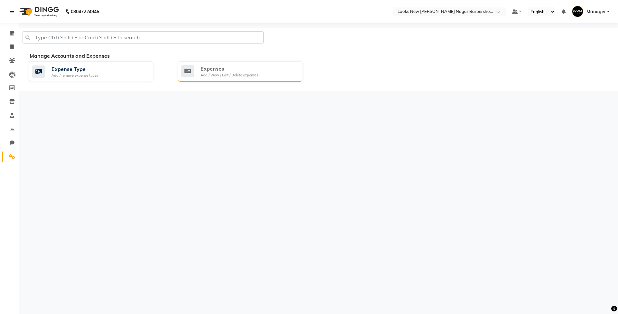
click at [264, 79] on div "Expenses Add / View / Edit / Delete expenses" at bounding box center [240, 71] width 125 height 21
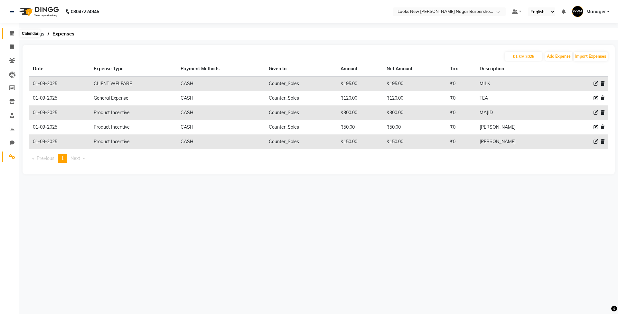
click at [12, 30] on span at bounding box center [11, 33] width 11 height 7
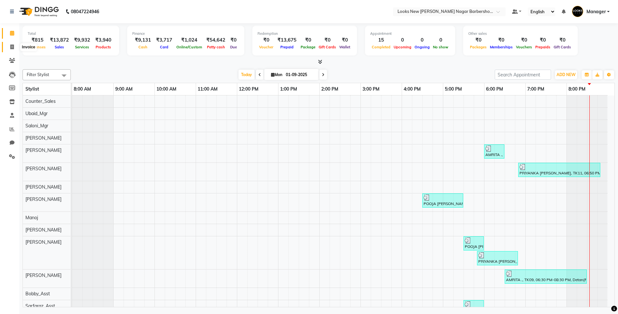
click at [15, 47] on span at bounding box center [11, 46] width 11 height 7
select select "service"
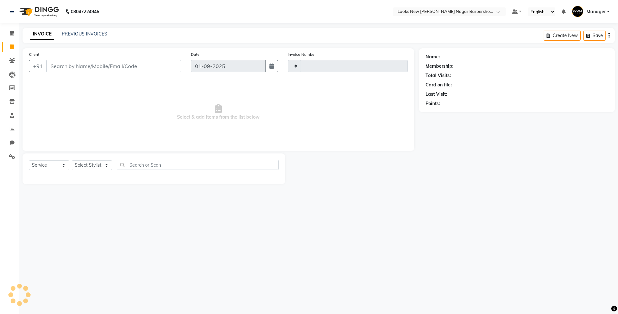
type input "6900"
select select "8705"
click at [103, 164] on select "Select Stylist" at bounding box center [92, 165] width 40 height 10
select select "87360"
click at [72, 160] on select "Select Stylist Aakash_Pdct Afsar Ahmed Ashmita Ayesha Bobby_Asst Bobby_Khan Cou…" at bounding box center [92, 165] width 40 height 10
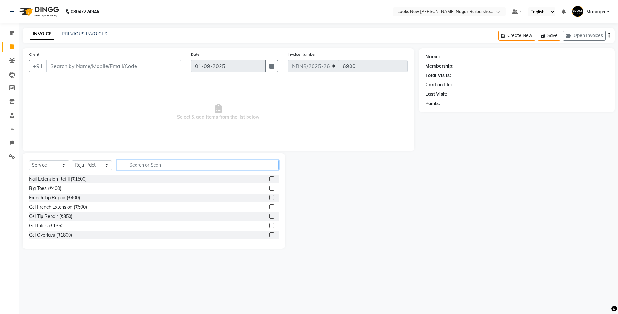
click at [155, 166] on input "text" at bounding box center [198, 165] width 162 height 10
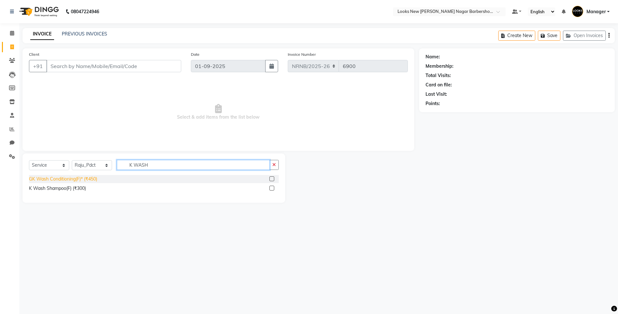
type input "K WASH"
click at [97, 178] on div "GK Wash Conditioning(F)* (₹450)" at bounding box center [63, 179] width 68 height 7
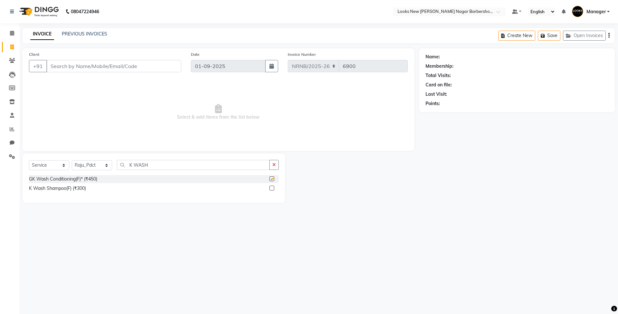
checkbox input "false"
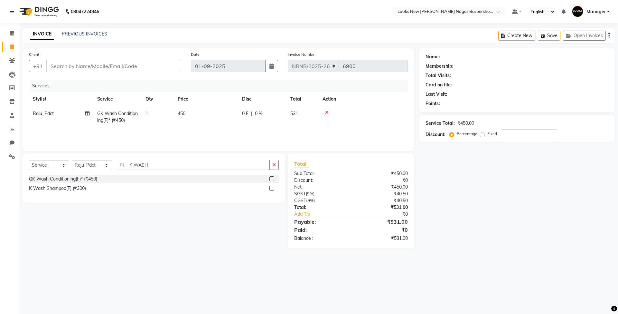
click at [190, 117] on td "450" at bounding box center [206, 116] width 64 height 21
select select "87360"
drag, startPoint x: 226, startPoint y: 118, endPoint x: 199, endPoint y: 117, distance: 27.1
click at [199, 117] on tr "Aakash_Pdct Afsar Ahmed Ashmita Ayesha Bobby_Asst Bobby_Khan Counter_Sales Kama…" at bounding box center [218, 119] width 379 height 27
type input "550"
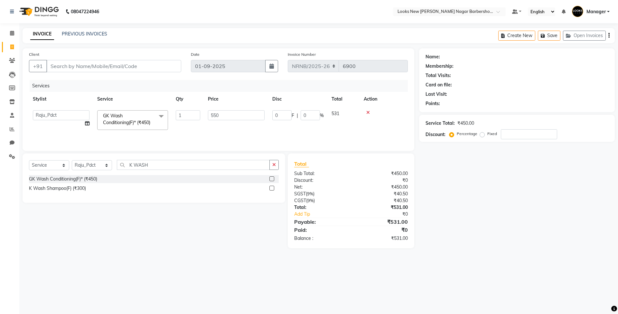
click at [152, 75] on div "Client +91" at bounding box center [105, 64] width 162 height 26
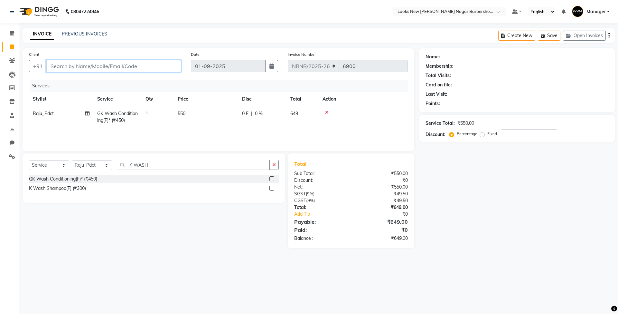
click at [125, 65] on input "Client" at bounding box center [113, 66] width 135 height 12
type input "9"
type input "0"
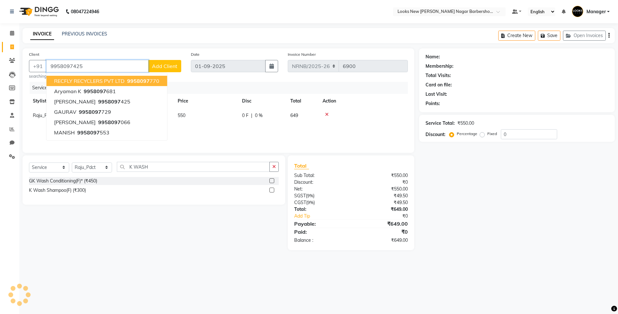
type input "9958097425"
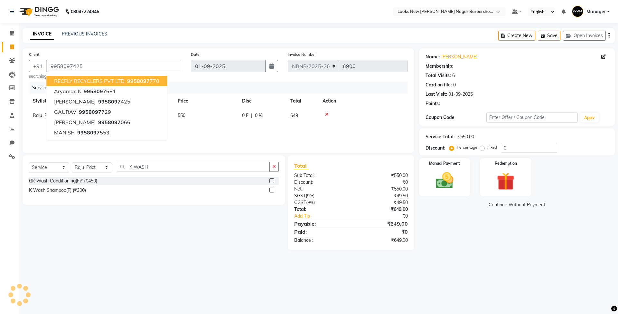
select select "1: Object"
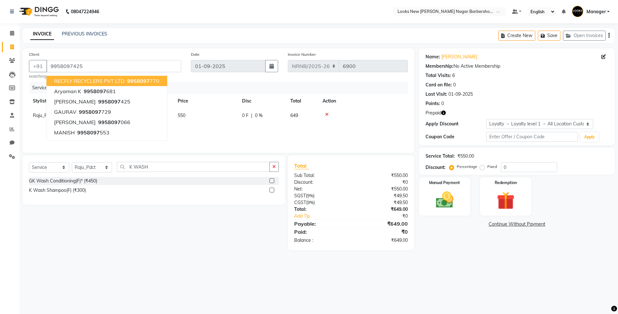
click at [267, 10] on nav "08047224946 Select Location × Looks New Rajinder Nagar Barbershop, Delhi Defaul…" at bounding box center [309, 11] width 618 height 23
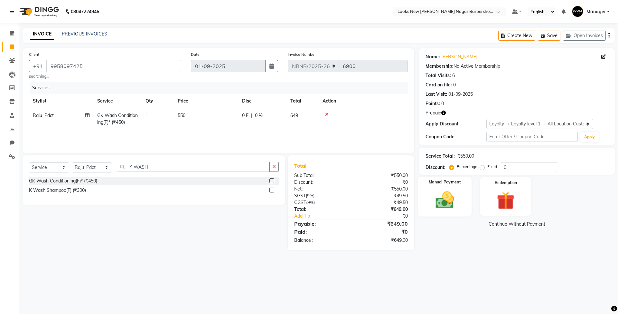
click at [445, 199] on img at bounding box center [445, 199] width 30 height 21
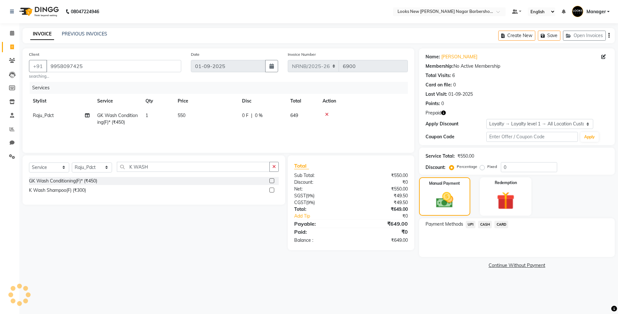
click at [484, 223] on span "CASH" at bounding box center [485, 224] width 14 height 7
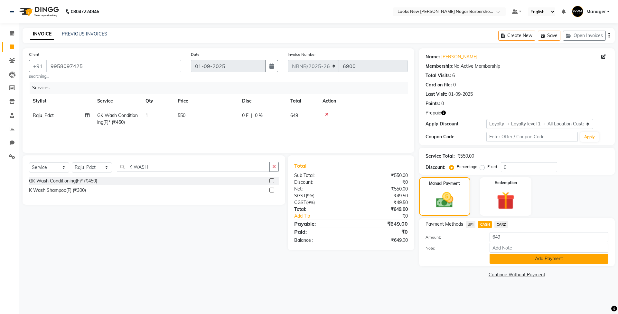
click at [500, 256] on button "Add Payment" at bounding box center [549, 258] width 119 height 10
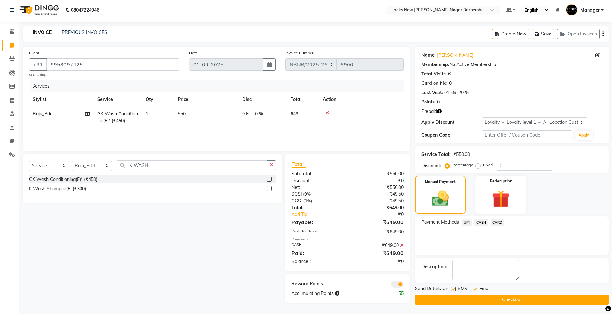
scroll to position [2, 0]
click at [440, 294] on button "Checkout" at bounding box center [512, 299] width 194 height 10
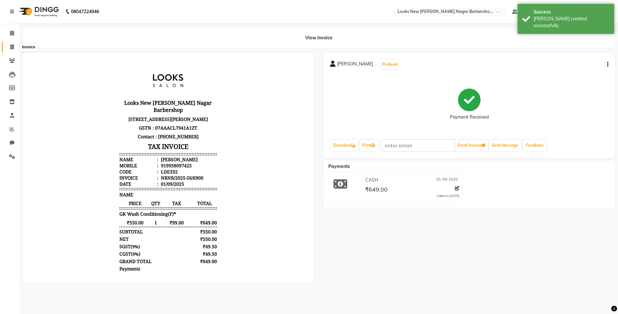
click at [9, 47] on span at bounding box center [11, 46] width 11 height 7
select select "service"
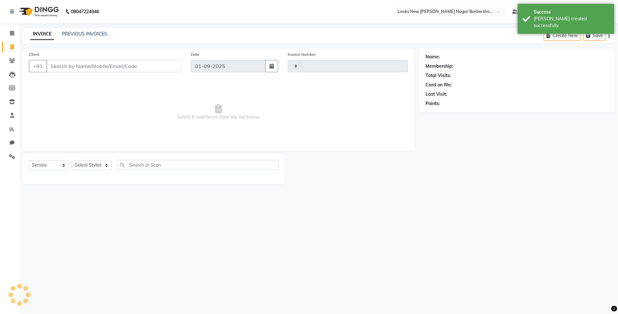
type input "6901"
select select "8705"
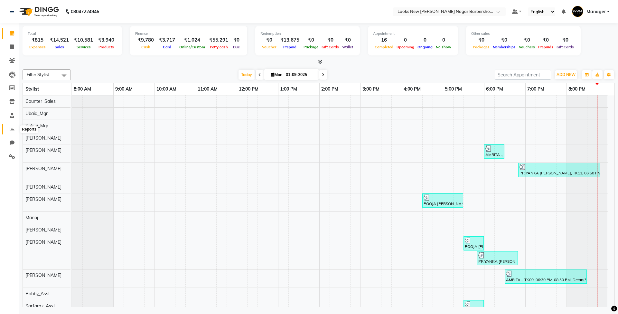
click at [14, 128] on icon at bounding box center [12, 129] width 5 height 5
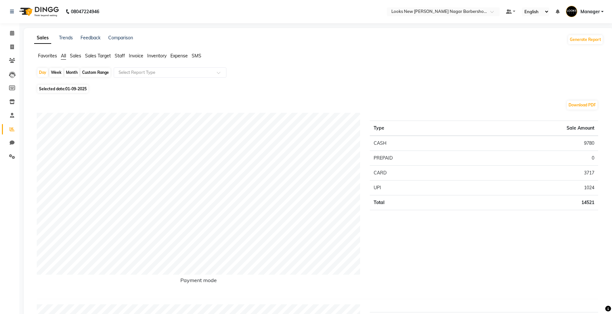
click at [177, 53] on span "Expense" at bounding box center [178, 56] width 17 height 6
click at [170, 75] on input "text" at bounding box center [163, 72] width 93 height 6
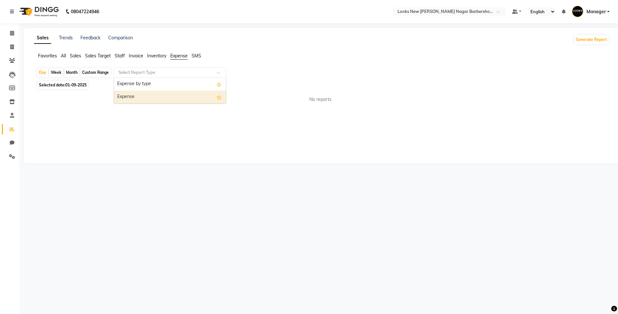
click at [157, 94] on div "Expense" at bounding box center [170, 96] width 112 height 13
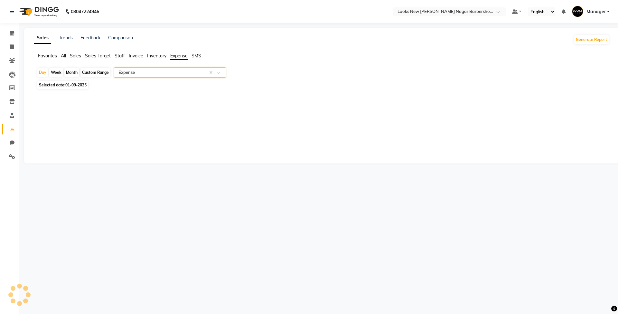
select select "full_report"
select select "csv"
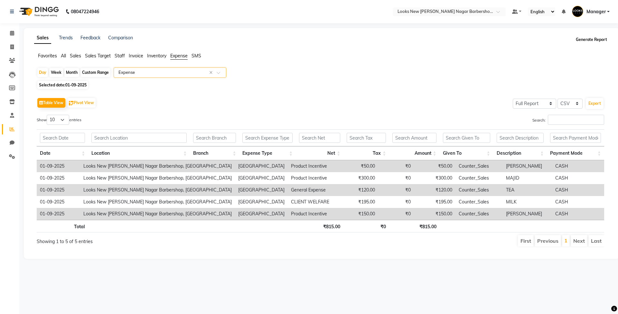
click at [589, 40] on button "Generate Report" at bounding box center [591, 39] width 34 height 9
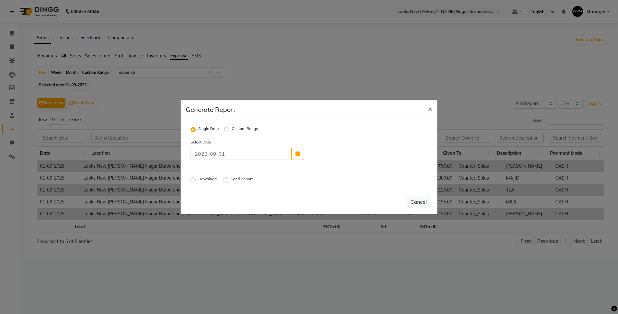
click at [197, 178] on div "Download" at bounding box center [204, 180] width 27 height 8
click at [201, 178] on label "Download" at bounding box center [208, 180] width 20 height 8
click at [196, 178] on input "Download" at bounding box center [194, 179] width 5 height 5
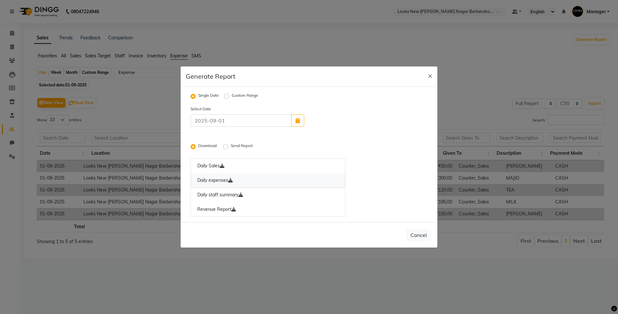
click at [224, 181] on link "Daily expenses" at bounding box center [268, 180] width 155 height 15
click at [415, 239] on button "Cancel" at bounding box center [418, 235] width 25 height 12
radio input "false"
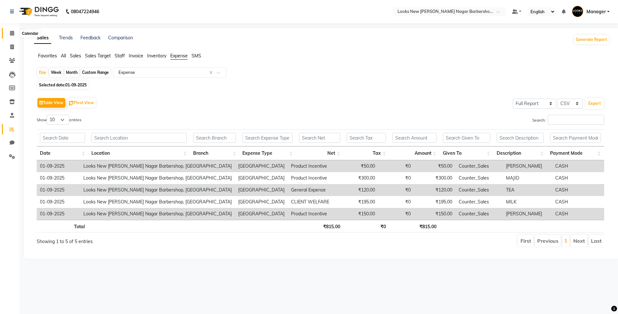
click at [12, 32] on icon at bounding box center [12, 33] width 4 height 5
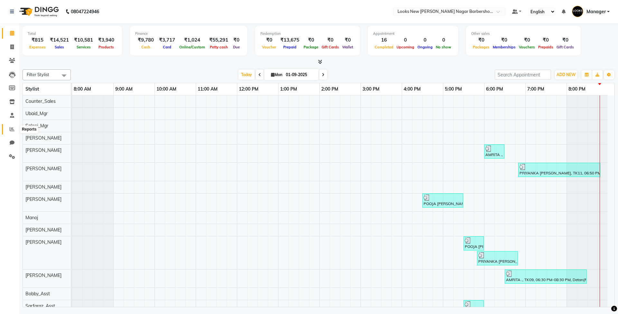
click at [13, 129] on icon at bounding box center [12, 129] width 5 height 5
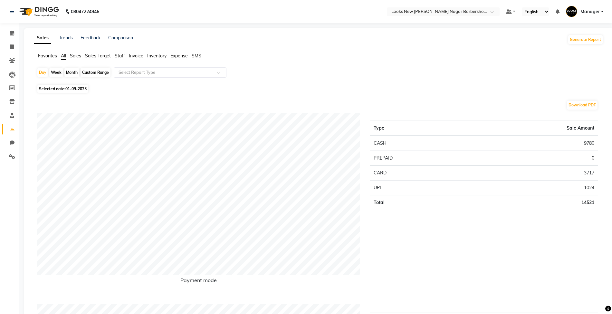
click at [119, 54] on span "Staff" at bounding box center [120, 56] width 10 height 6
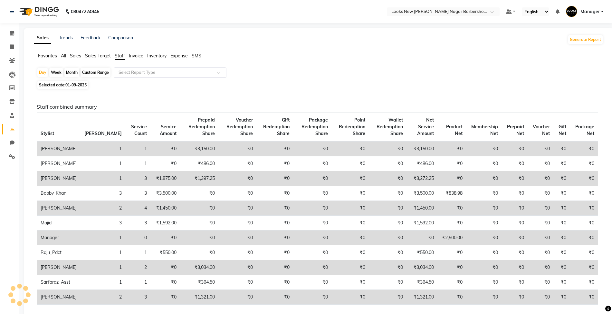
click at [133, 75] on input "text" at bounding box center [163, 72] width 93 height 6
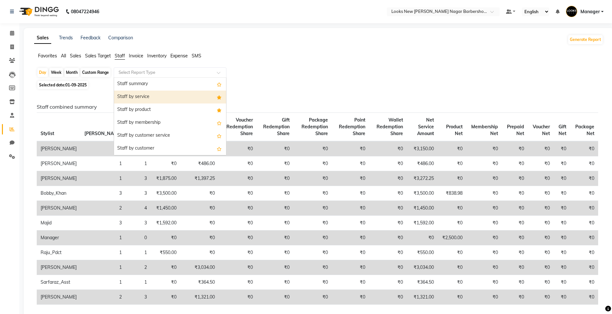
click at [137, 100] on div "Staff by service" at bounding box center [170, 96] width 112 height 13
select select "full_report"
select select "csv"
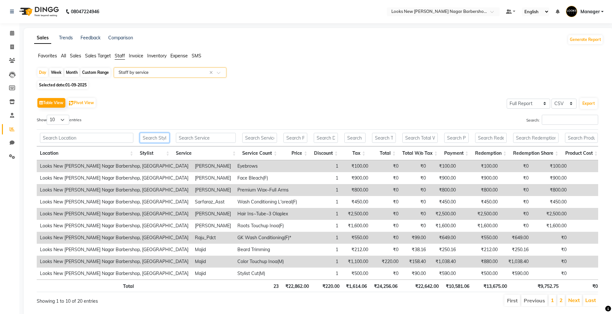
click at [159, 142] on input "text" at bounding box center [155, 138] width 30 height 10
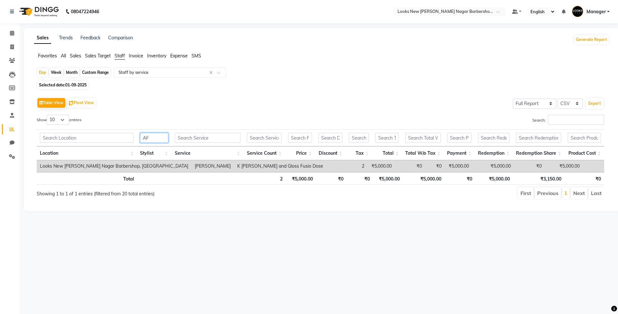
type input "A"
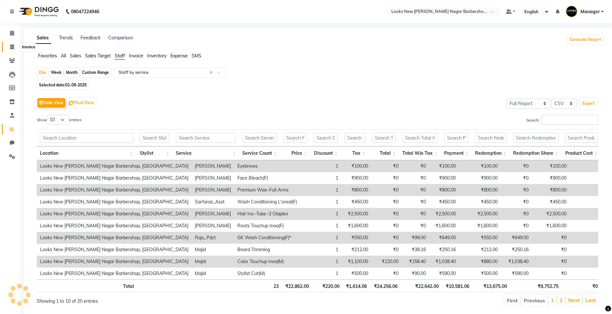
click at [13, 47] on icon at bounding box center [12, 46] width 4 height 5
select select "service"
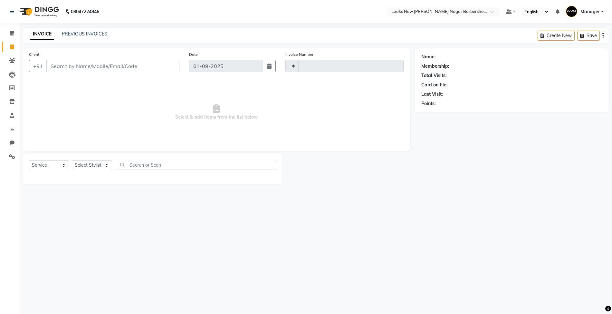
type input "6901"
select select "8705"
click at [12, 132] on span at bounding box center [11, 129] width 11 height 7
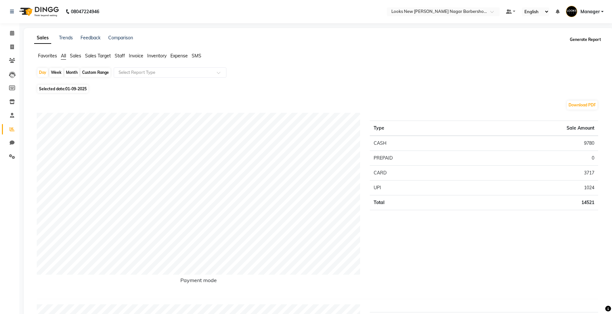
click at [585, 40] on button "Generate Report" at bounding box center [585, 39] width 34 height 9
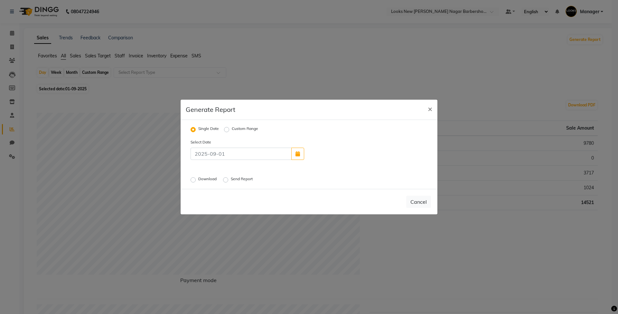
click at [240, 181] on label "Send Report" at bounding box center [242, 180] width 23 height 8
click at [229, 181] on input "Send Report" at bounding box center [226, 179] width 5 height 5
click at [421, 201] on button "Send" at bounding box center [421, 202] width 20 height 12
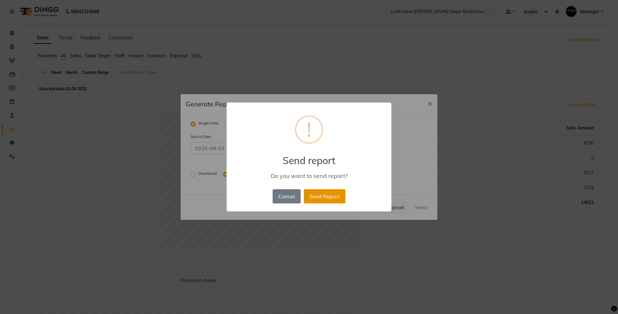
click at [320, 197] on button "Send Report" at bounding box center [325, 196] width 42 height 14
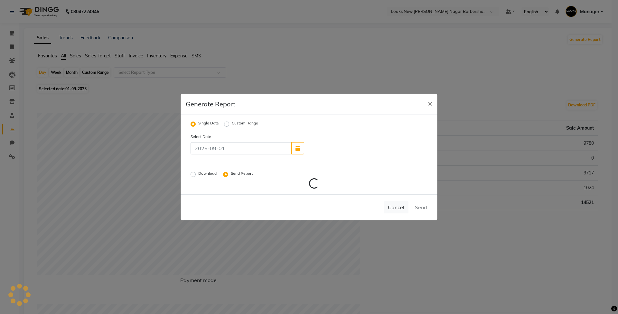
radio input "false"
